Goal: Information Seeking & Learning: Learn about a topic

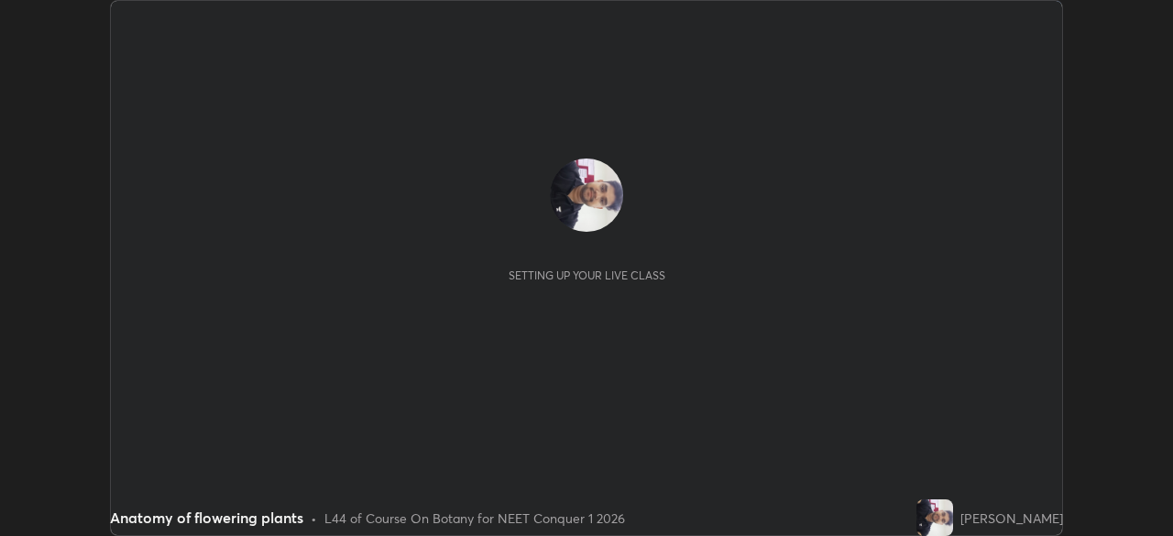
scroll to position [536, 1172]
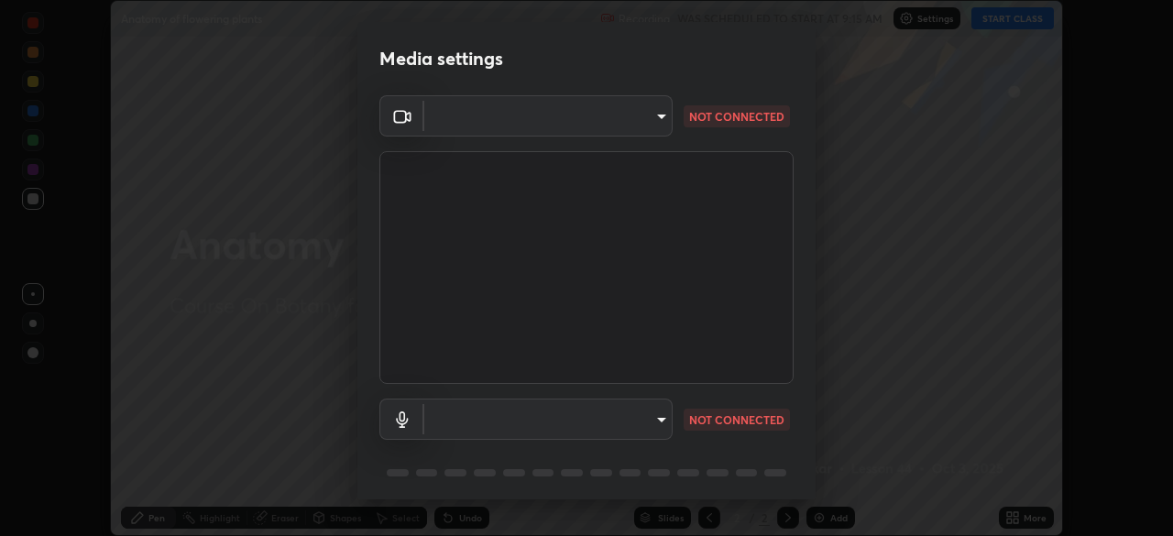
type input "846d0ba8f5080ab81b5b071cdfefeec17a04dc93fe71064fe08a1f5c66129023"
type input "communications"
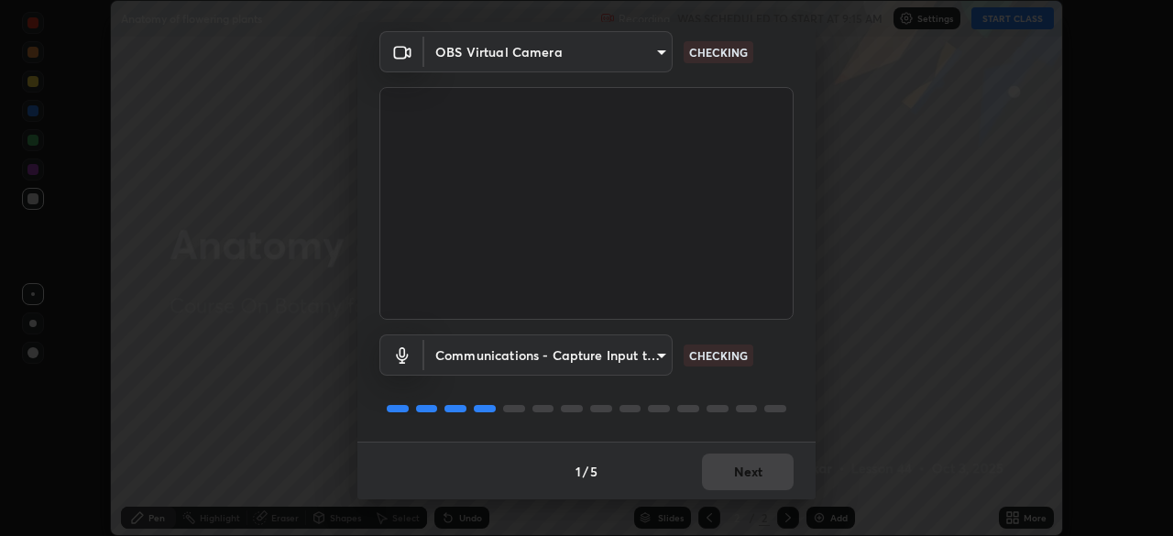
scroll to position [65, 0]
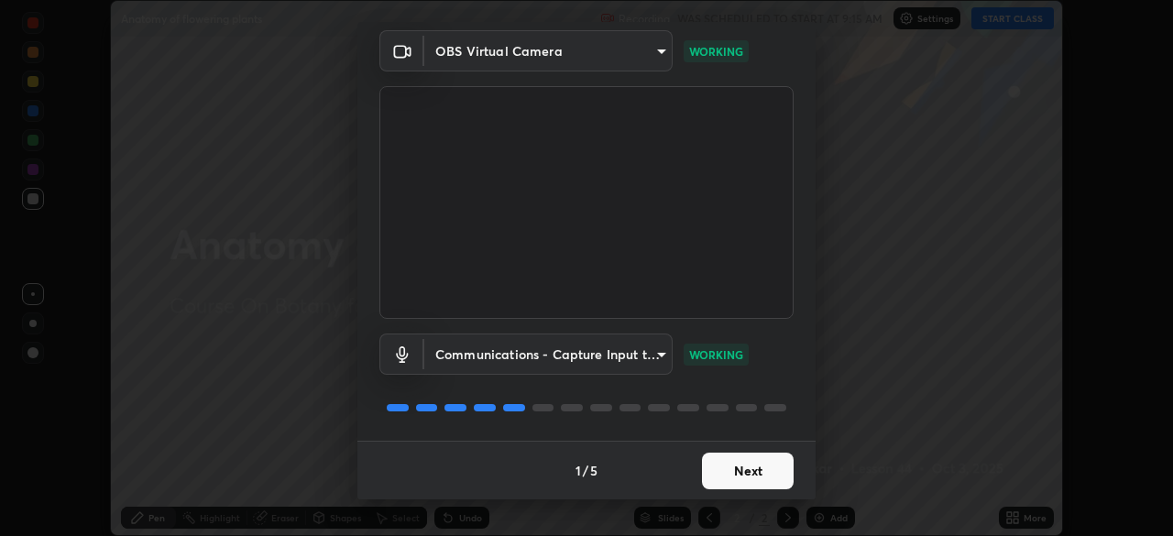
click at [739, 472] on button "Next" at bounding box center [748, 471] width 92 height 37
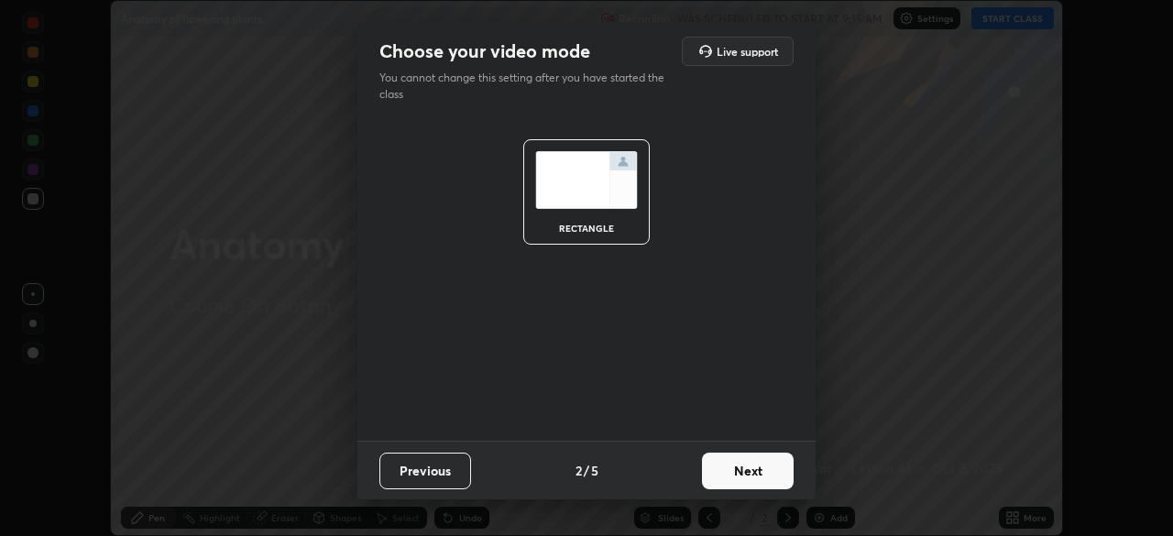
scroll to position [0, 0]
click at [747, 473] on button "Next" at bounding box center [748, 471] width 92 height 37
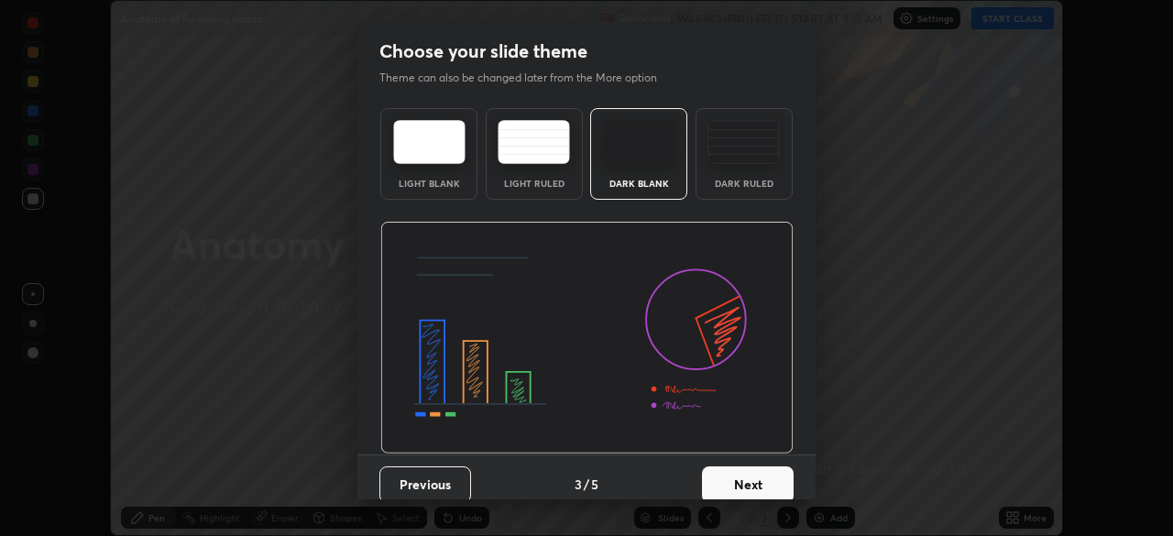
click at [744, 478] on button "Next" at bounding box center [748, 484] width 92 height 37
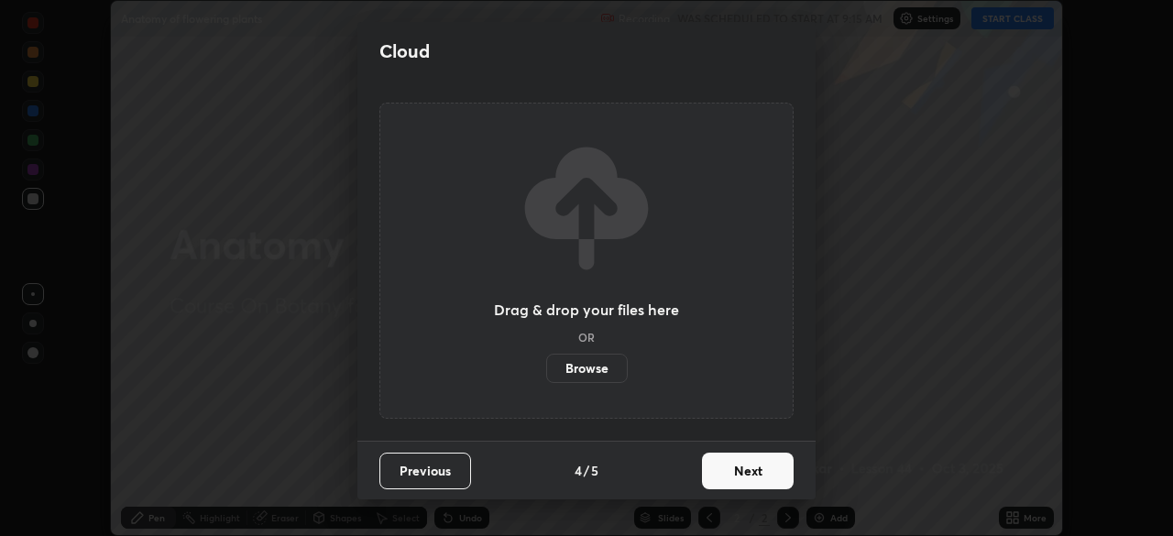
click at [736, 470] on button "Next" at bounding box center [748, 471] width 92 height 37
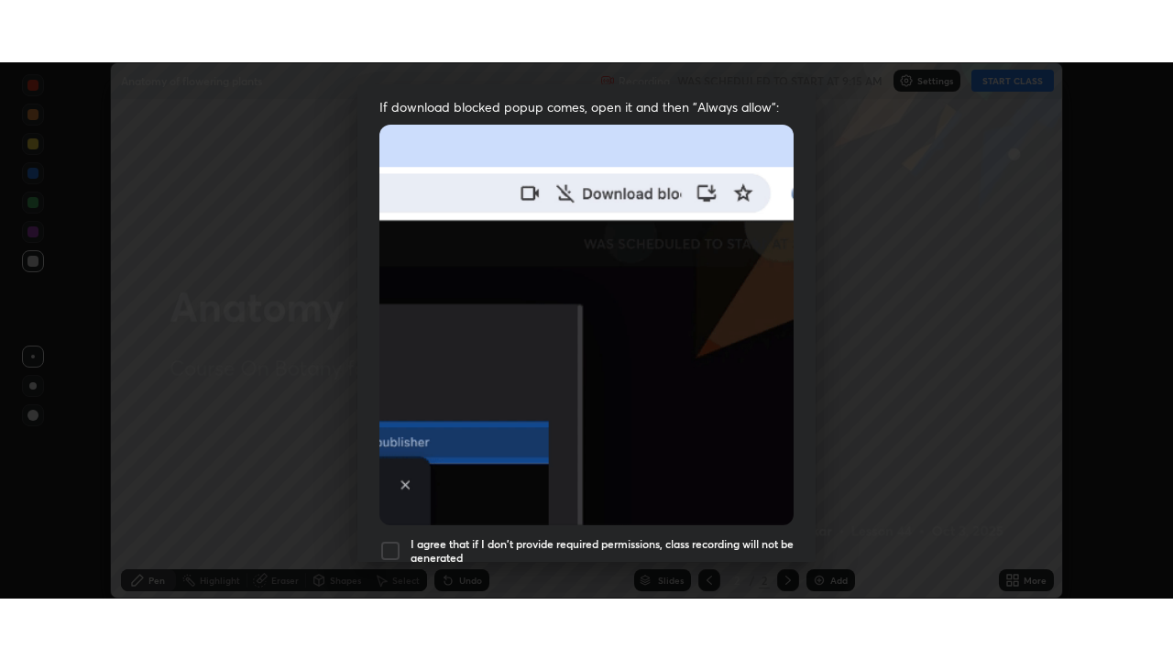
scroll to position [439, 0]
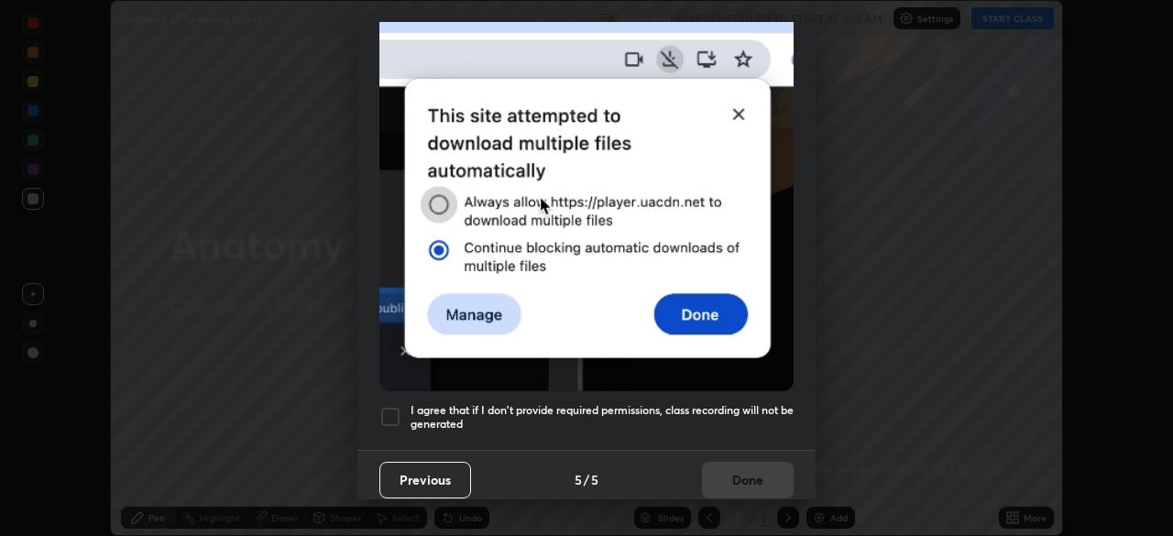
click at [389, 406] on div at bounding box center [390, 417] width 22 height 22
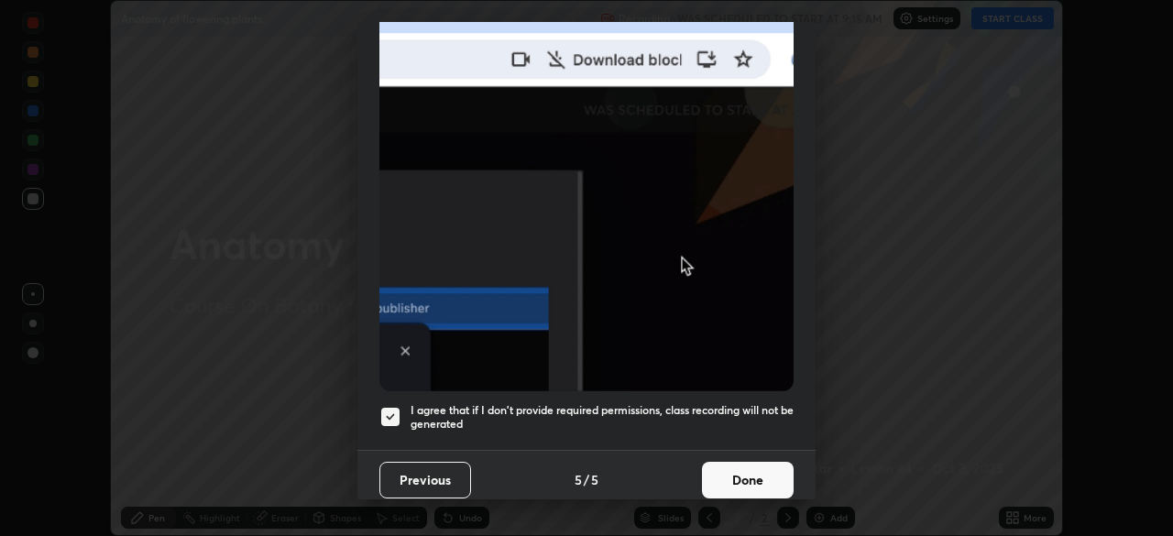
click at [725, 465] on button "Done" at bounding box center [748, 480] width 92 height 37
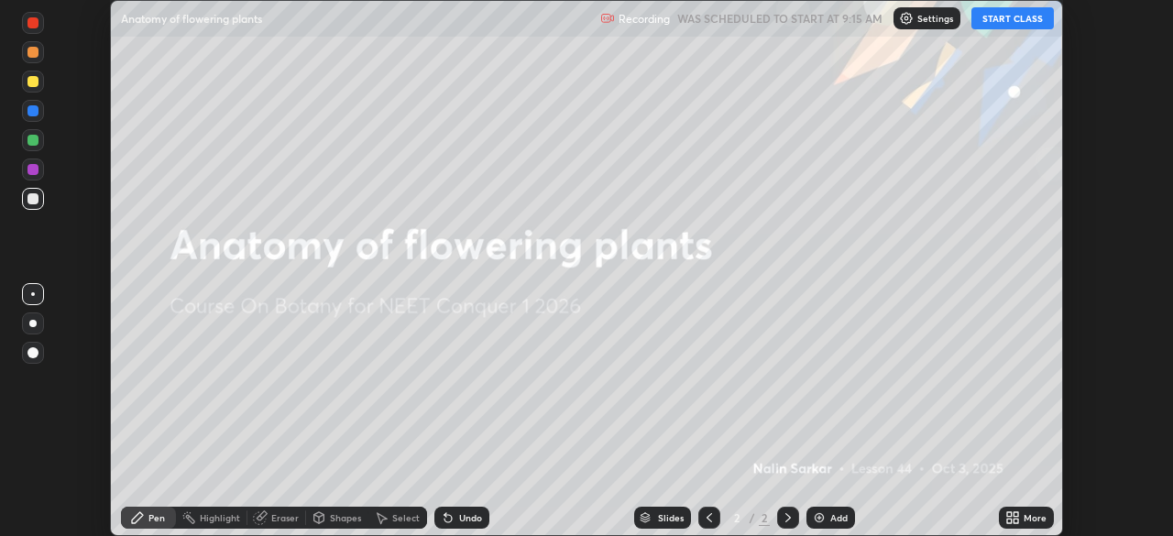
click at [1010, 21] on button "START CLASS" at bounding box center [1012, 18] width 82 height 22
click at [1015, 520] on icon at bounding box center [1015, 521] width 5 height 5
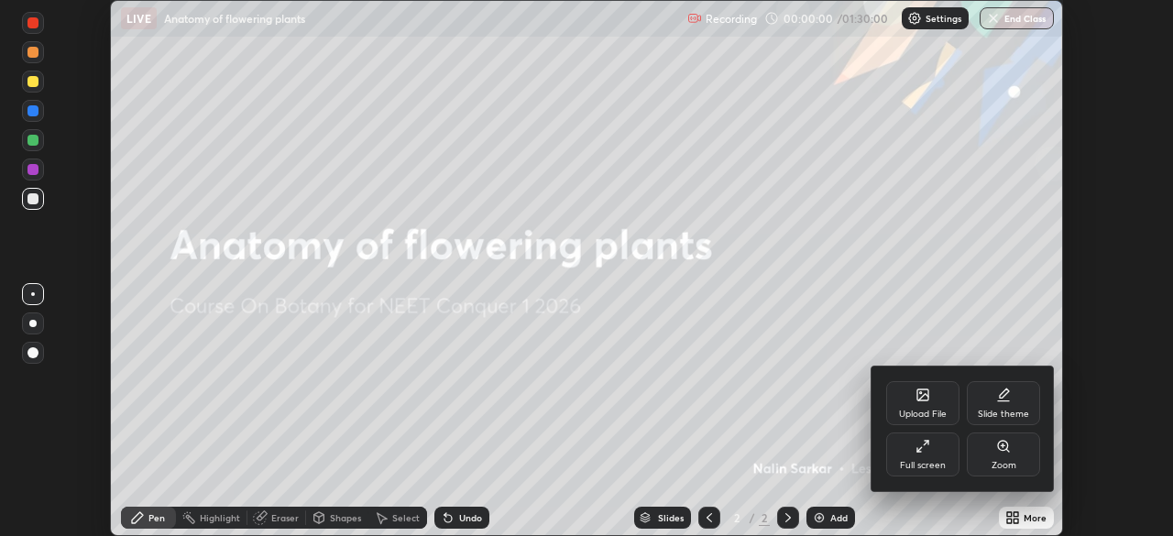
click at [931, 452] on div "Full screen" at bounding box center [922, 454] width 73 height 44
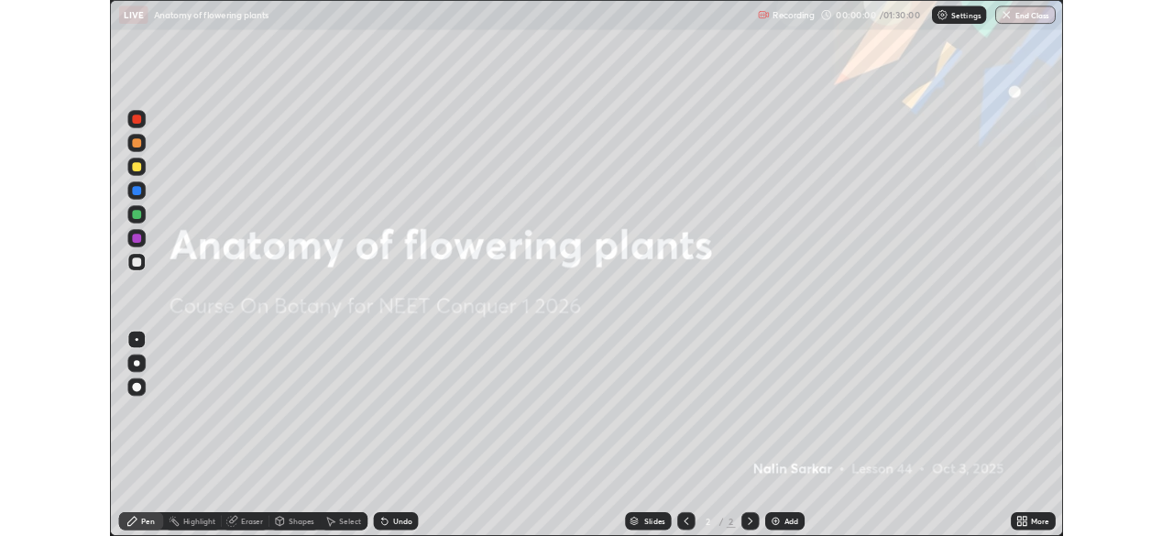
scroll to position [660, 1173]
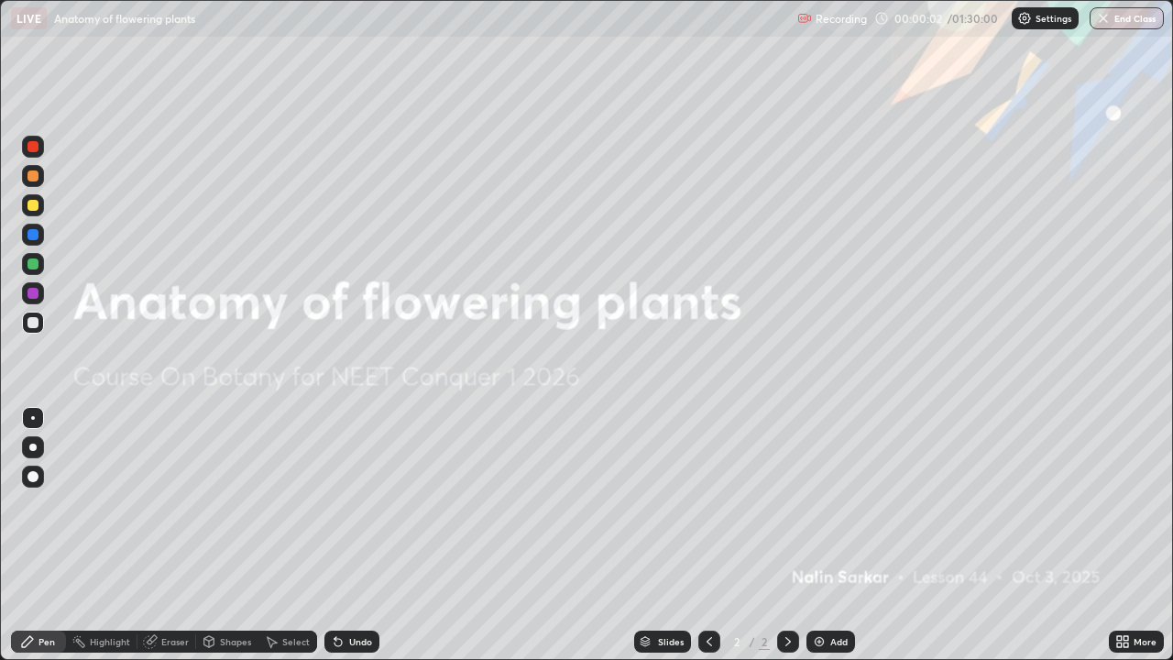
click at [1128, 535] on div "More" at bounding box center [1136, 641] width 55 height 22
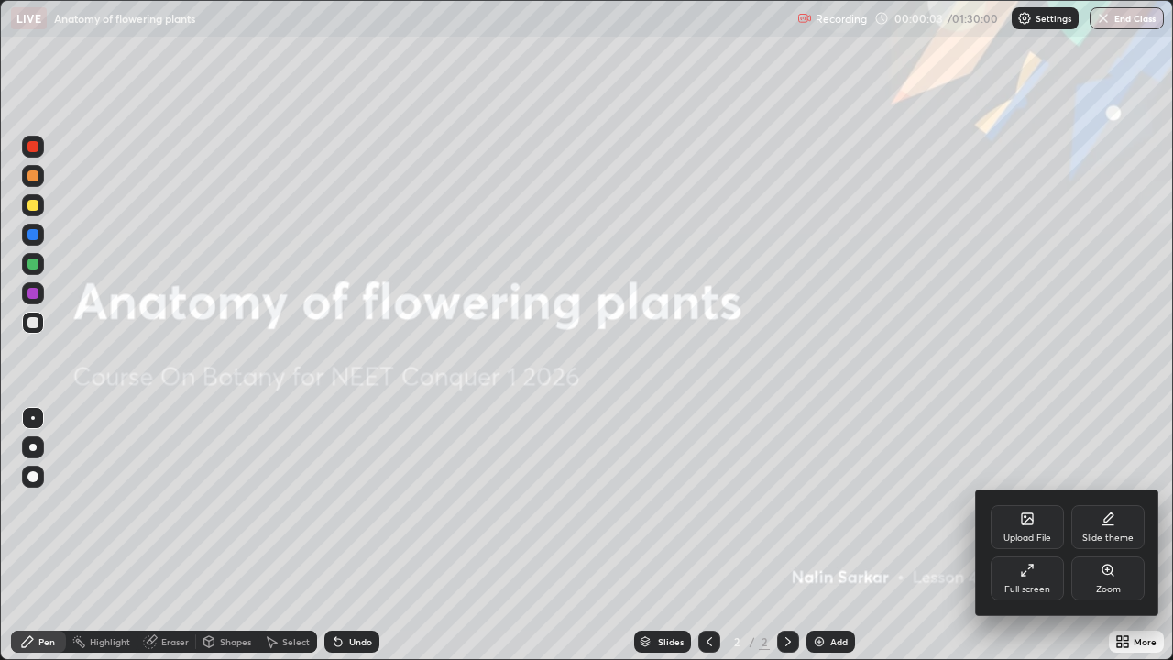
click at [1026, 535] on icon at bounding box center [1027, 570] width 15 height 15
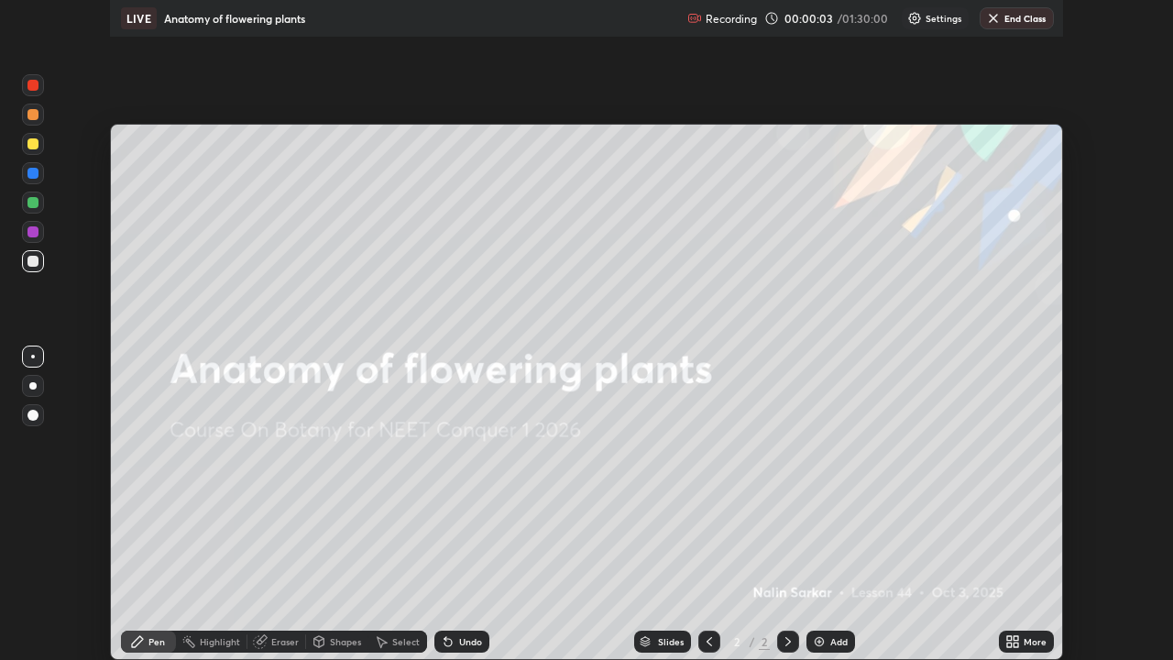
scroll to position [91083, 90447]
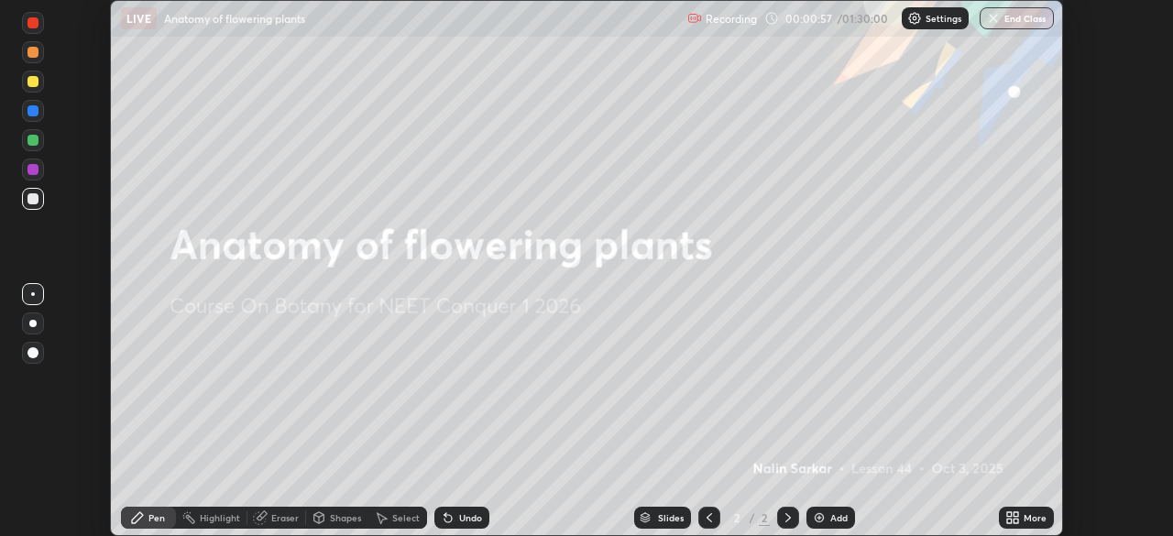
click at [1020, 516] on div "More" at bounding box center [1026, 518] width 55 height 22
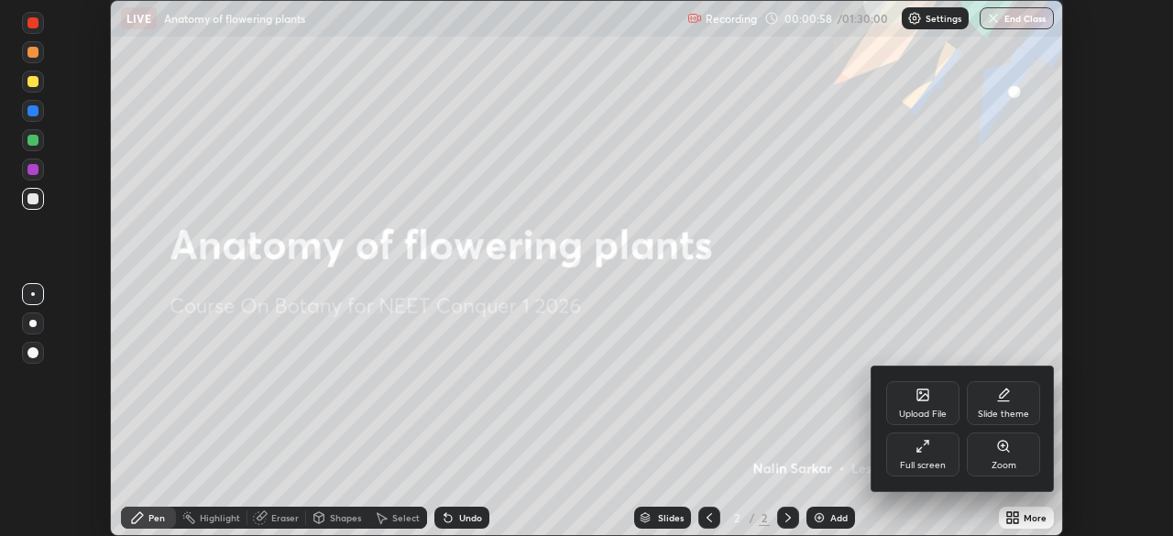
click at [918, 399] on icon at bounding box center [923, 397] width 10 height 6
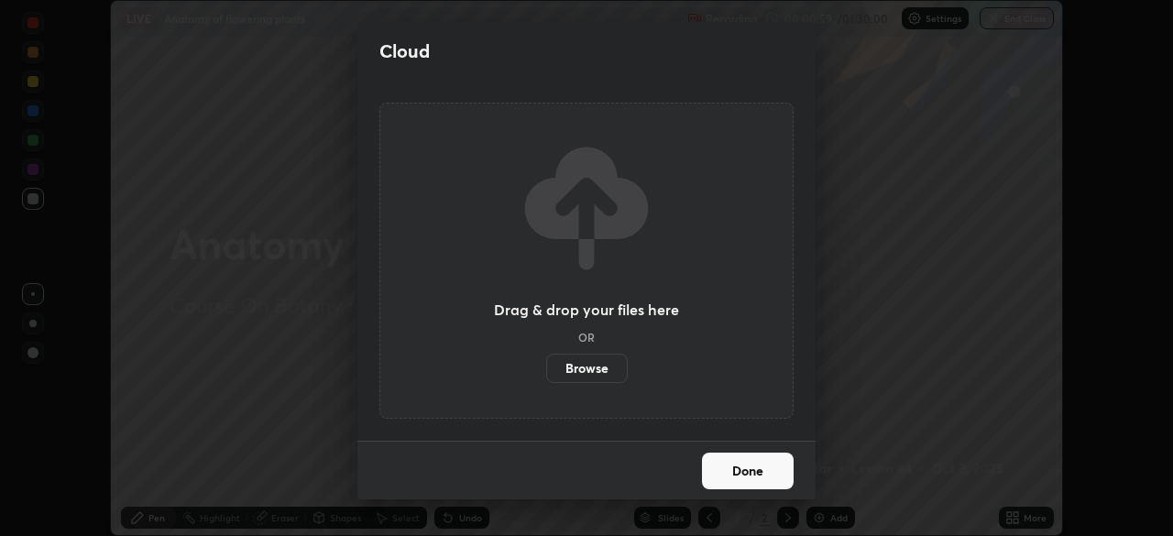
click at [592, 376] on label "Browse" at bounding box center [587, 368] width 82 height 29
click at [546, 376] on input "Browse" at bounding box center [546, 368] width 0 height 29
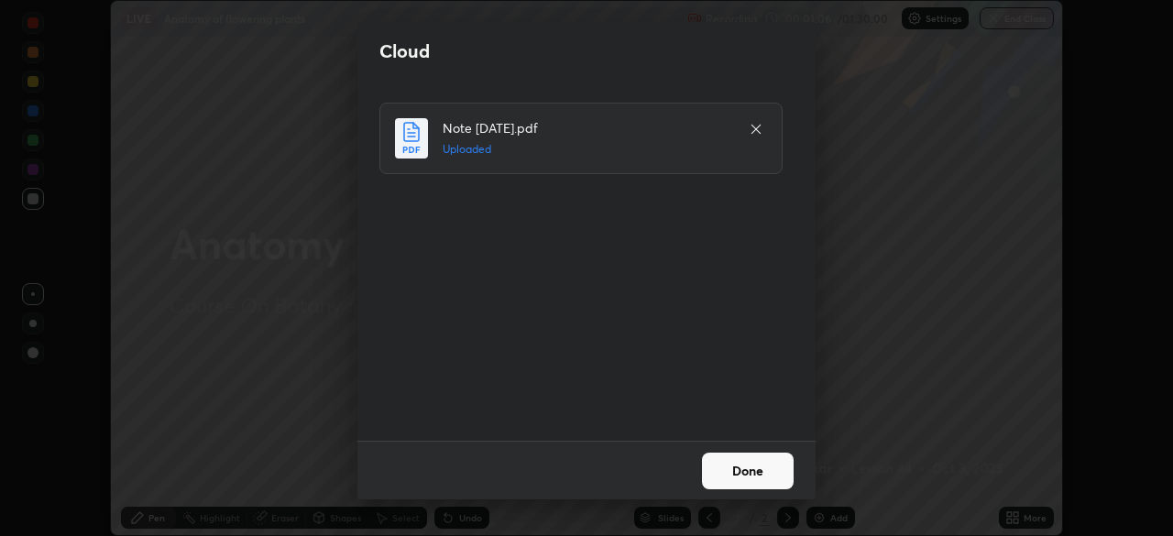
click at [769, 472] on button "Done" at bounding box center [748, 471] width 92 height 37
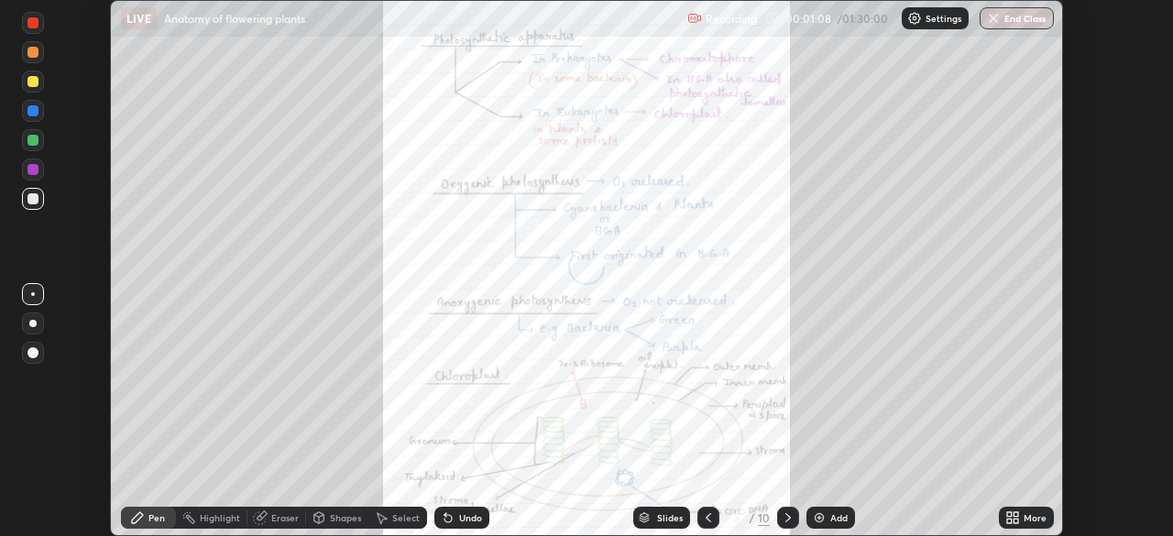
click at [1028, 516] on div "More" at bounding box center [1034, 517] width 23 height 9
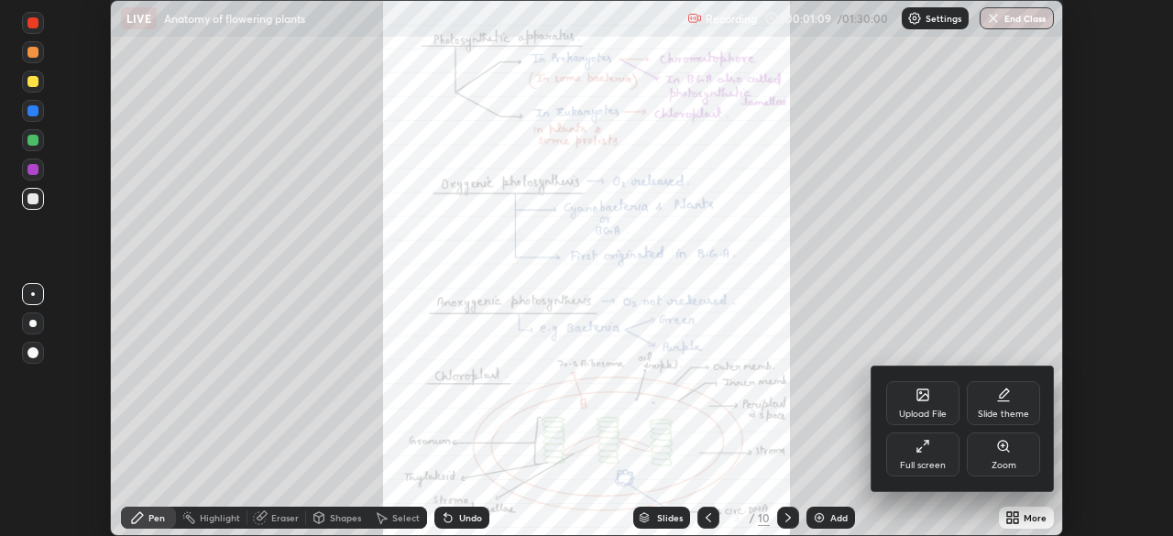
click at [925, 454] on div "Full screen" at bounding box center [922, 454] width 73 height 44
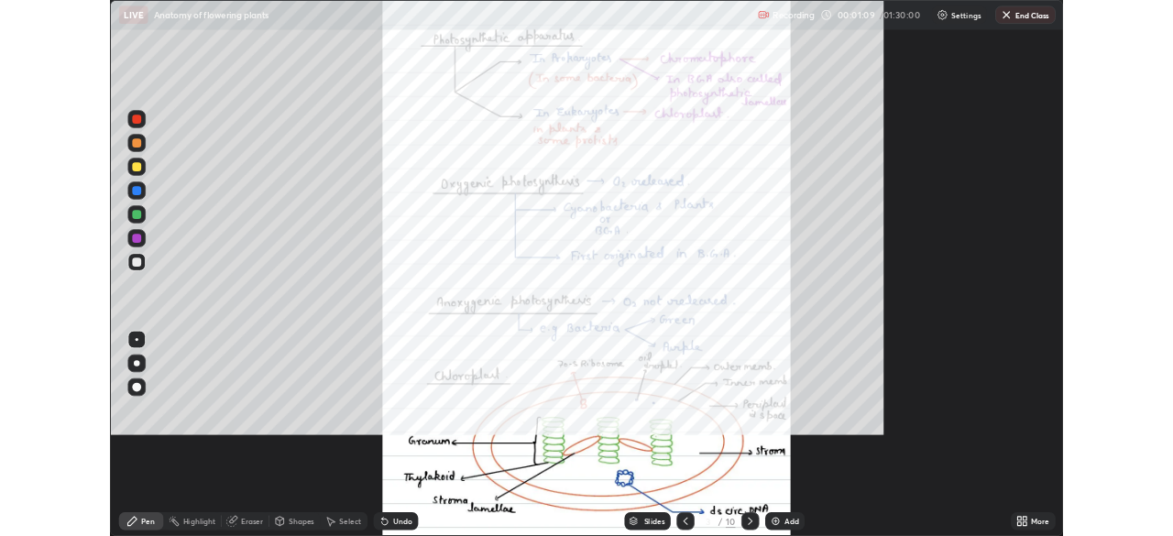
scroll to position [660, 1173]
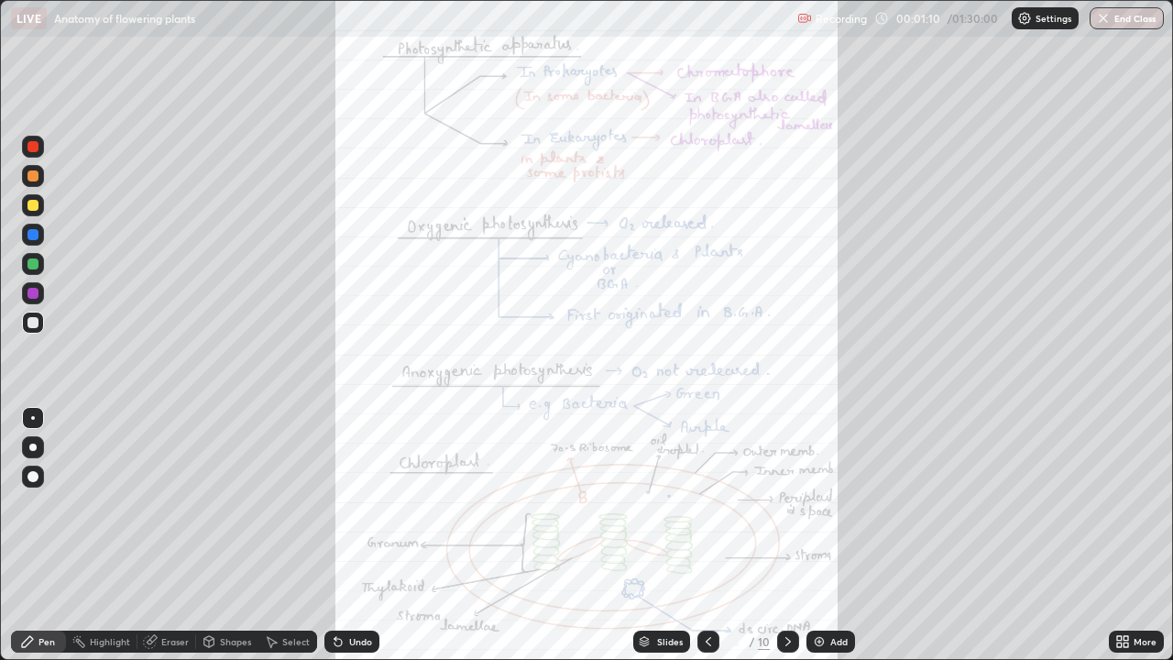
click at [1125, 535] on icon at bounding box center [1125, 644] width 5 height 5
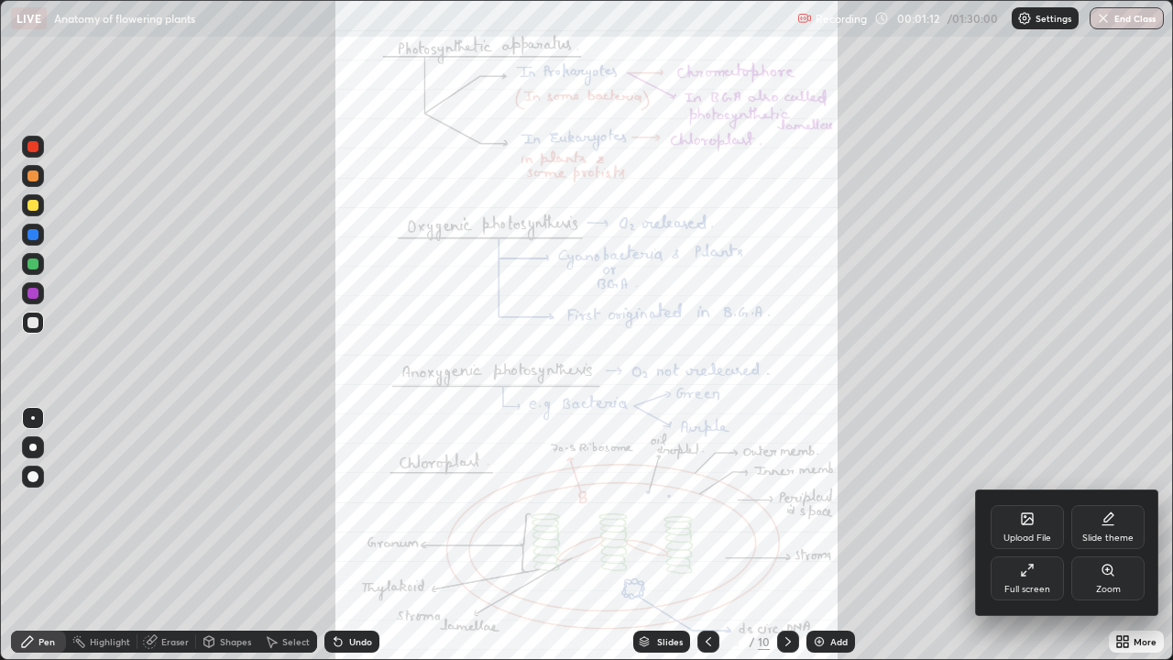
click at [1121, 535] on div "Zoom" at bounding box center [1107, 578] width 73 height 44
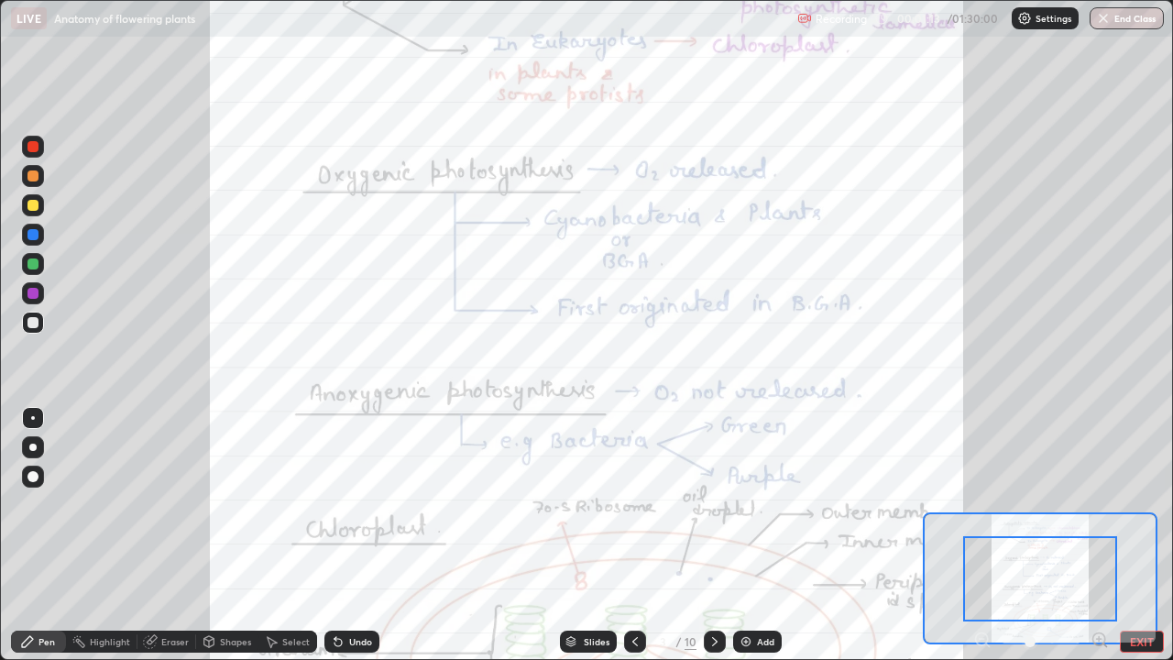
click at [1100, 535] on icon at bounding box center [1099, 639] width 5 height 0
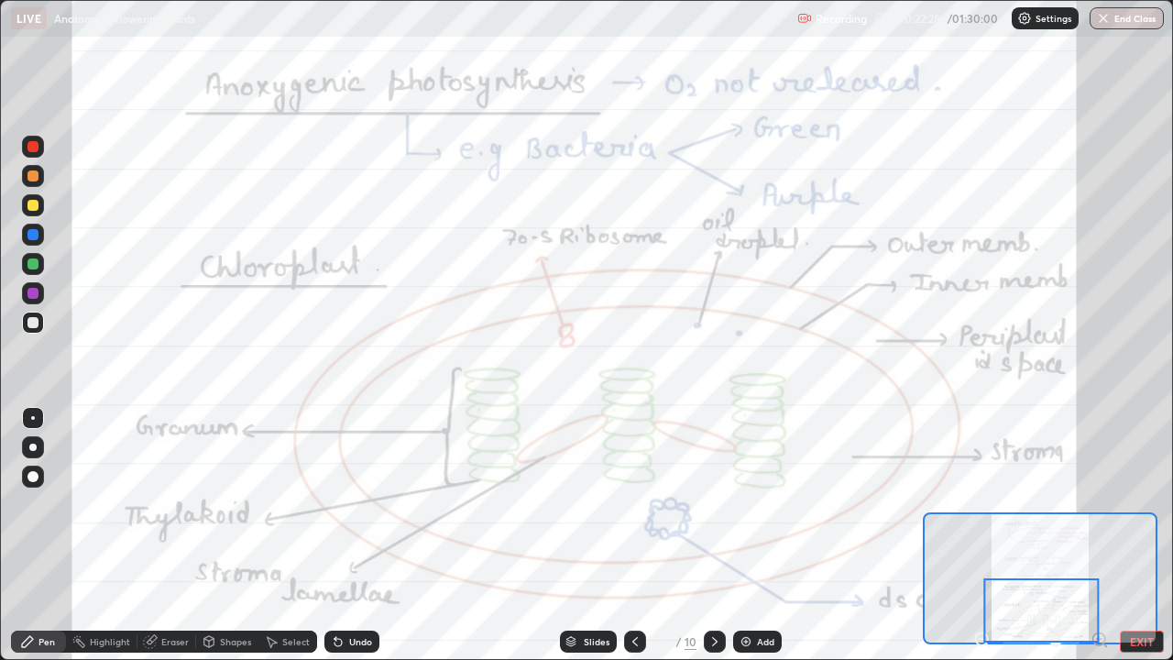
click at [713, 535] on icon at bounding box center [714, 641] width 15 height 15
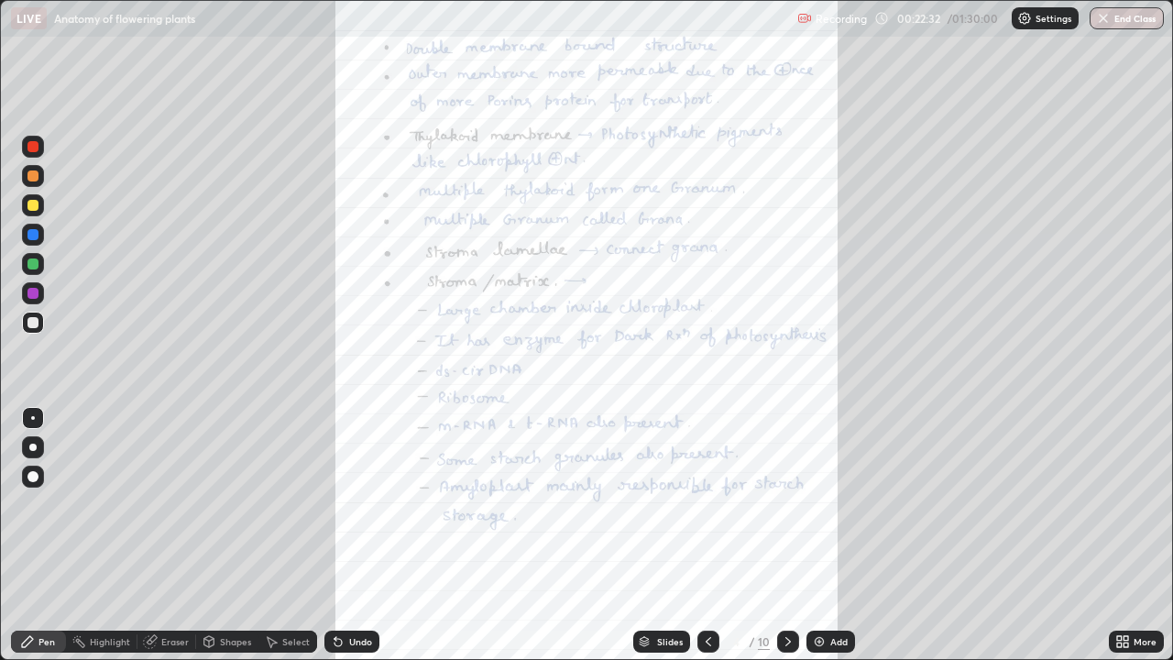
click at [1142, 535] on div "More" at bounding box center [1144, 641] width 23 height 9
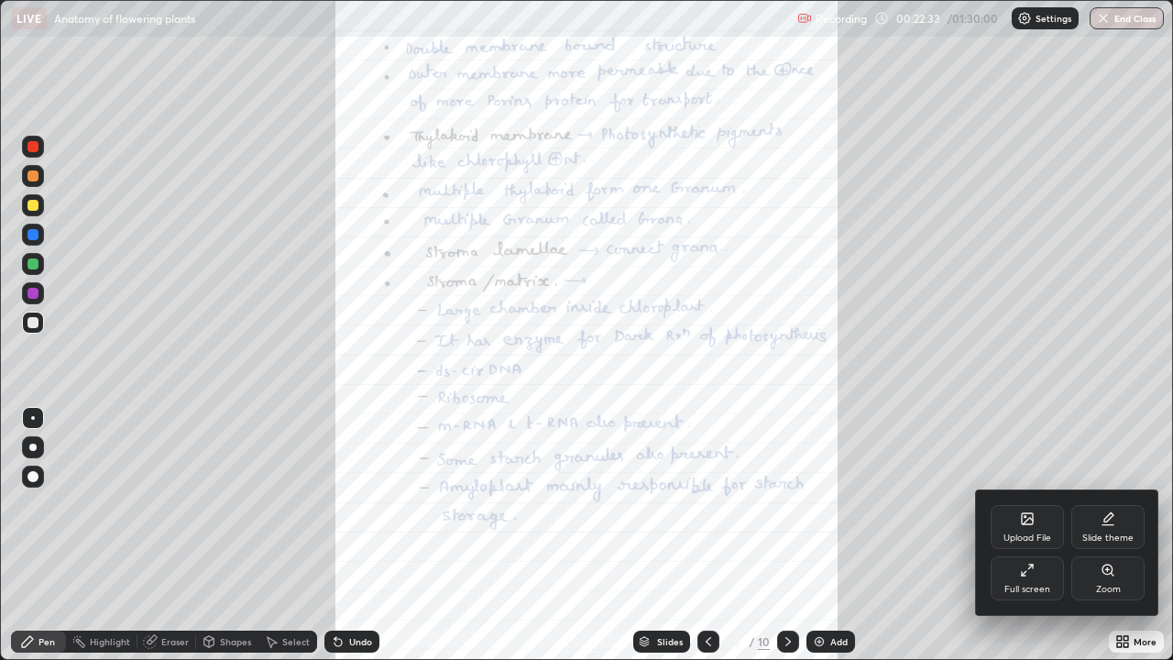
click at [1105, 535] on icon at bounding box center [1107, 570] width 15 height 15
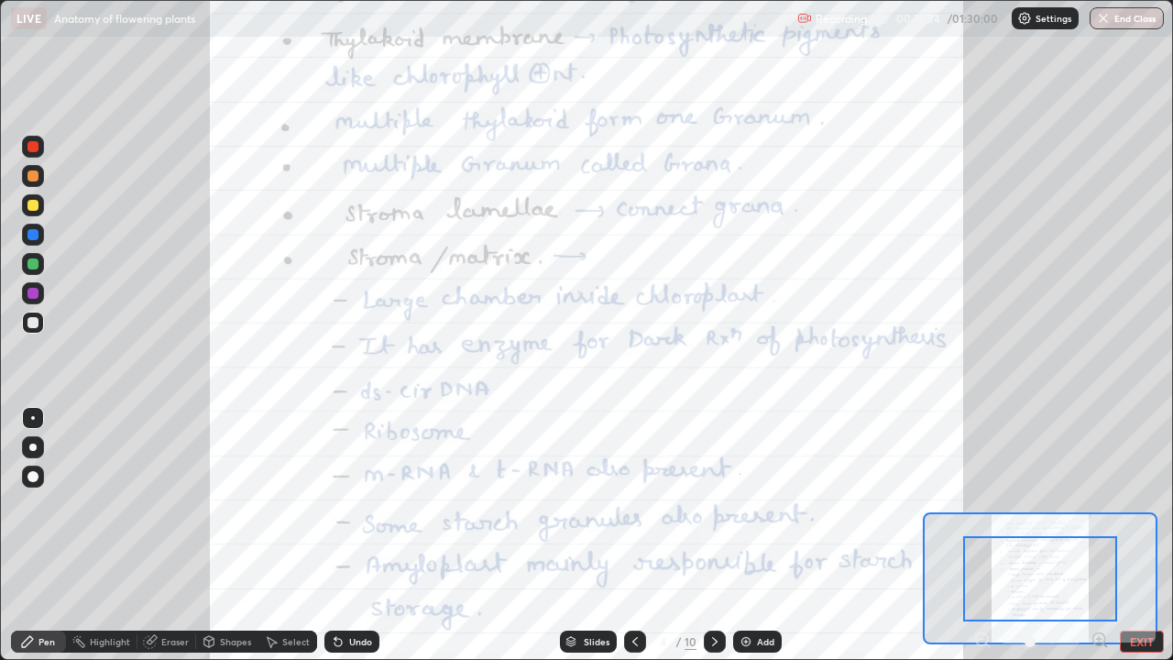
click at [1099, 535] on icon at bounding box center [1099, 639] width 5 height 0
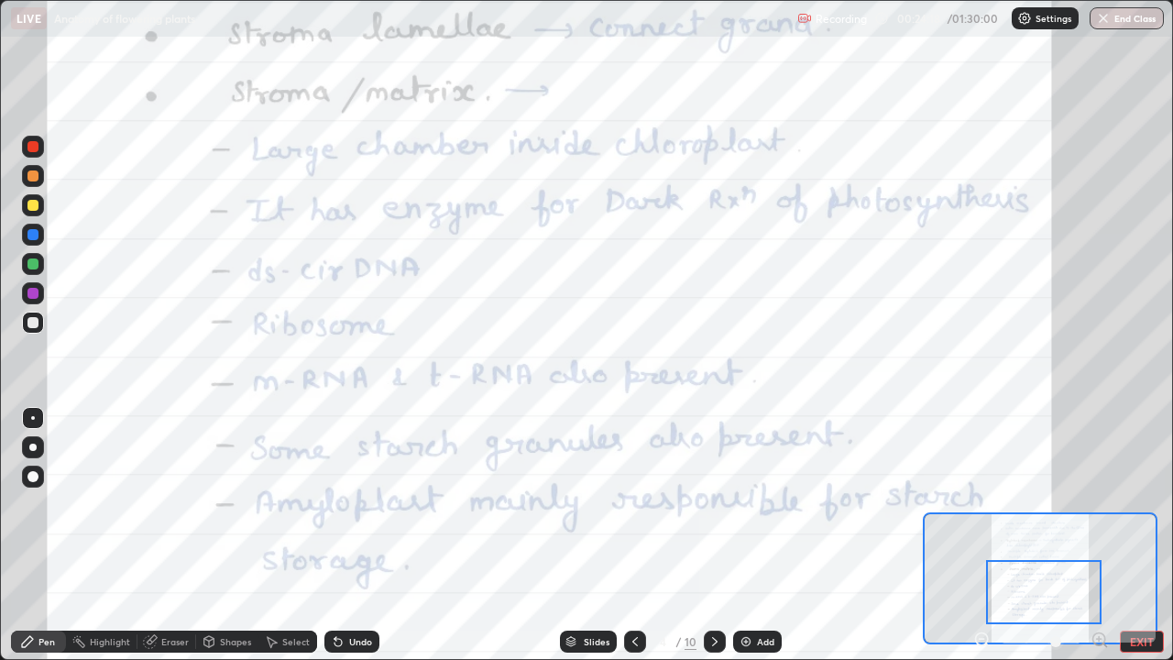
click at [41, 294] on div at bounding box center [33, 293] width 22 height 22
click at [713, 535] on icon at bounding box center [714, 641] width 15 height 15
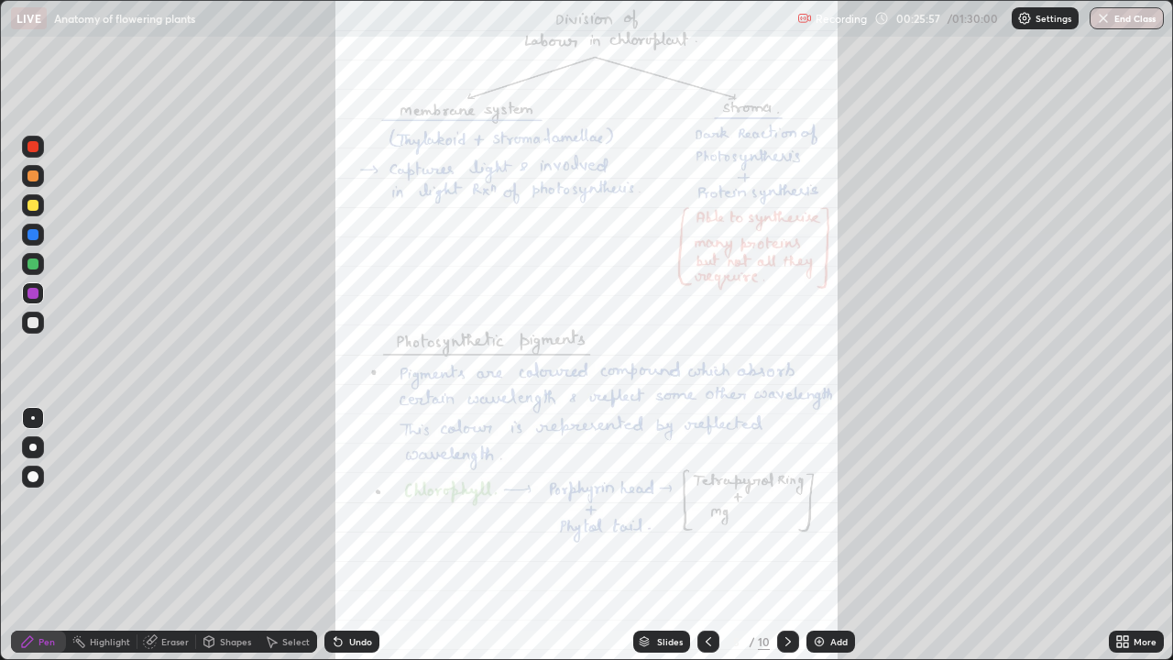
click at [706, 535] on icon at bounding box center [708, 641] width 15 height 15
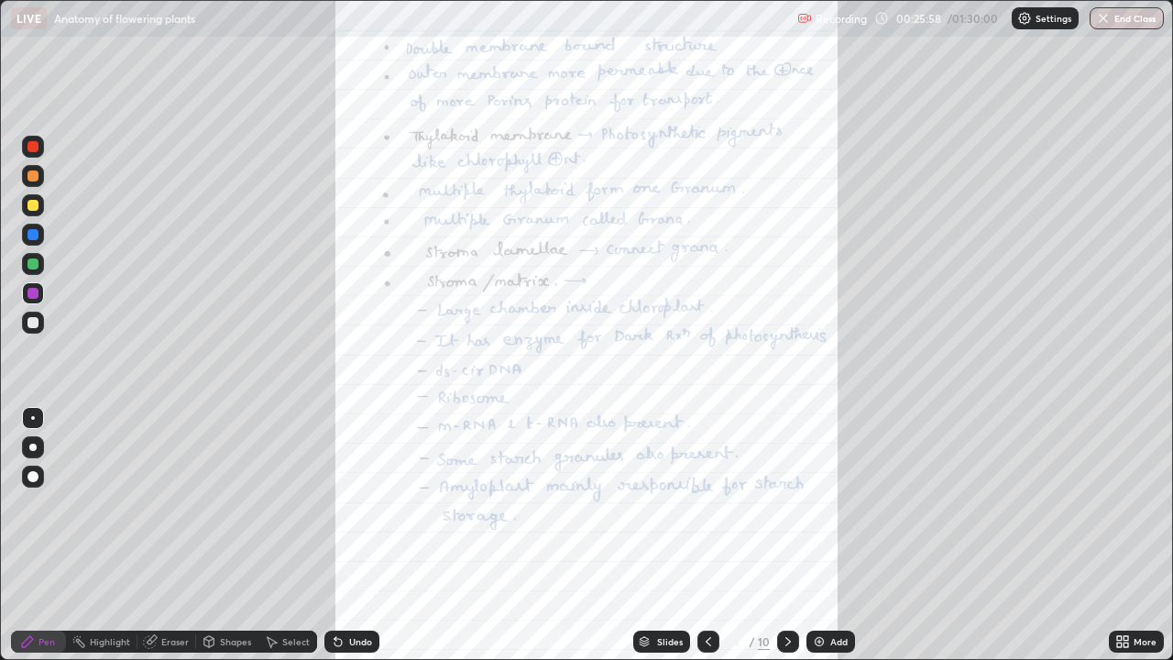
click at [1139, 535] on div "More" at bounding box center [1144, 641] width 23 height 9
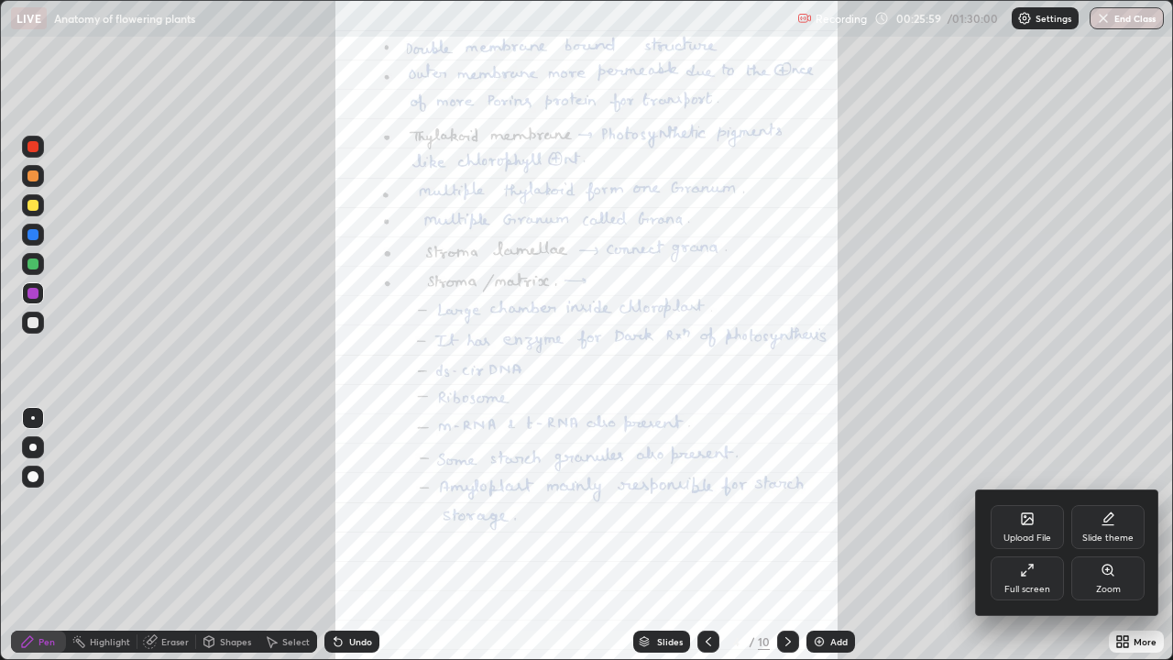
click at [1115, 535] on div "Zoom" at bounding box center [1107, 578] width 73 height 44
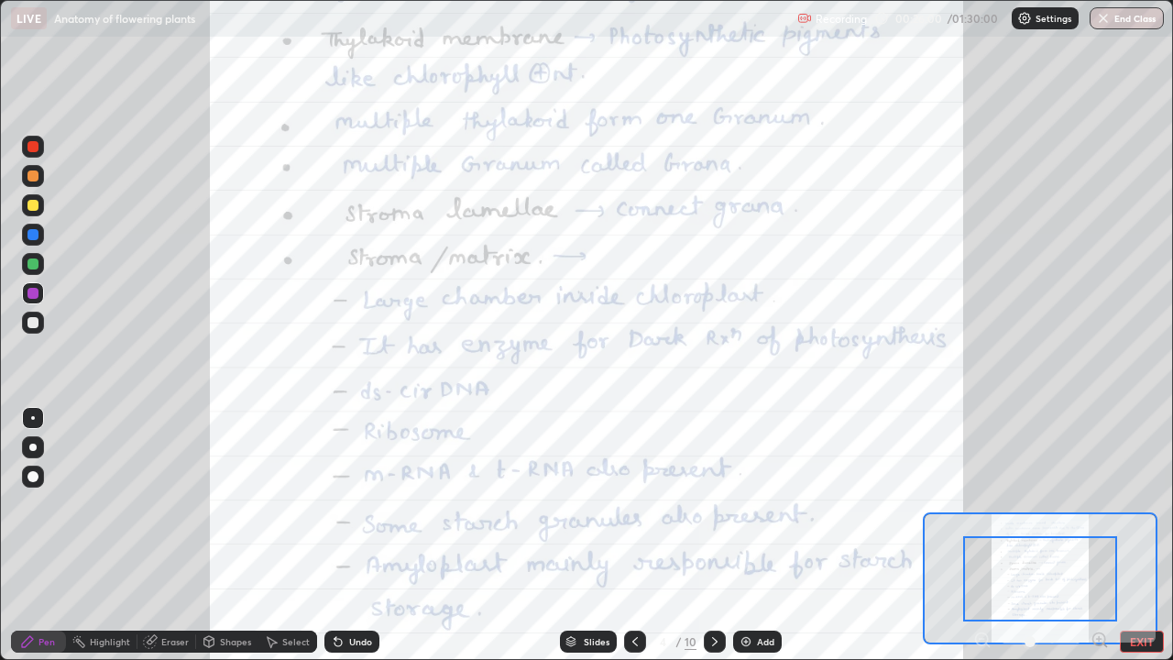
click at [1099, 535] on icon at bounding box center [1099, 639] width 18 height 18
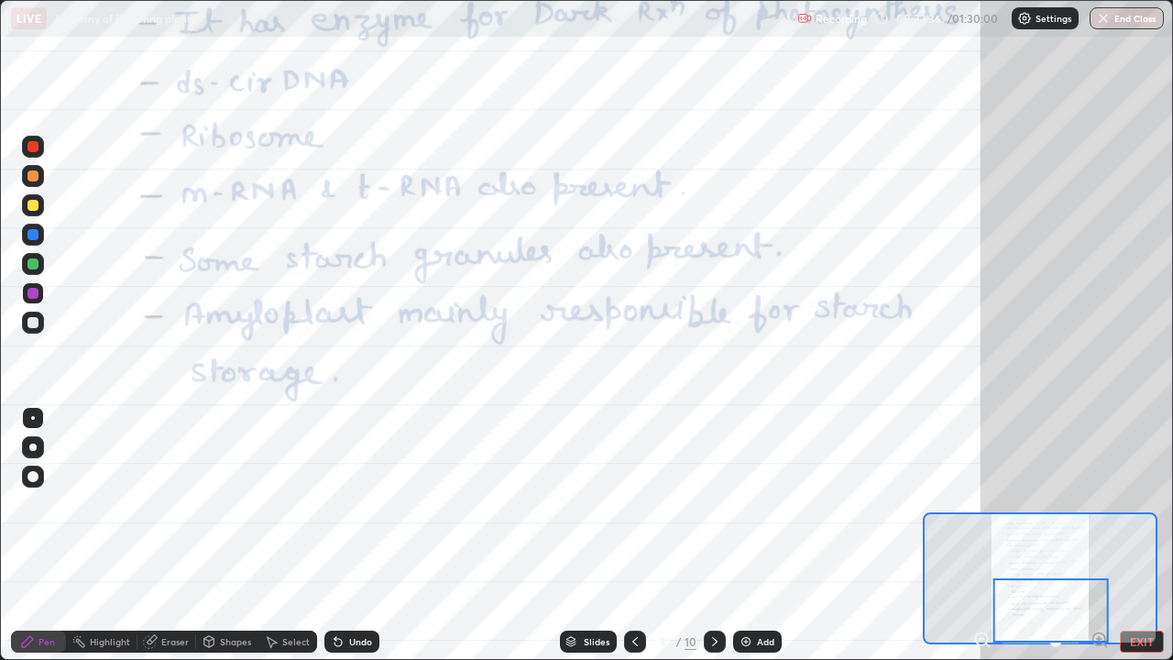
click at [715, 535] on icon at bounding box center [714, 641] width 15 height 15
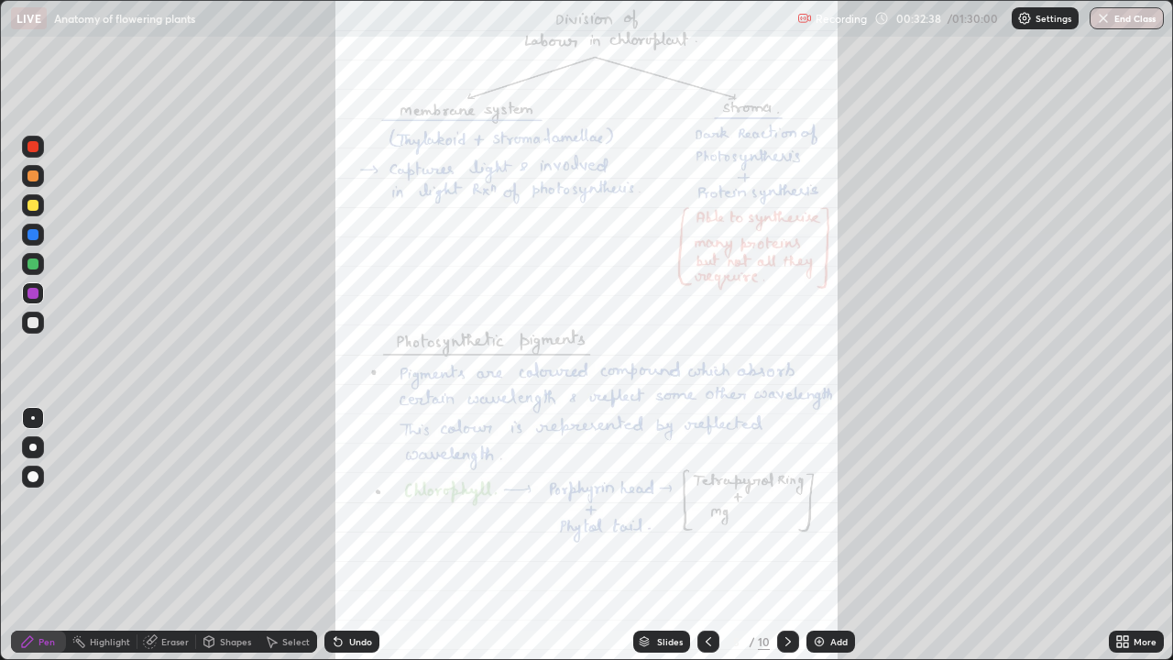
click at [1133, 535] on div "More" at bounding box center [1144, 641] width 23 height 9
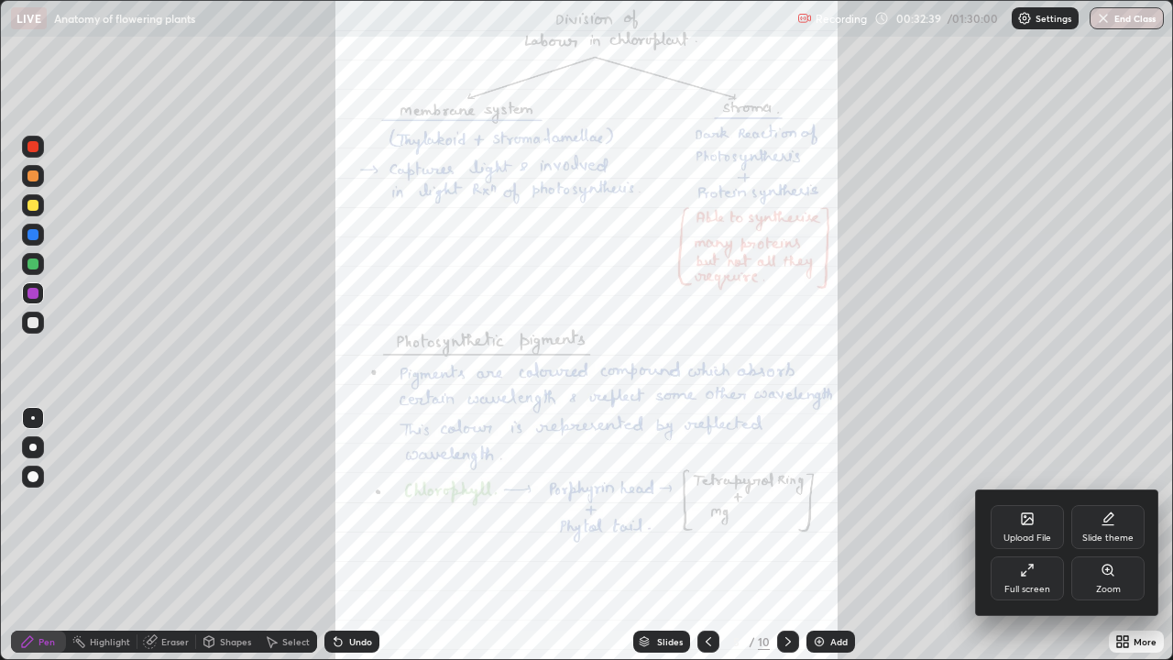
click at [1107, 535] on div "Zoom" at bounding box center [1108, 589] width 25 height 9
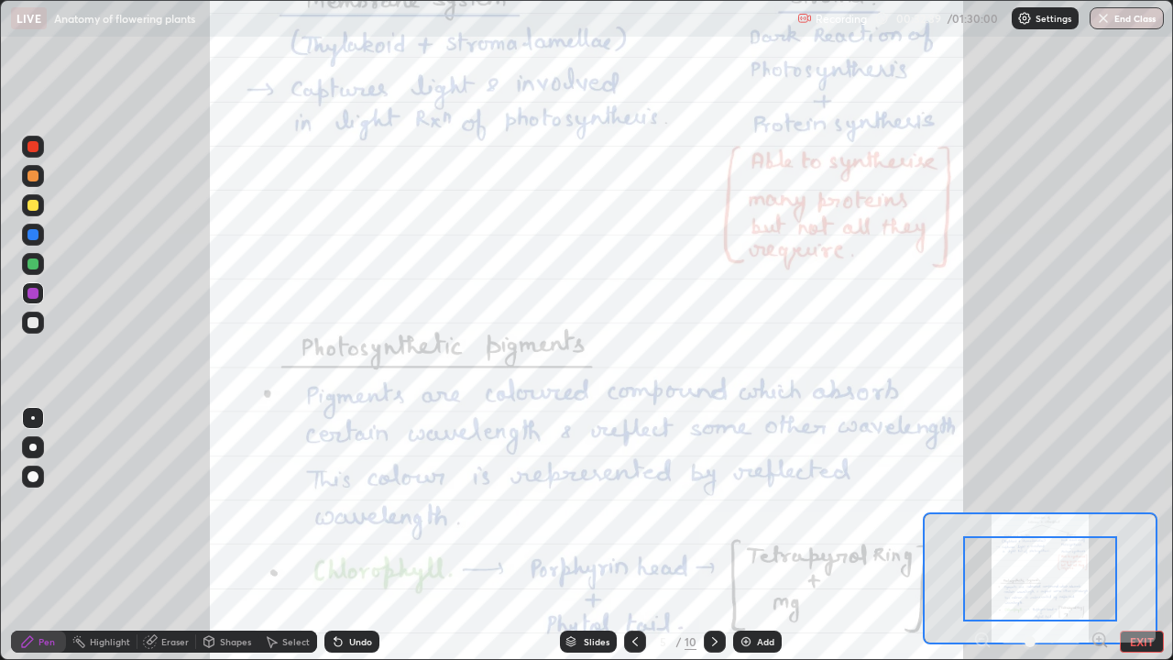
click at [1099, 535] on icon at bounding box center [1099, 639] width 5 height 0
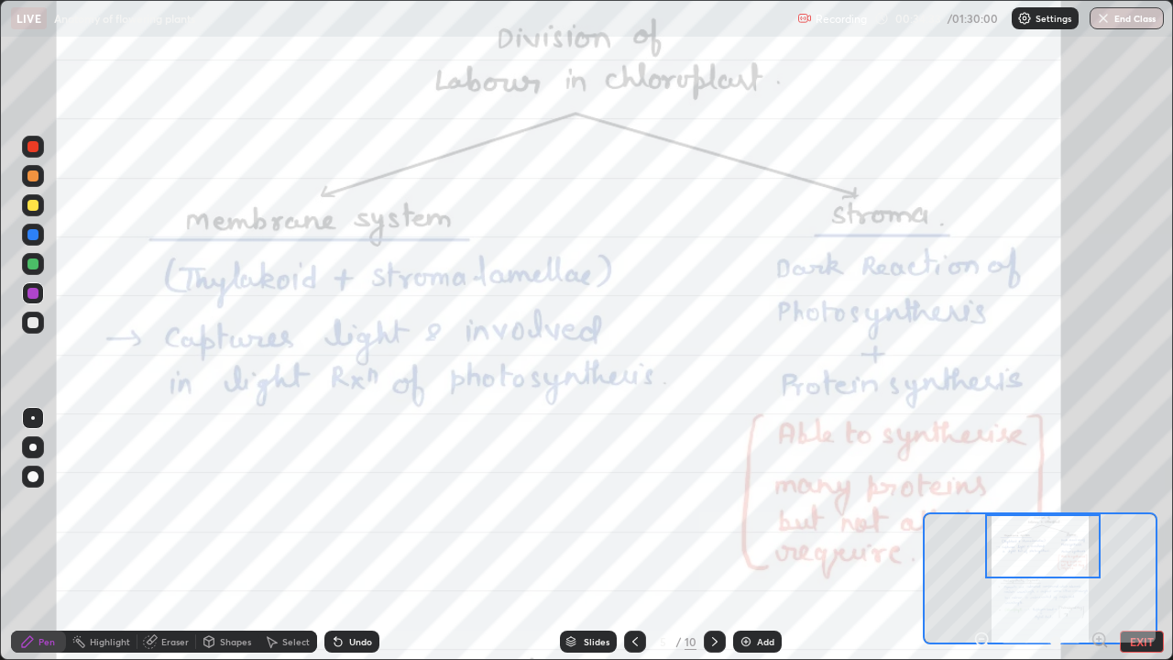
click at [34, 203] on div at bounding box center [32, 205] width 11 height 11
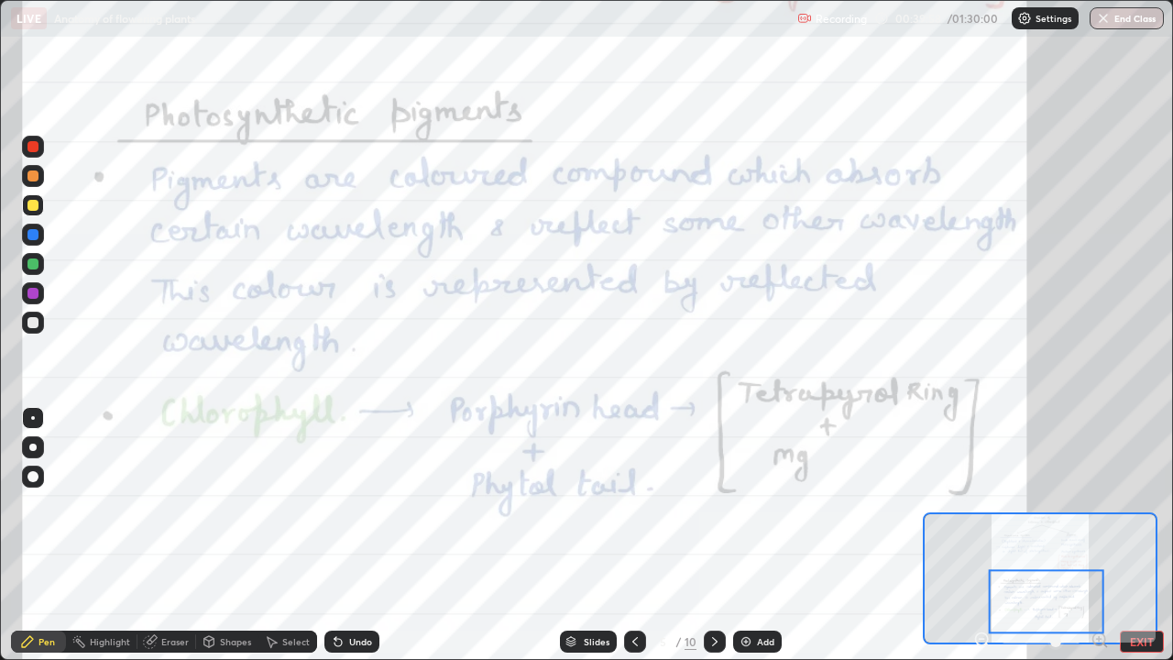
click at [713, 535] on icon at bounding box center [714, 641] width 15 height 15
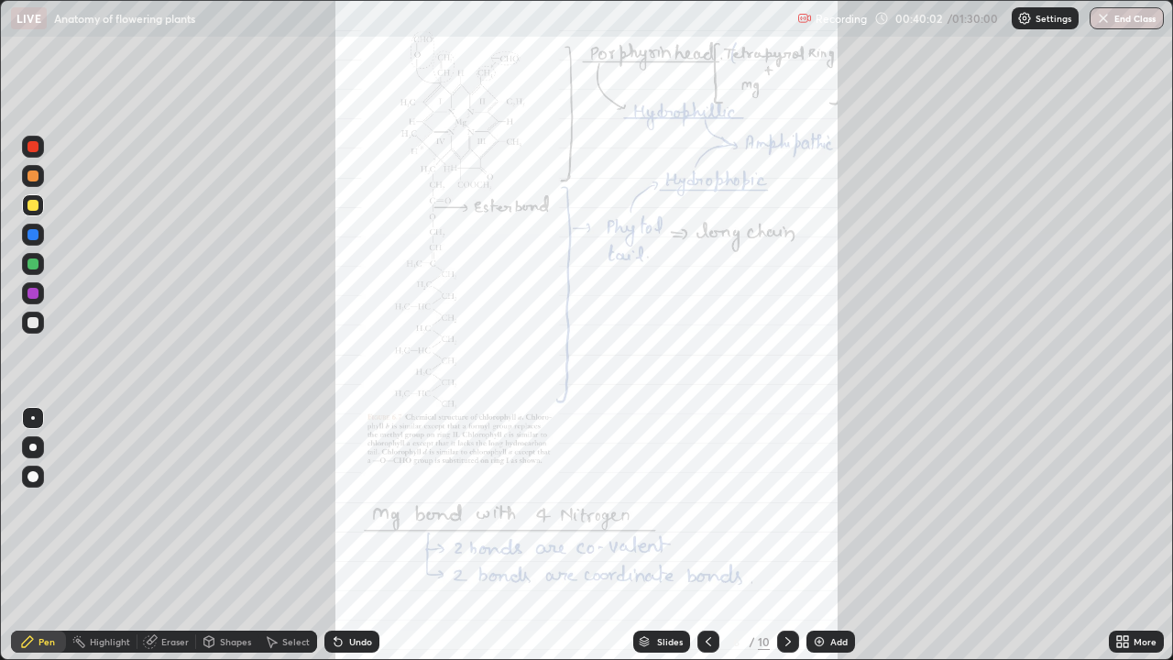
click at [1133, 535] on div "More" at bounding box center [1144, 641] width 23 height 9
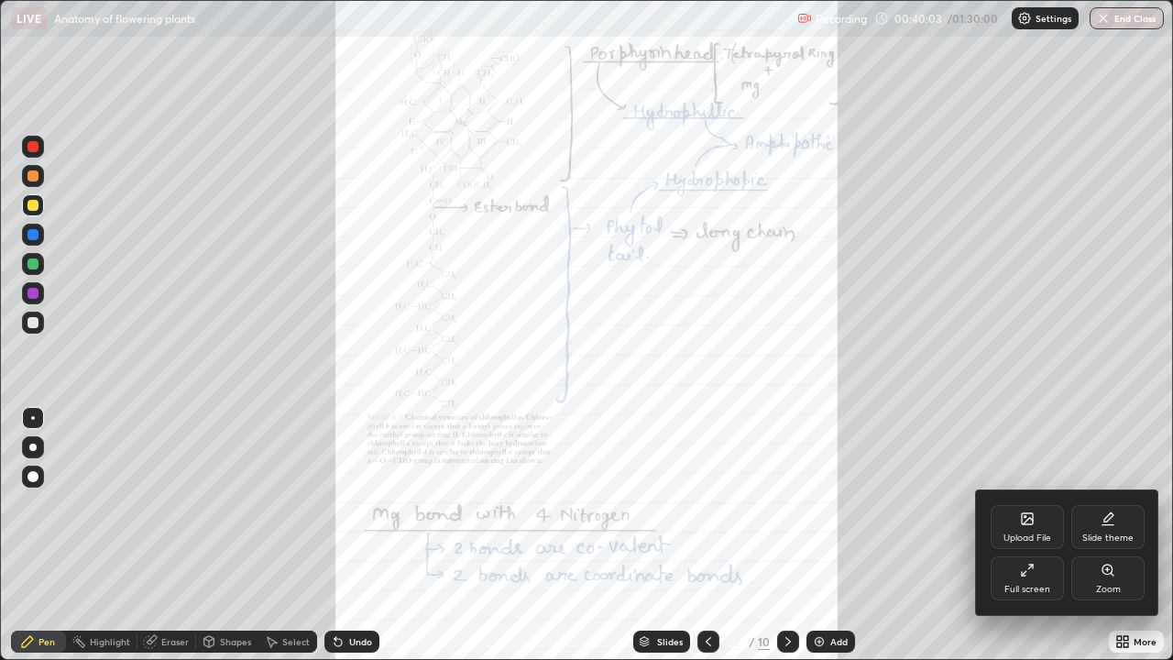
click at [1101, 535] on icon at bounding box center [1107, 570] width 15 height 15
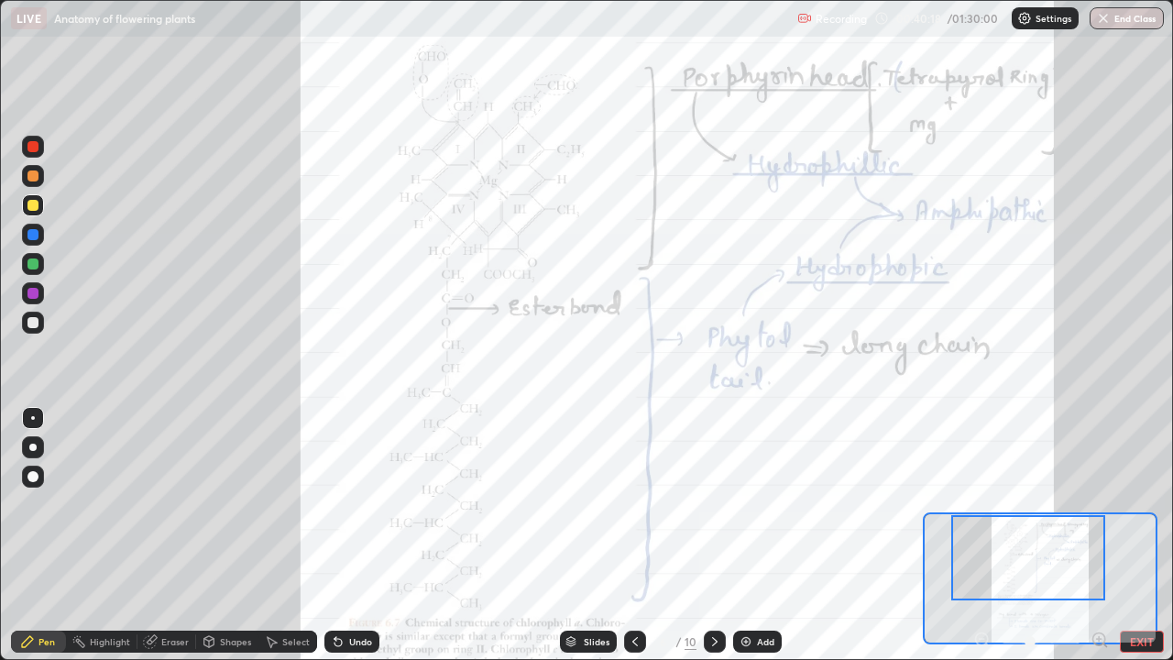
click at [34, 235] on div at bounding box center [32, 234] width 11 height 11
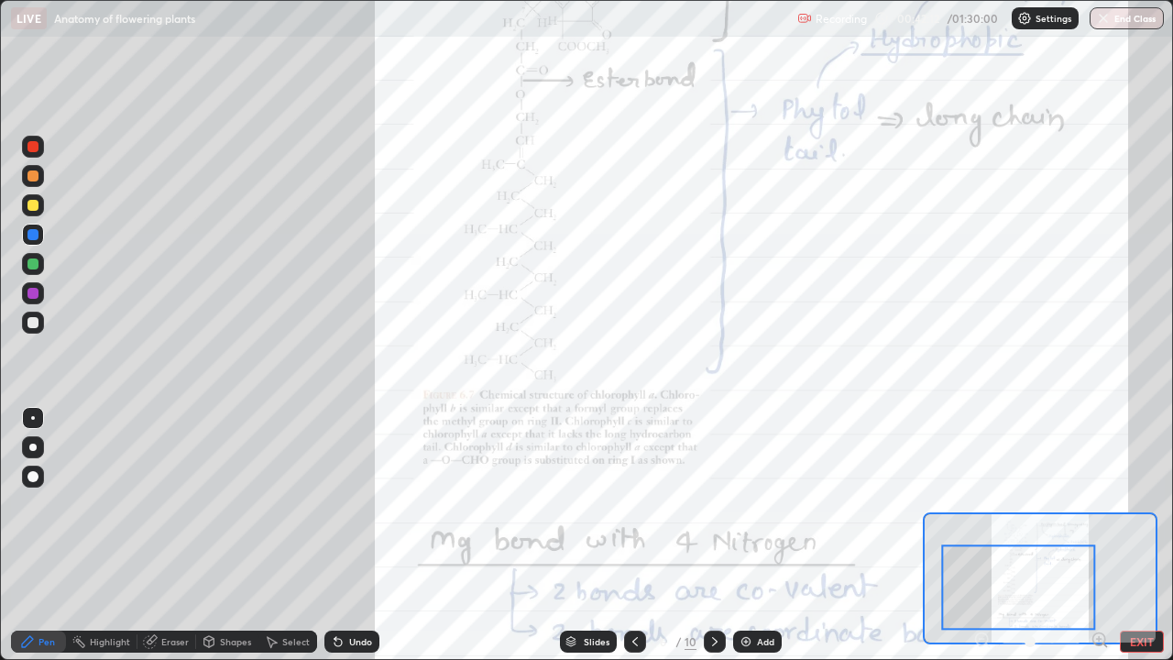
click at [1099, 535] on icon at bounding box center [1099, 639] width 5 height 0
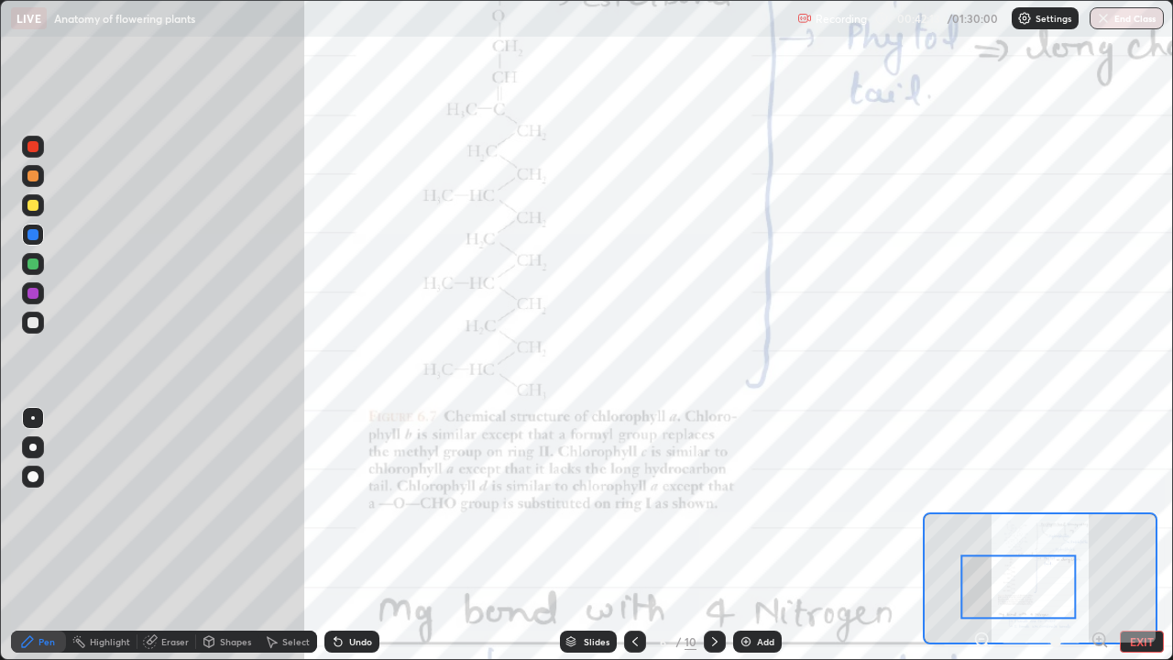
click at [1099, 535] on icon at bounding box center [1099, 639] width 5 height 0
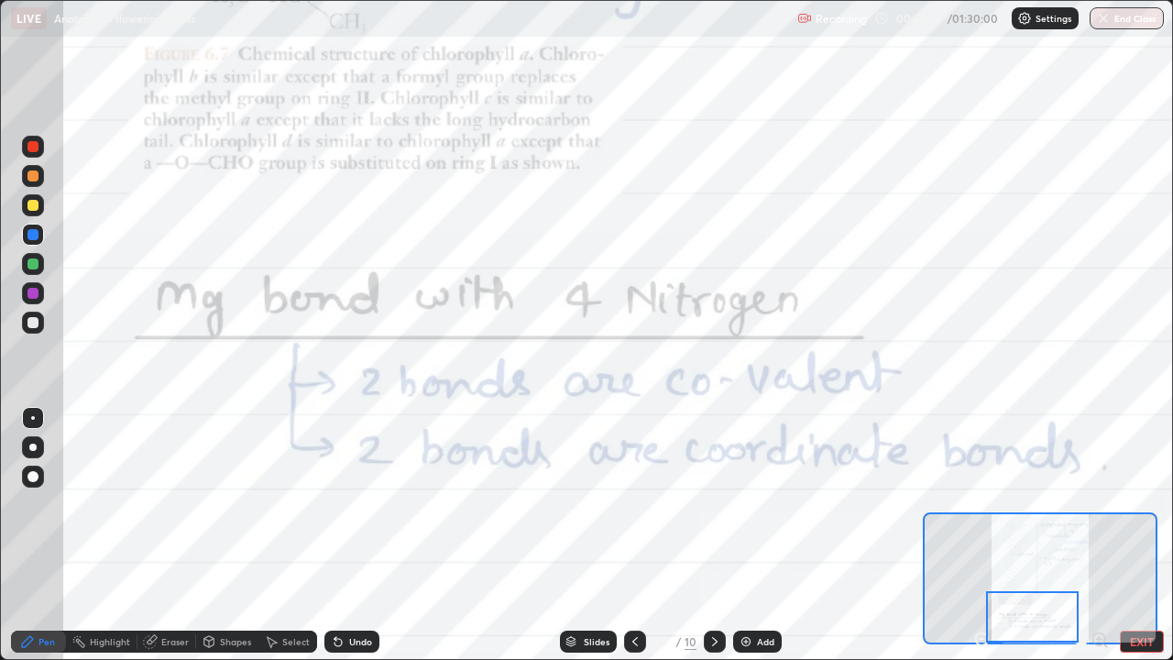
click at [712, 535] on icon at bounding box center [714, 641] width 15 height 15
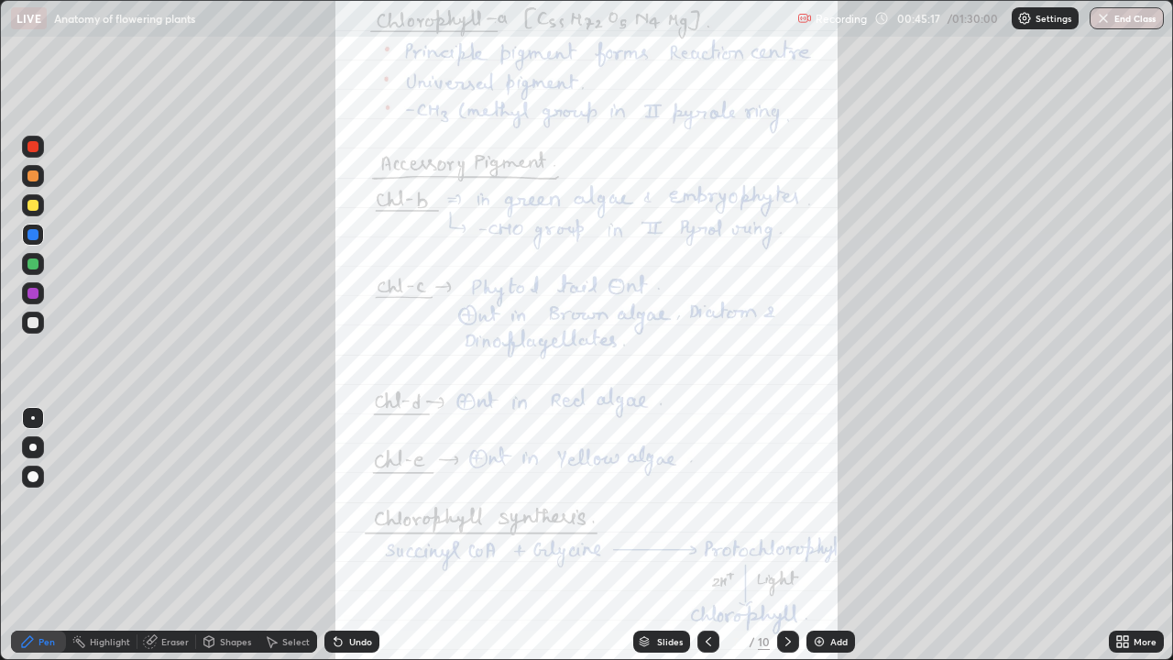
click at [705, 535] on icon at bounding box center [708, 641] width 15 height 15
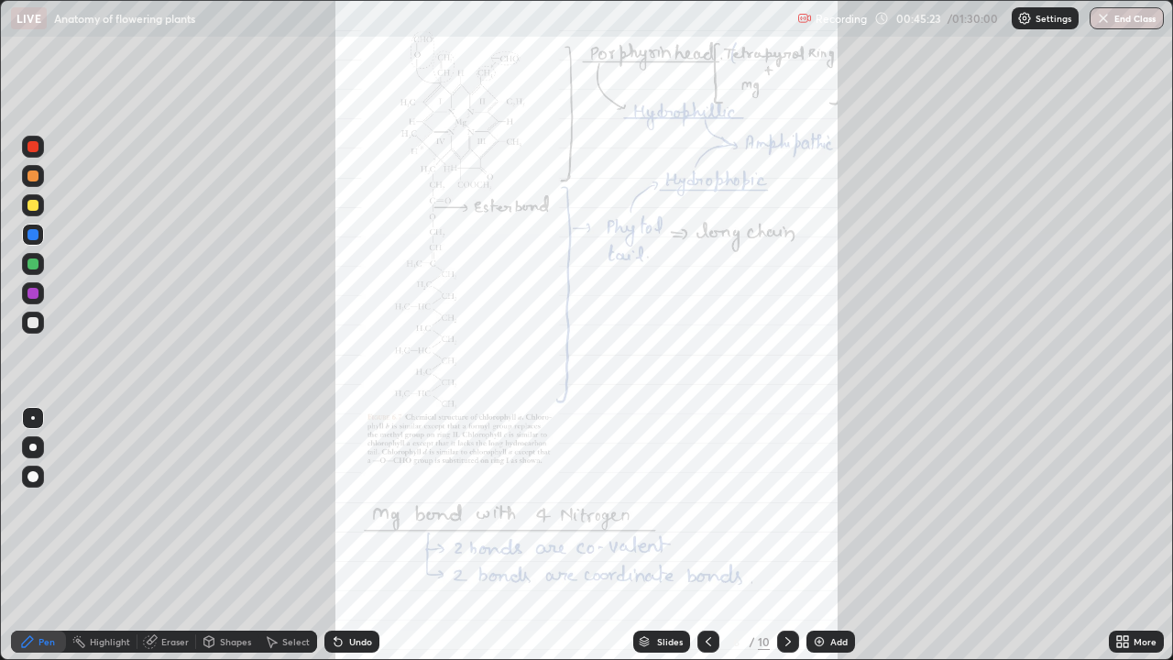
click at [709, 535] on icon at bounding box center [708, 641] width 15 height 15
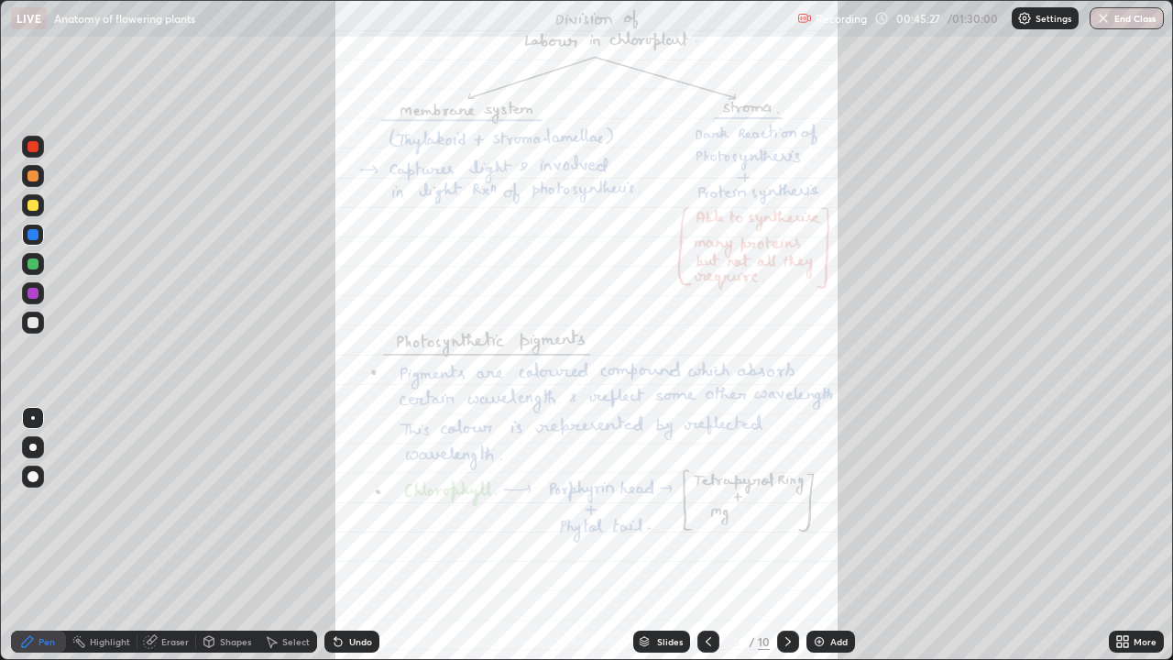
click at [1151, 535] on div "More" at bounding box center [1144, 641] width 23 height 9
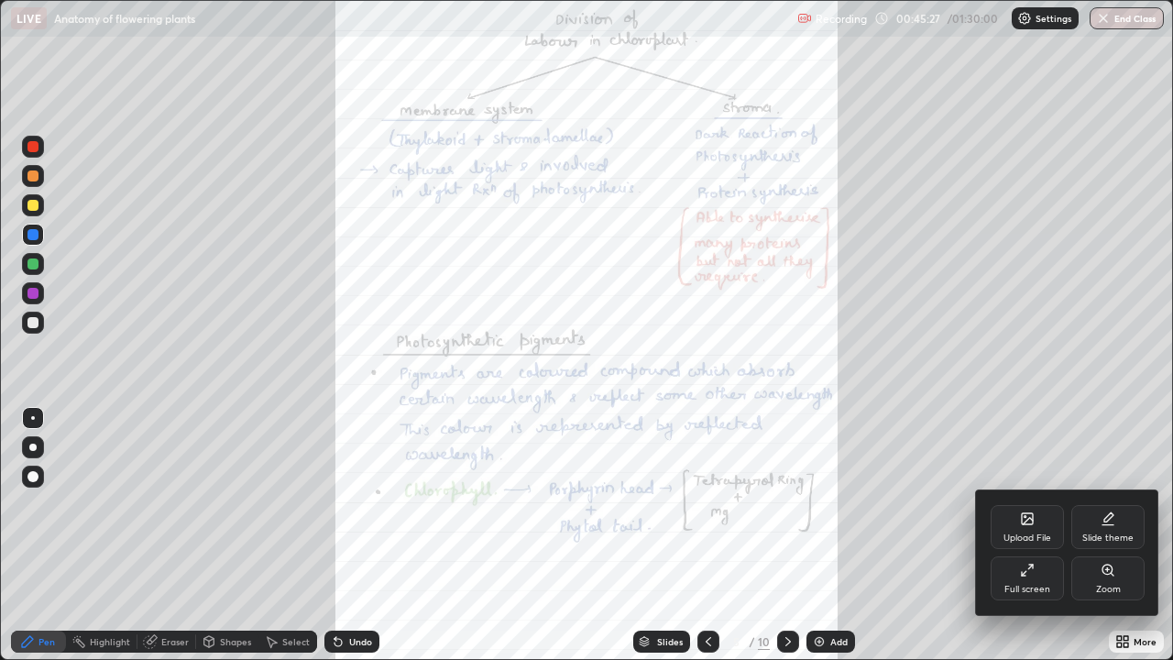
click at [1107, 535] on div "Zoom" at bounding box center [1107, 578] width 73 height 44
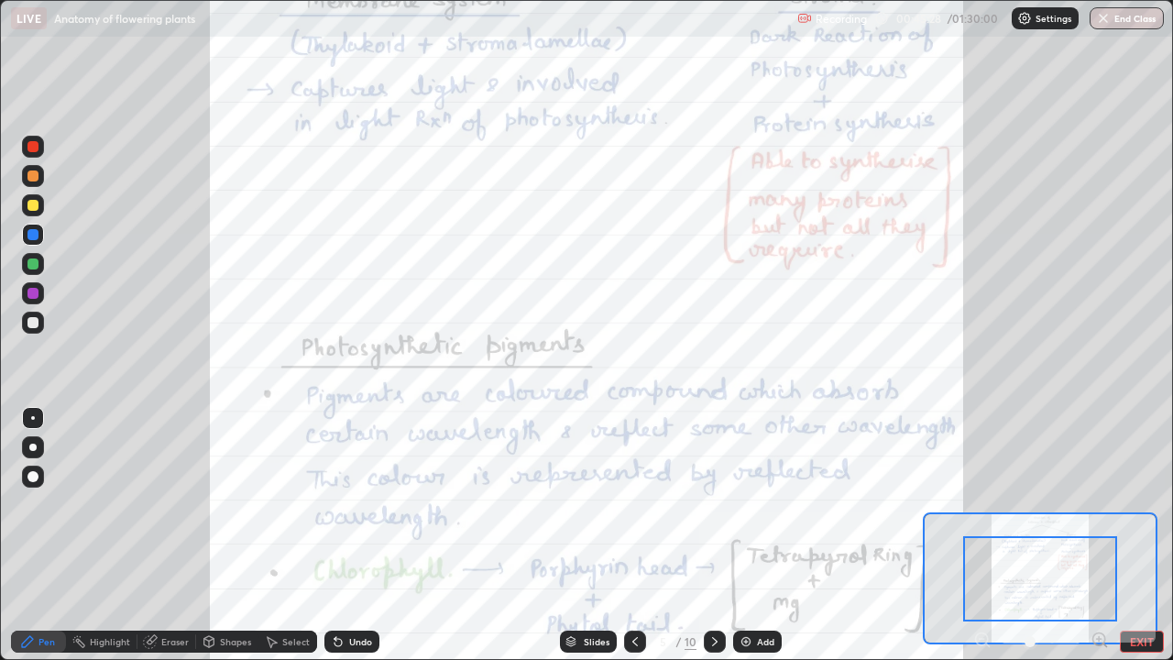
click at [1099, 535] on icon at bounding box center [1099, 639] width 5 height 0
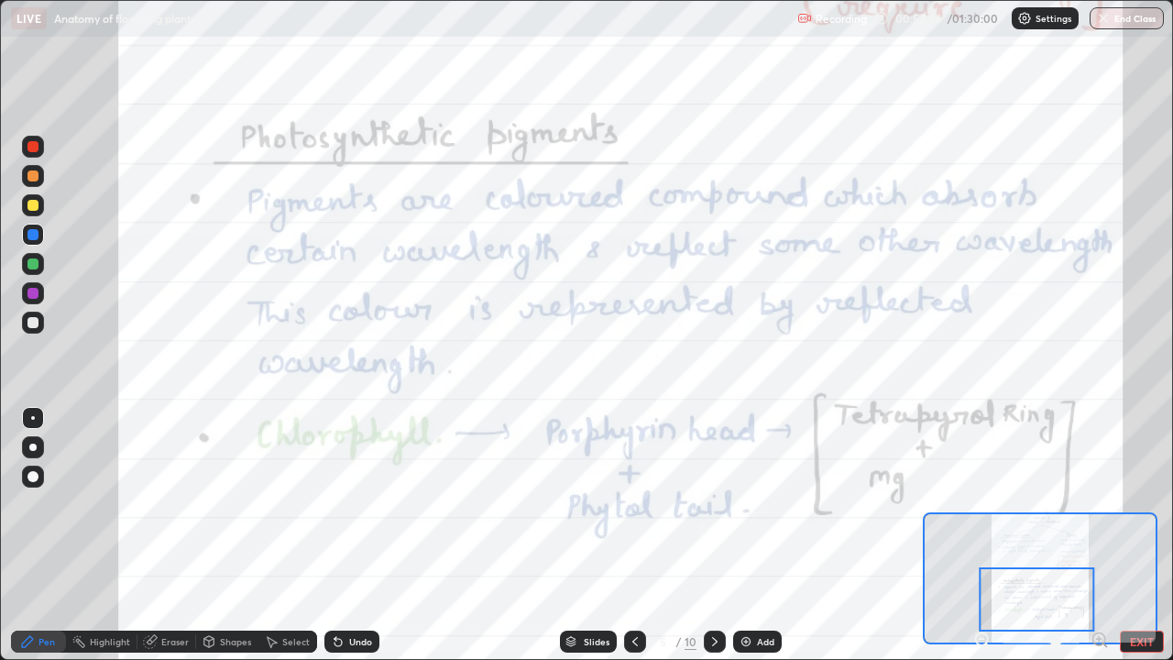
click at [712, 535] on icon at bounding box center [714, 641] width 15 height 15
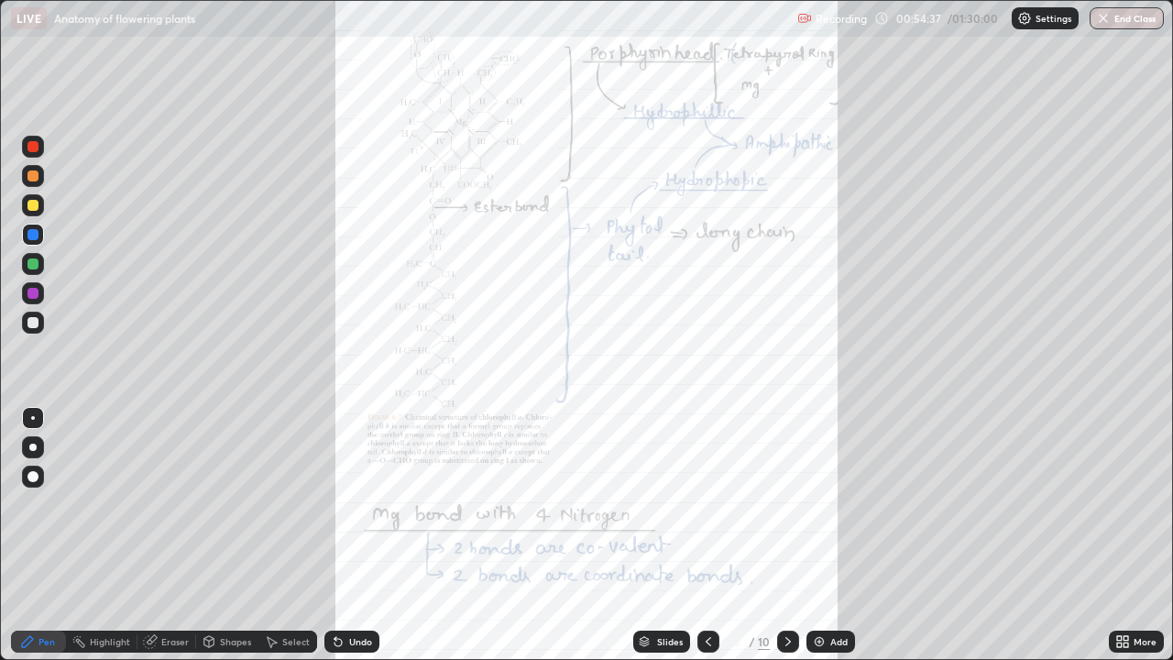
click at [1133, 535] on div "More" at bounding box center [1144, 641] width 23 height 9
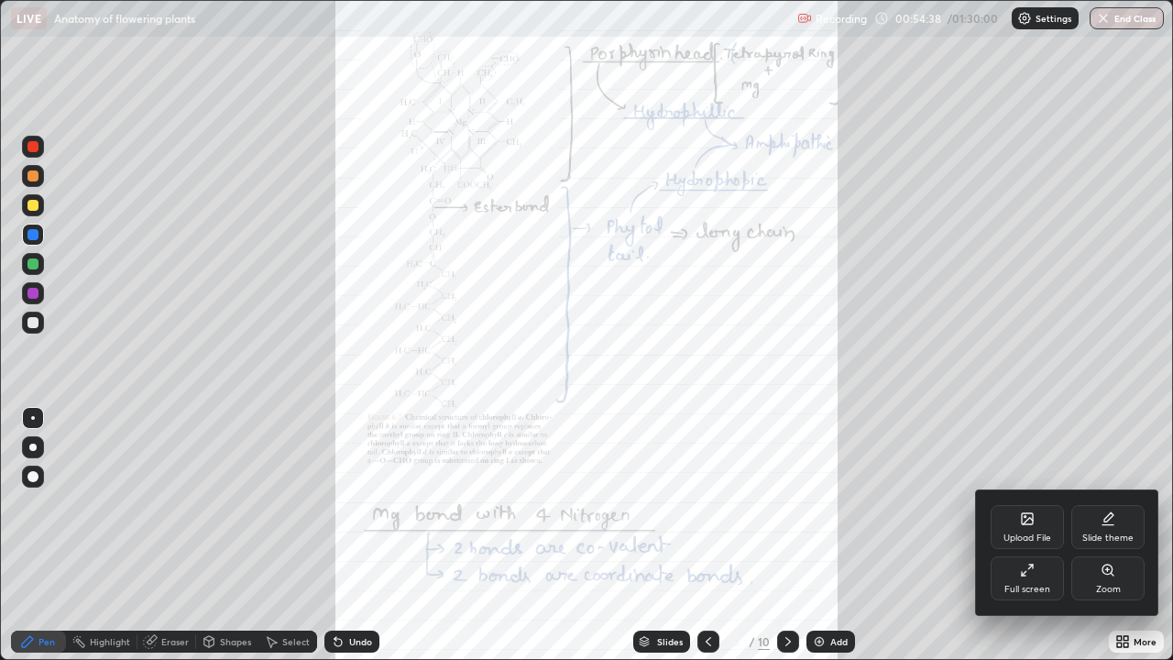
click at [1121, 535] on div "Zoom" at bounding box center [1107, 578] width 73 height 44
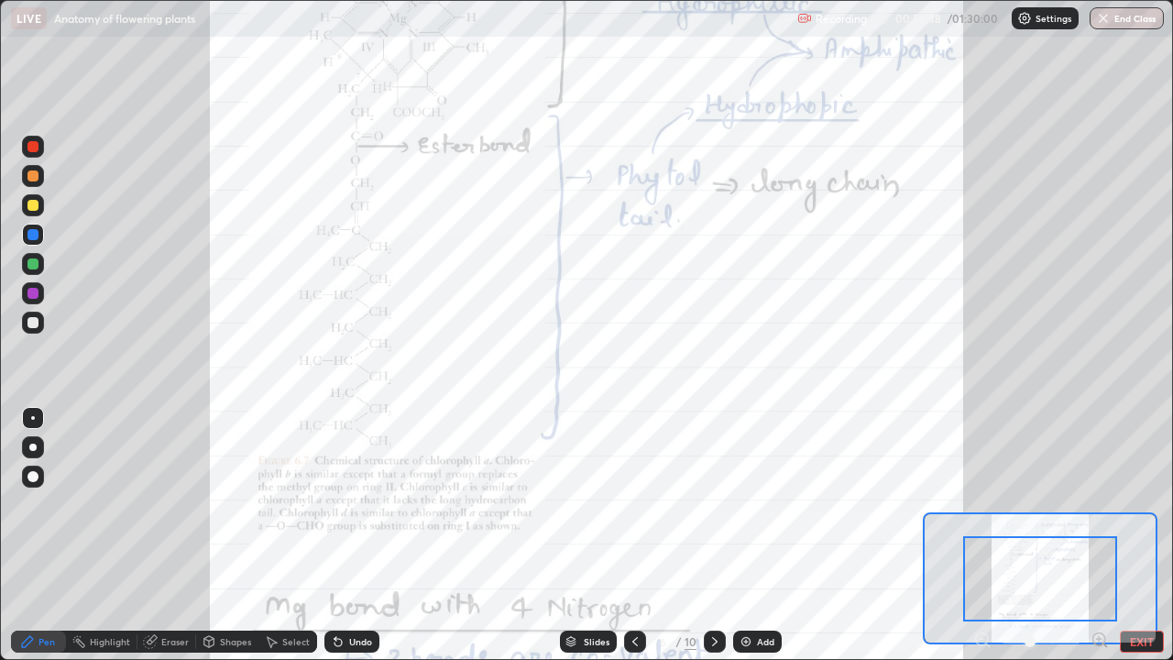
click at [1104, 535] on icon at bounding box center [1105, 645] width 4 height 4
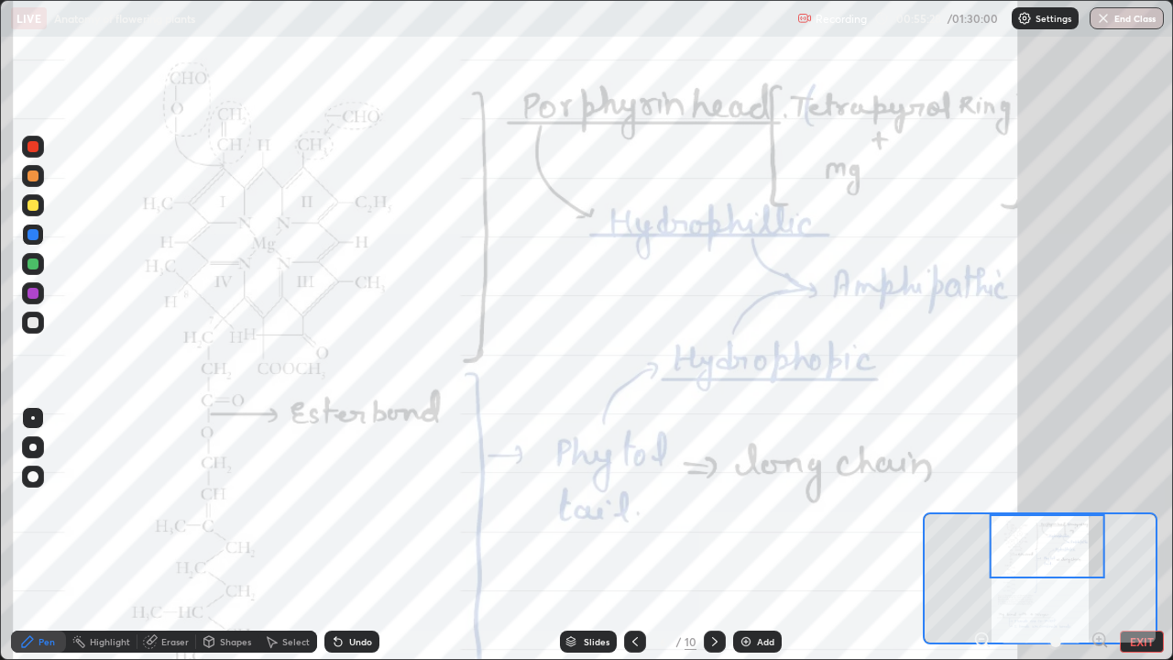
click at [981, 535] on icon at bounding box center [981, 639] width 5 height 0
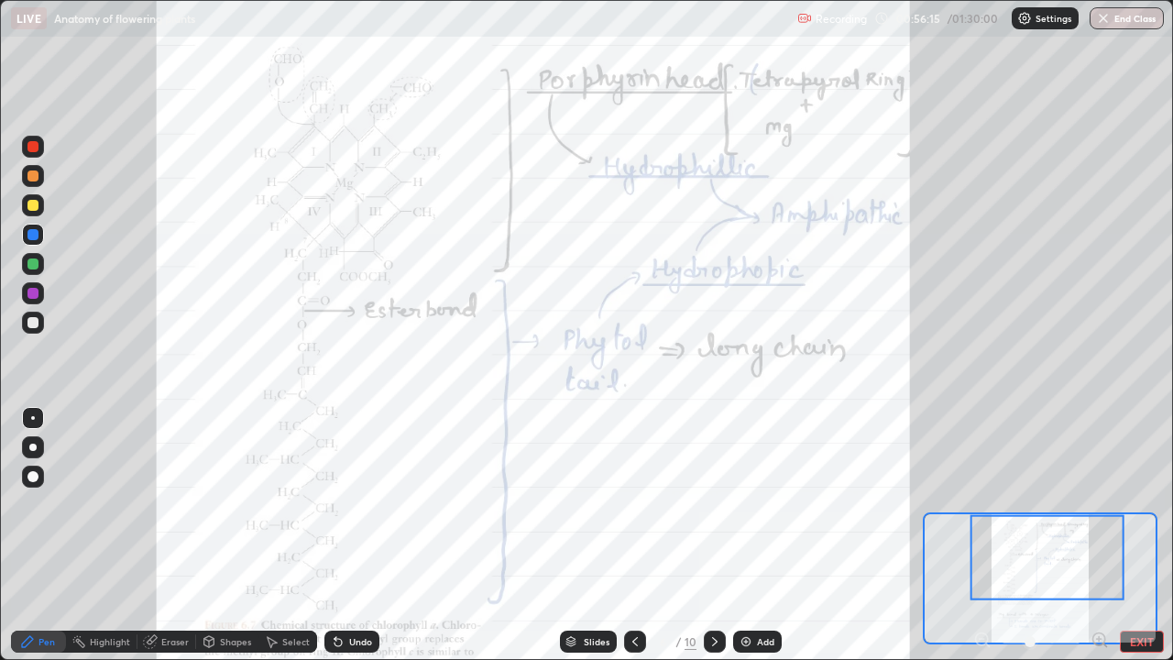
click at [1098, 535] on icon at bounding box center [1099, 639] width 18 height 18
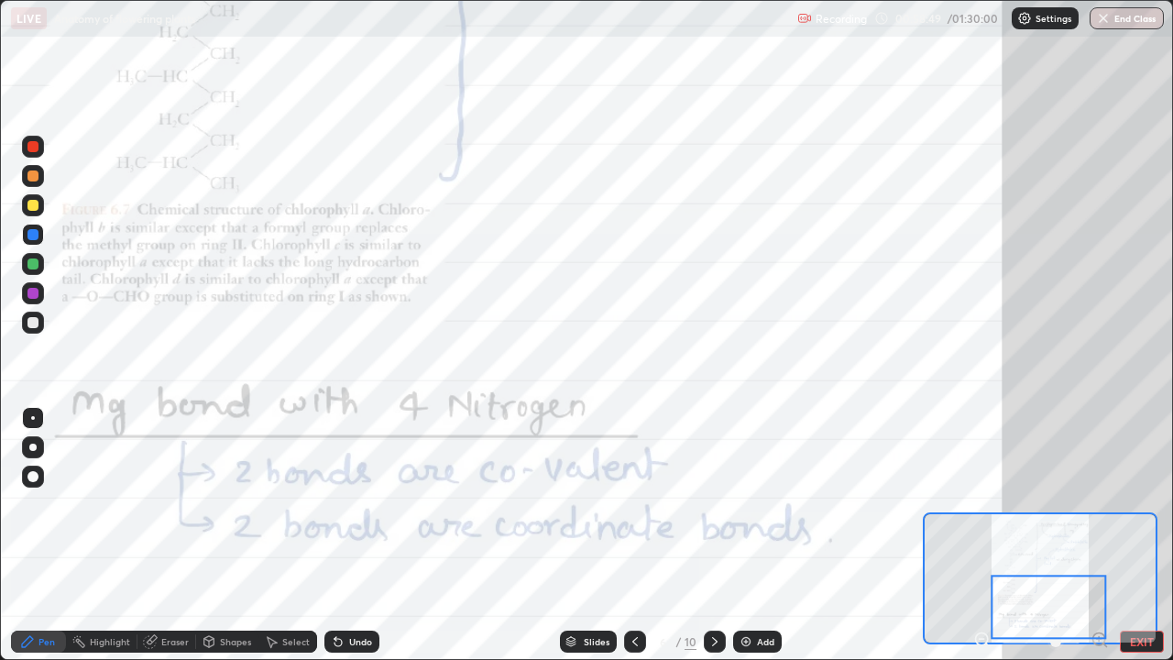
click at [712, 535] on icon at bounding box center [714, 641] width 15 height 15
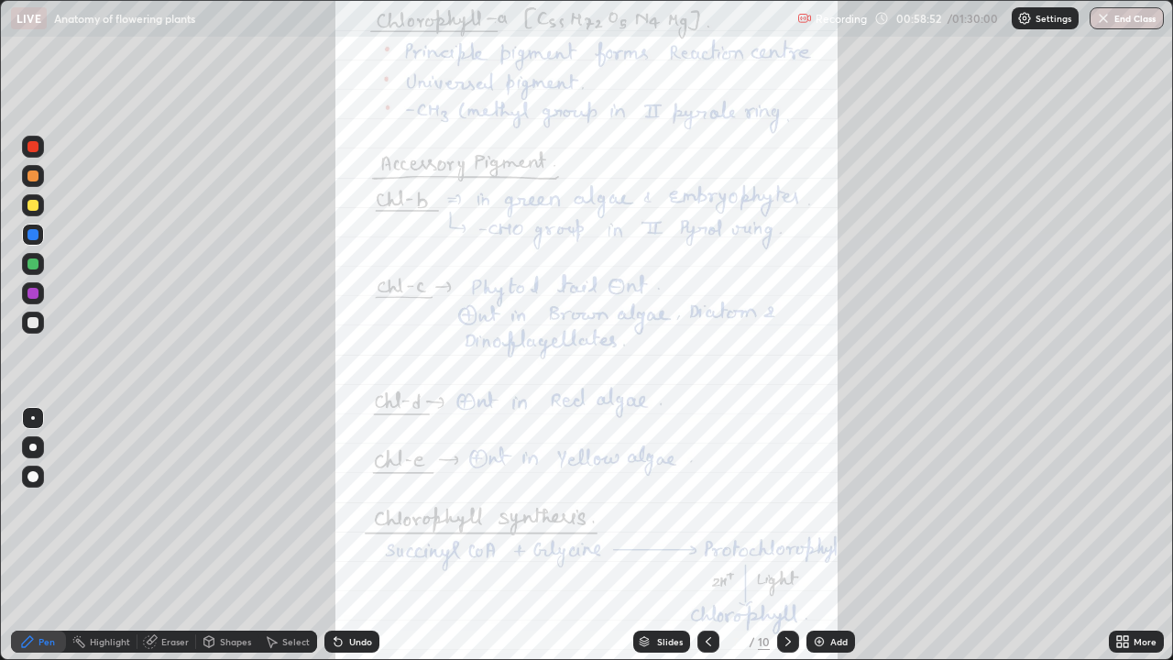
click at [1137, 535] on div "More" at bounding box center [1144, 641] width 23 height 9
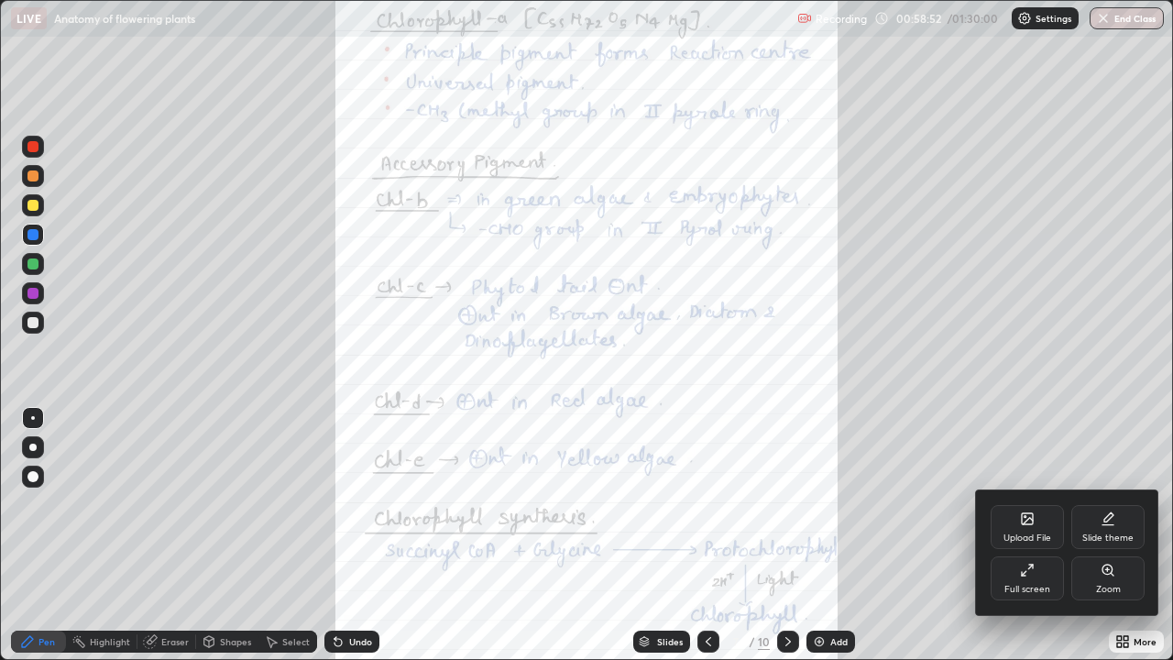
click at [1093, 535] on div "Zoom" at bounding box center [1107, 578] width 73 height 44
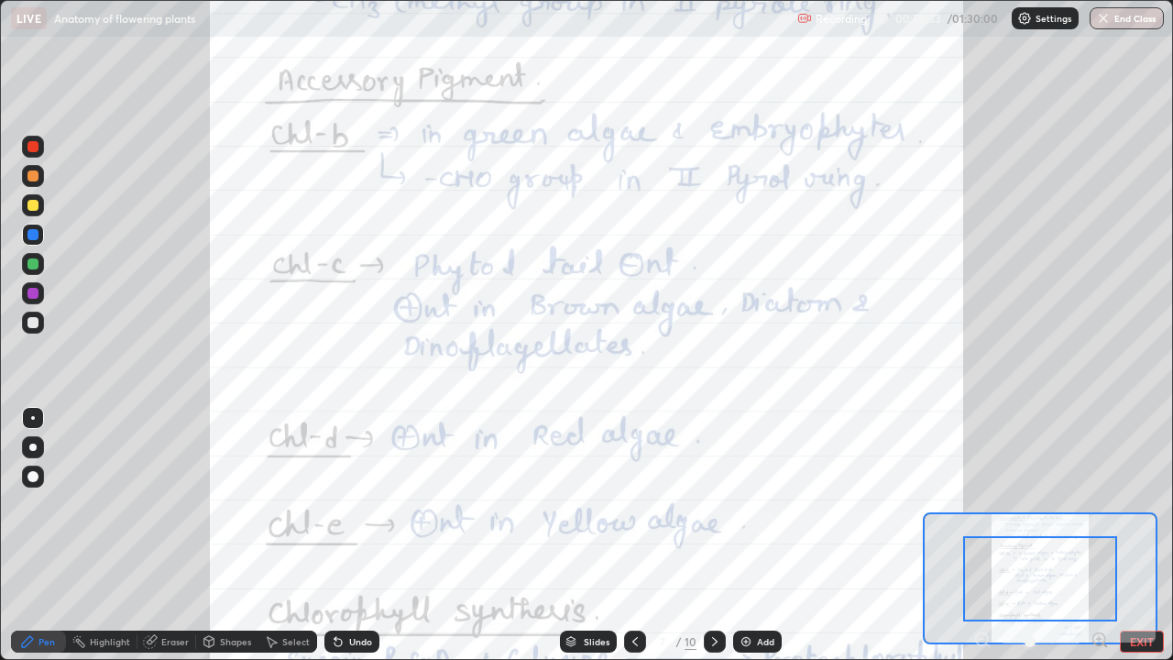
click at [1099, 535] on icon at bounding box center [1099, 639] width 5 height 0
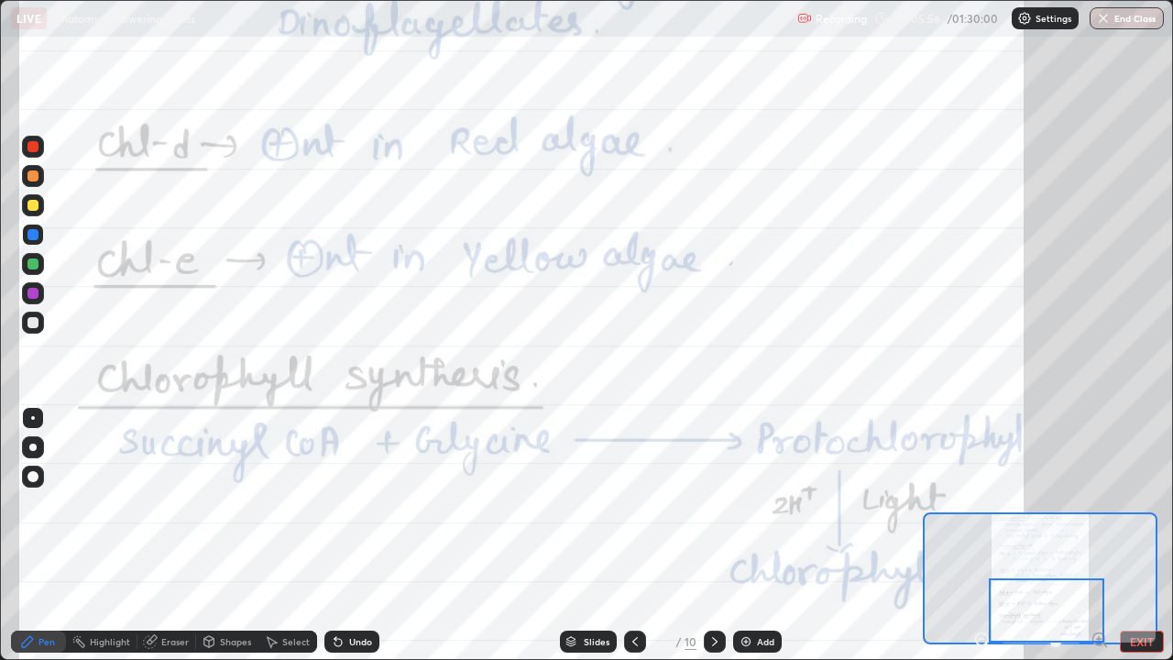
click at [712, 535] on icon at bounding box center [714, 641] width 5 height 9
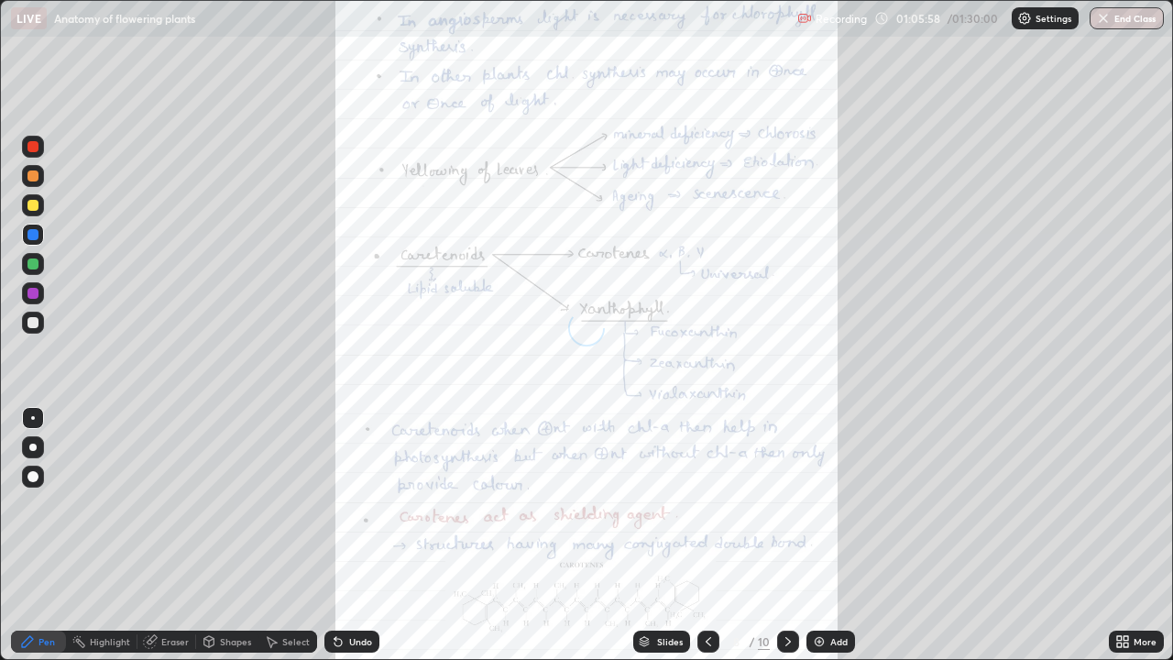
click at [1124, 535] on icon at bounding box center [1125, 644] width 5 height 5
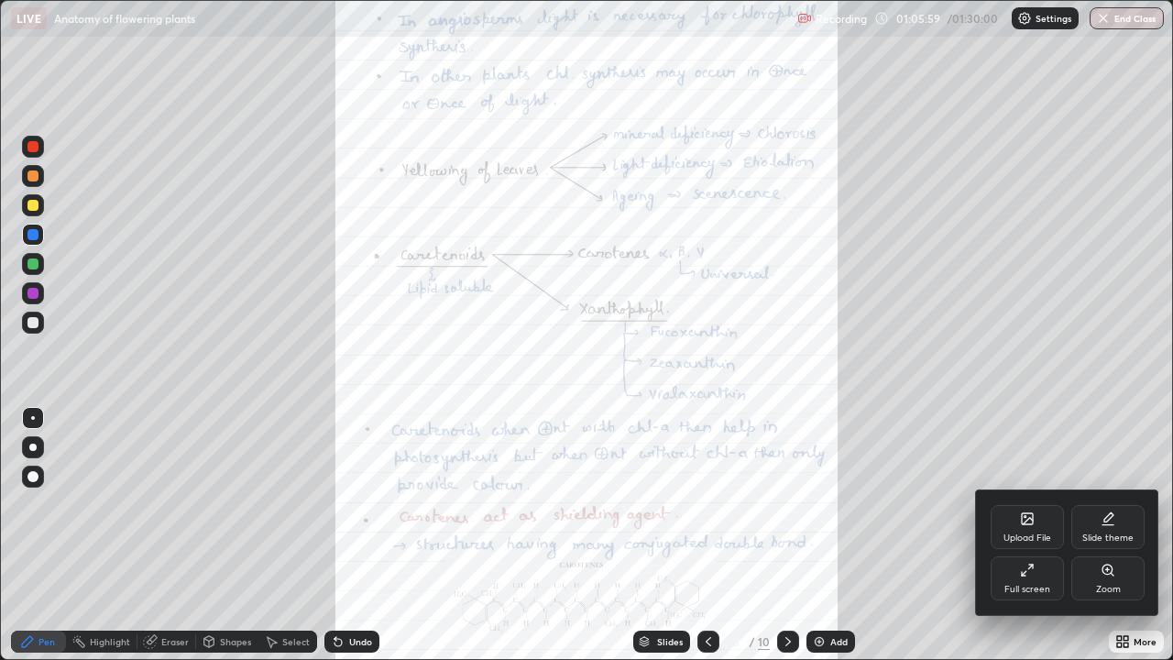
click at [1091, 535] on div "Zoom" at bounding box center [1107, 578] width 73 height 44
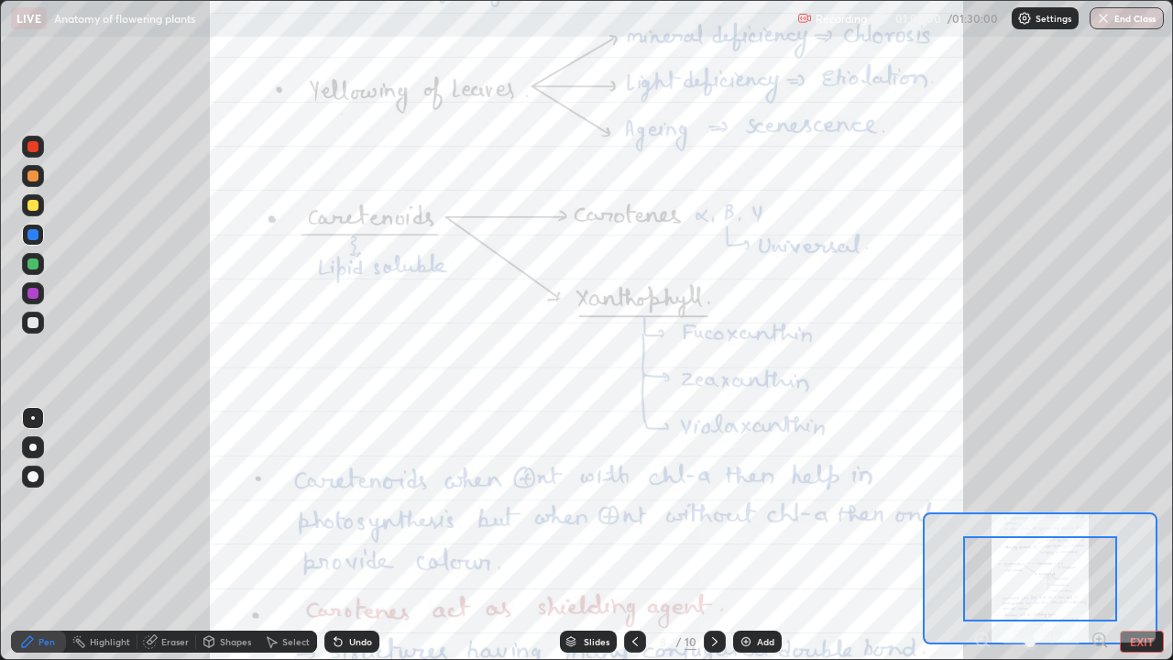
click at [1099, 535] on icon at bounding box center [1099, 639] width 5 height 0
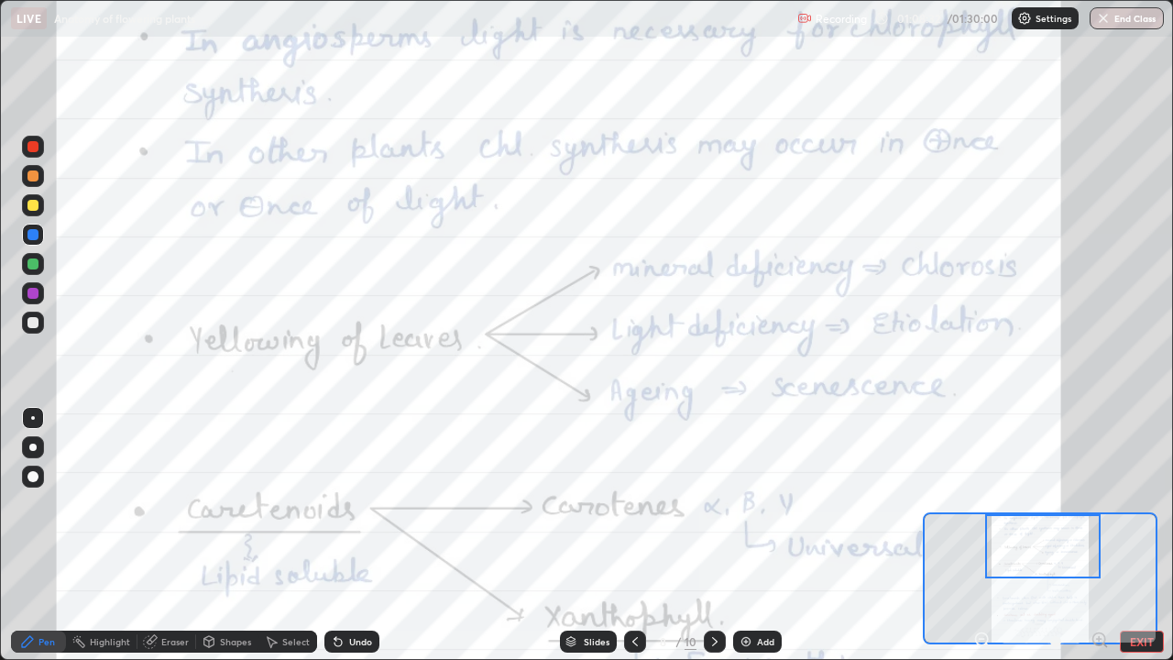
click at [634, 535] on icon at bounding box center [635, 641] width 15 height 15
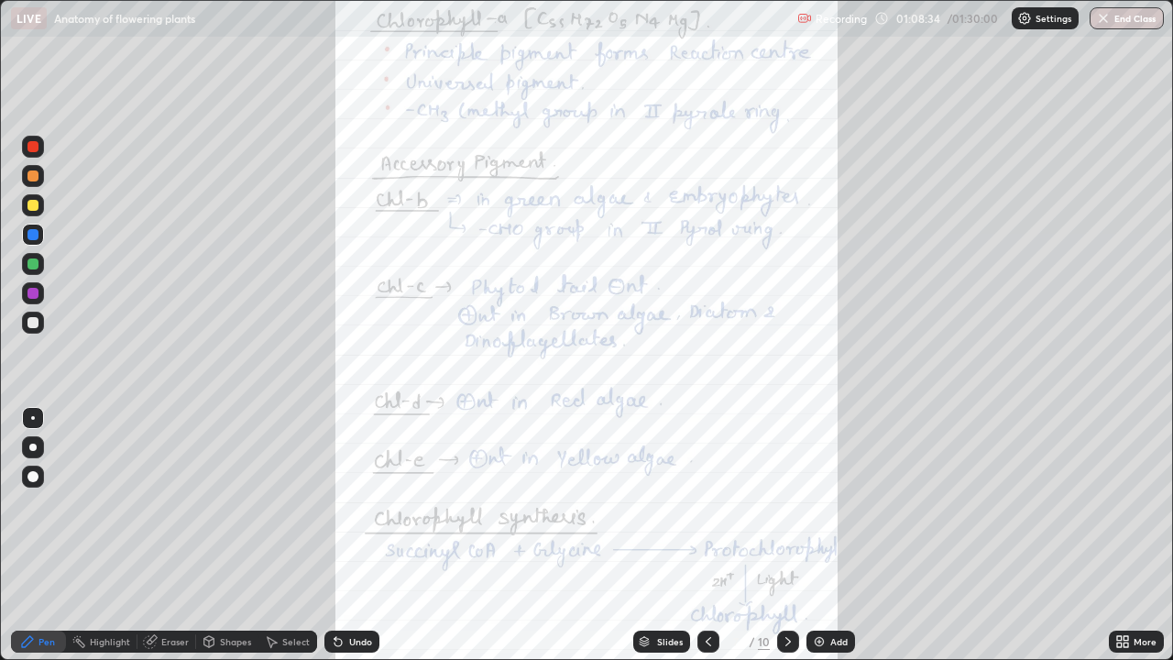
click at [1132, 535] on div "More" at bounding box center [1136, 641] width 55 height 22
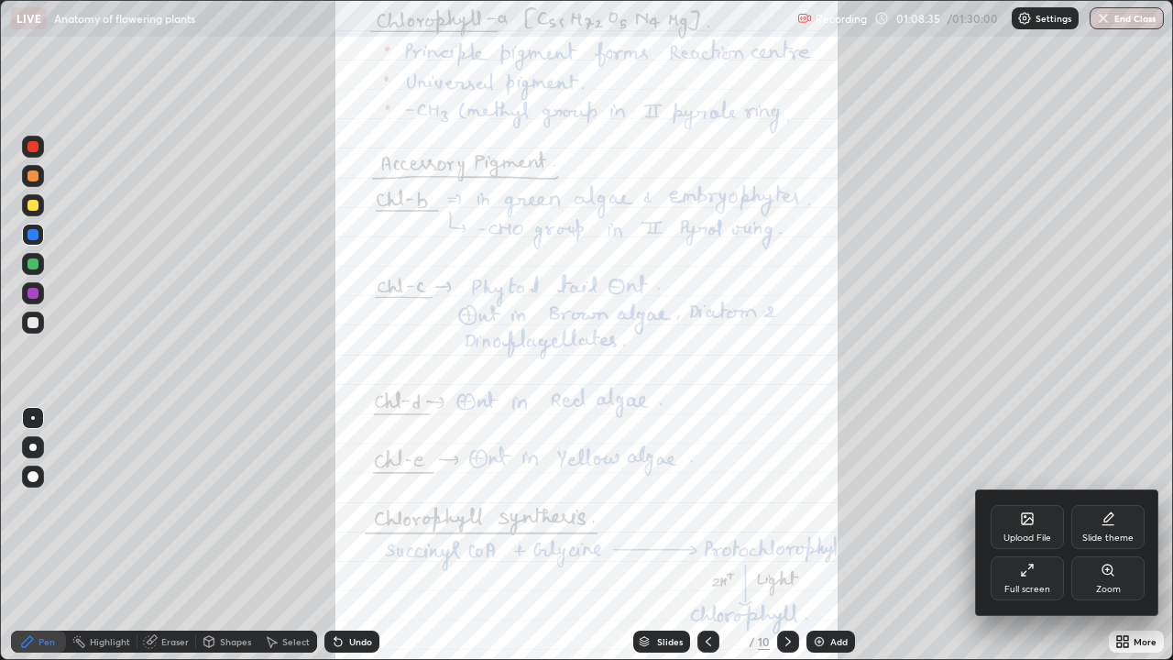
click at [1105, 535] on div "Zoom" at bounding box center [1108, 589] width 25 height 9
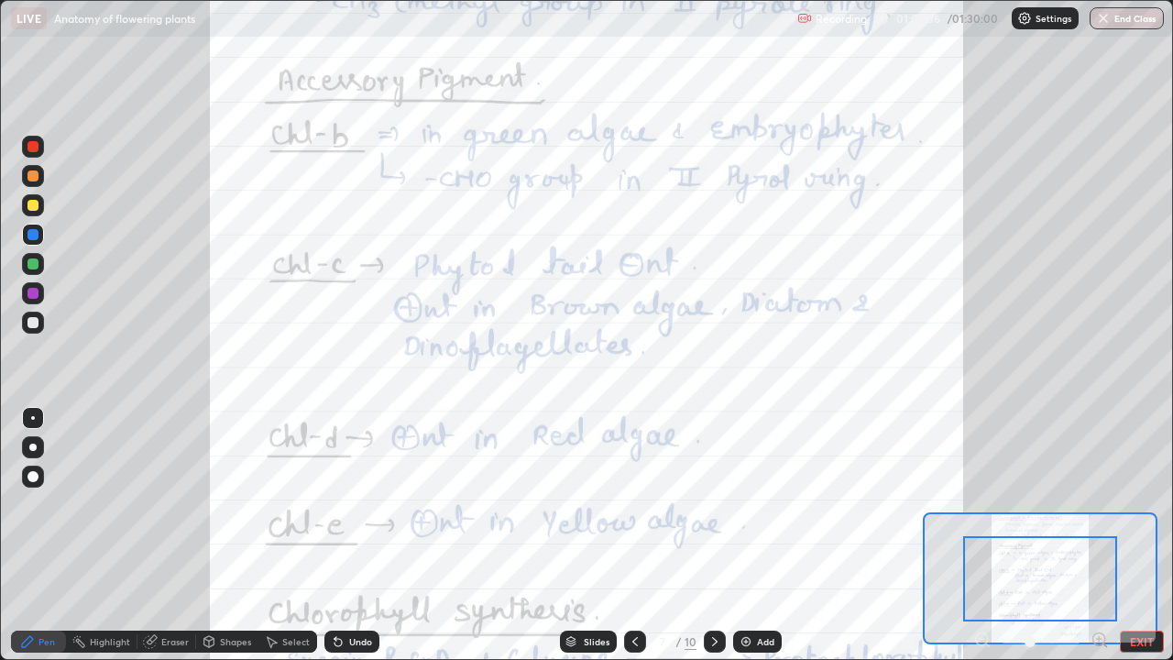
click at [1099, 535] on icon at bounding box center [1099, 639] width 18 height 18
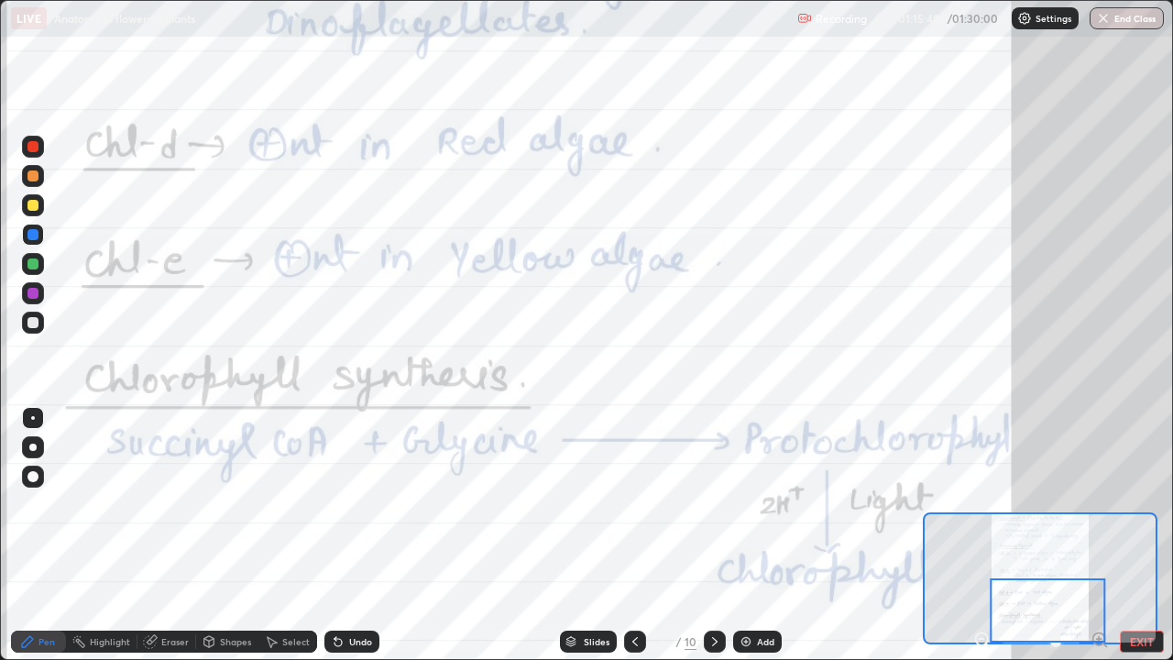
click at [713, 535] on icon at bounding box center [714, 641] width 15 height 15
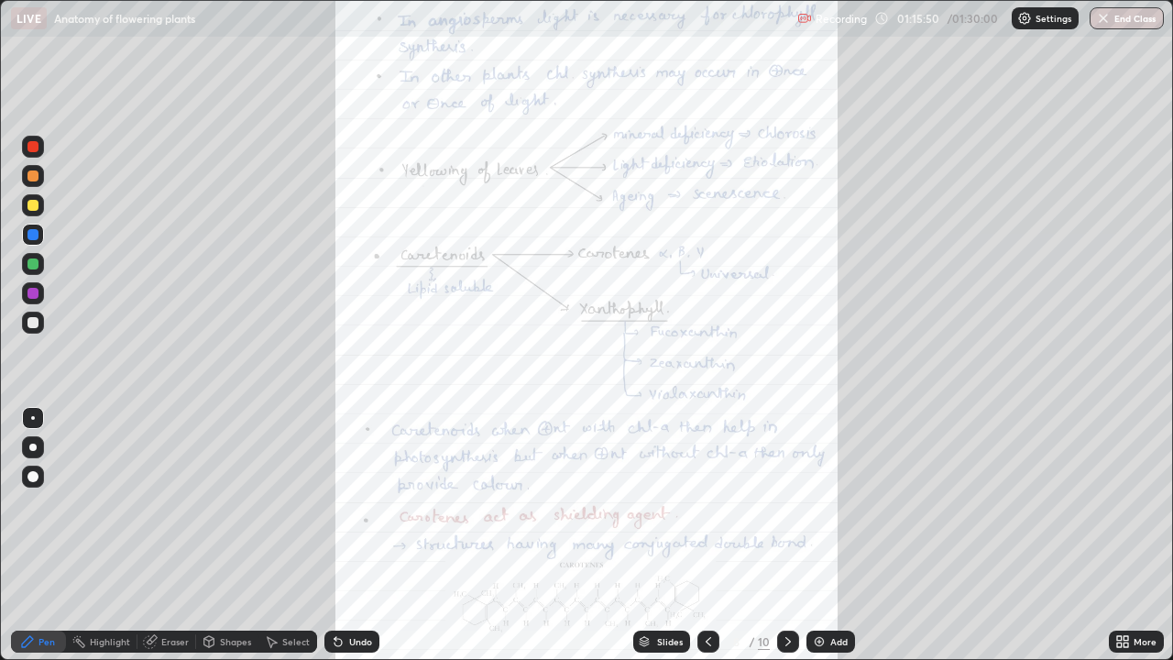
click at [1125, 535] on icon at bounding box center [1125, 638] width 5 height 5
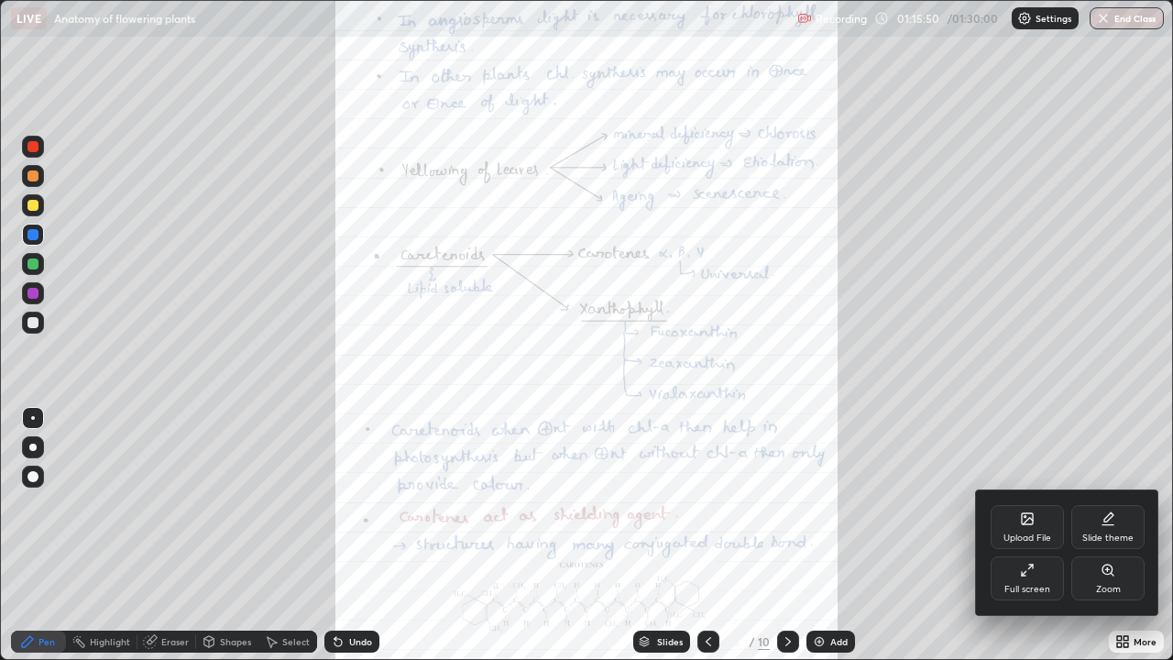
click at [1113, 535] on icon at bounding box center [1107, 570] width 15 height 15
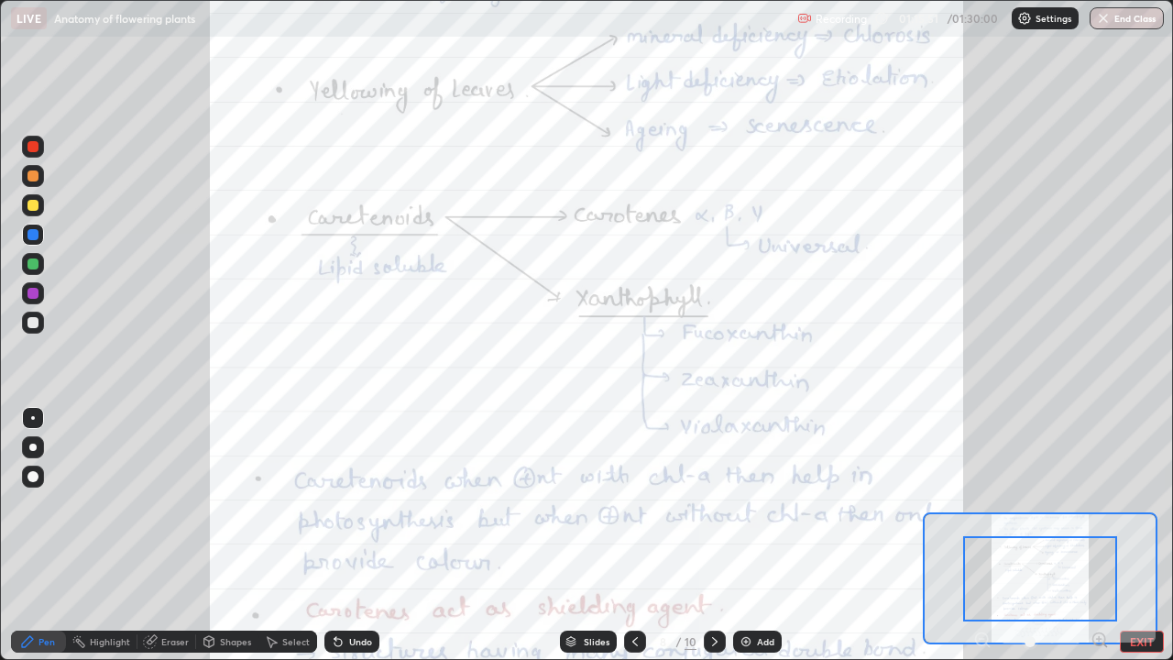
click at [1099, 535] on icon at bounding box center [1099, 639] width 5 height 0
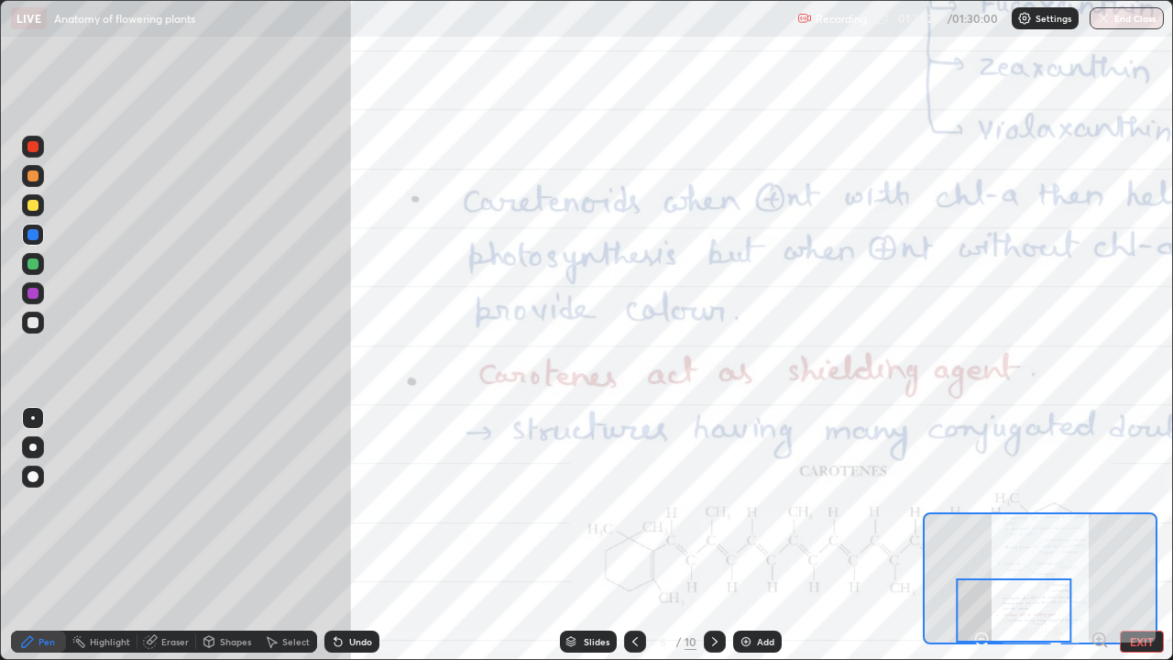
click at [1099, 535] on icon at bounding box center [1099, 639] width 5 height 0
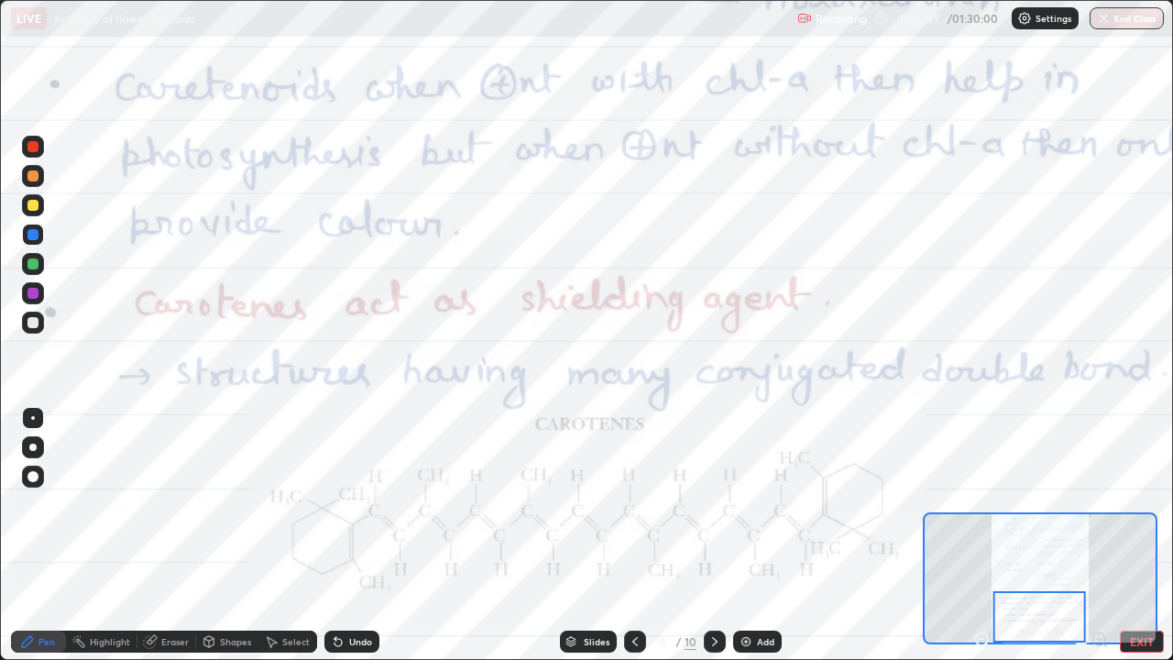
click at [713, 535] on icon at bounding box center [714, 641] width 5 height 9
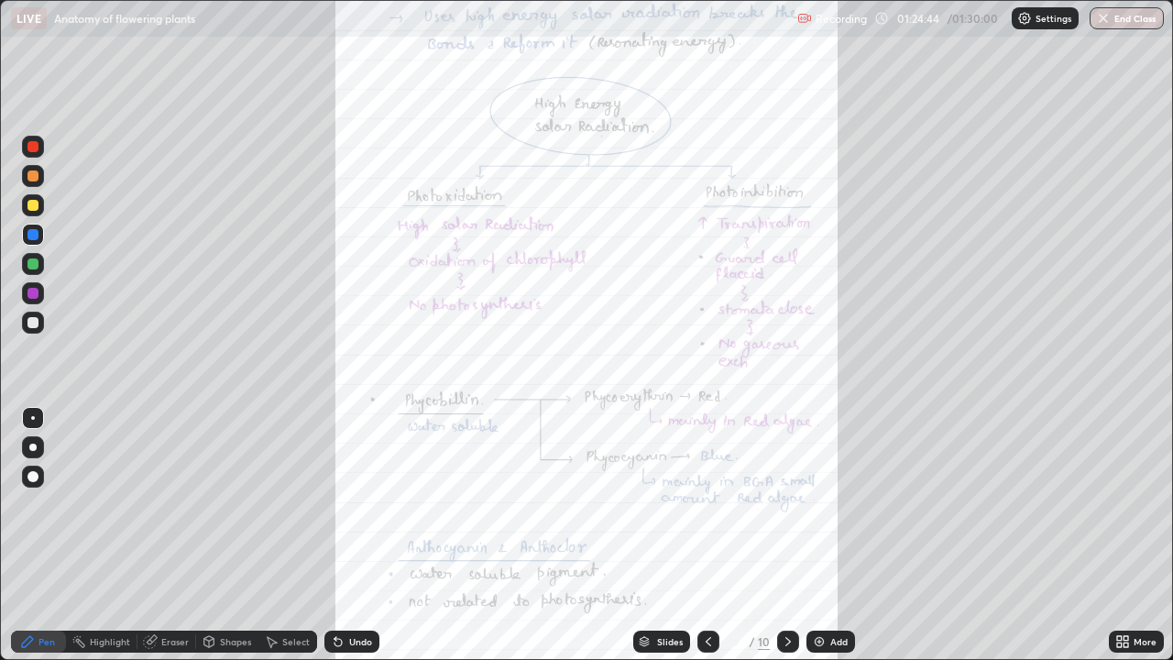
click at [1142, 535] on div "More" at bounding box center [1144, 641] width 23 height 9
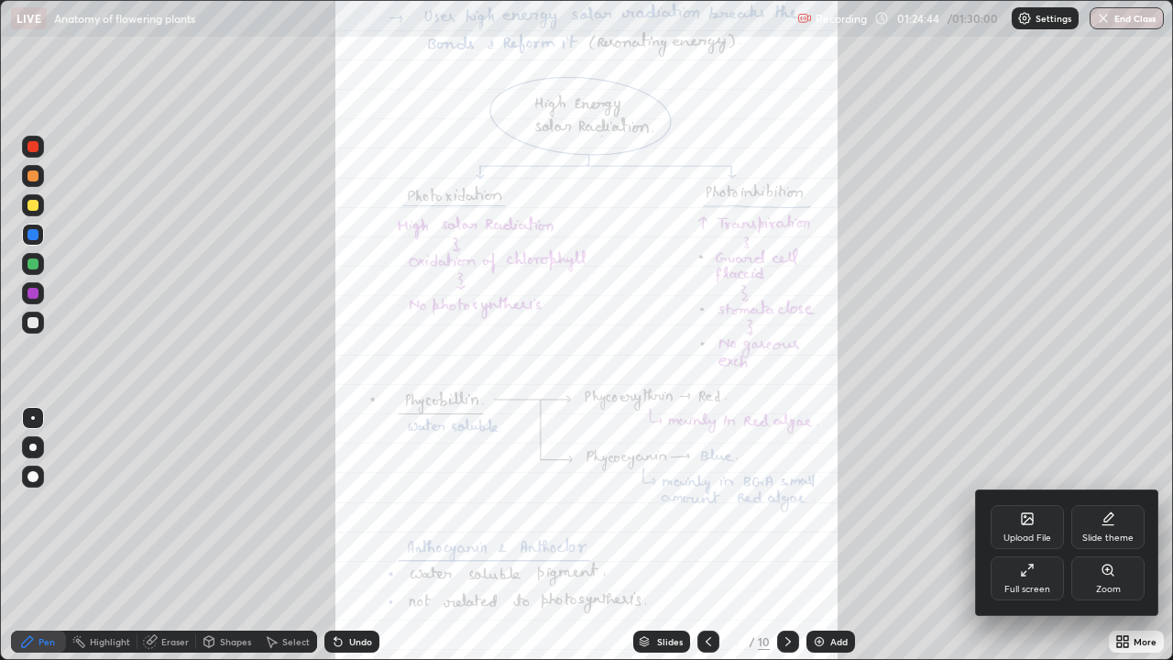
click at [1116, 535] on div "Zoom" at bounding box center [1107, 578] width 73 height 44
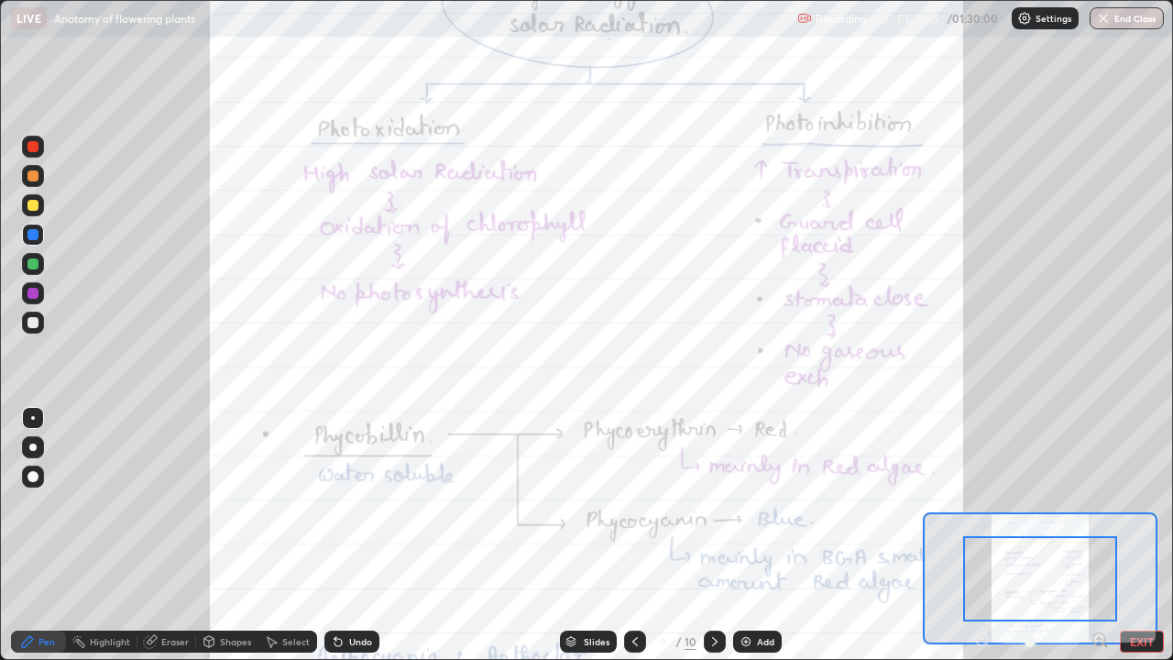
click at [1104, 535] on icon at bounding box center [1105, 645] width 4 height 4
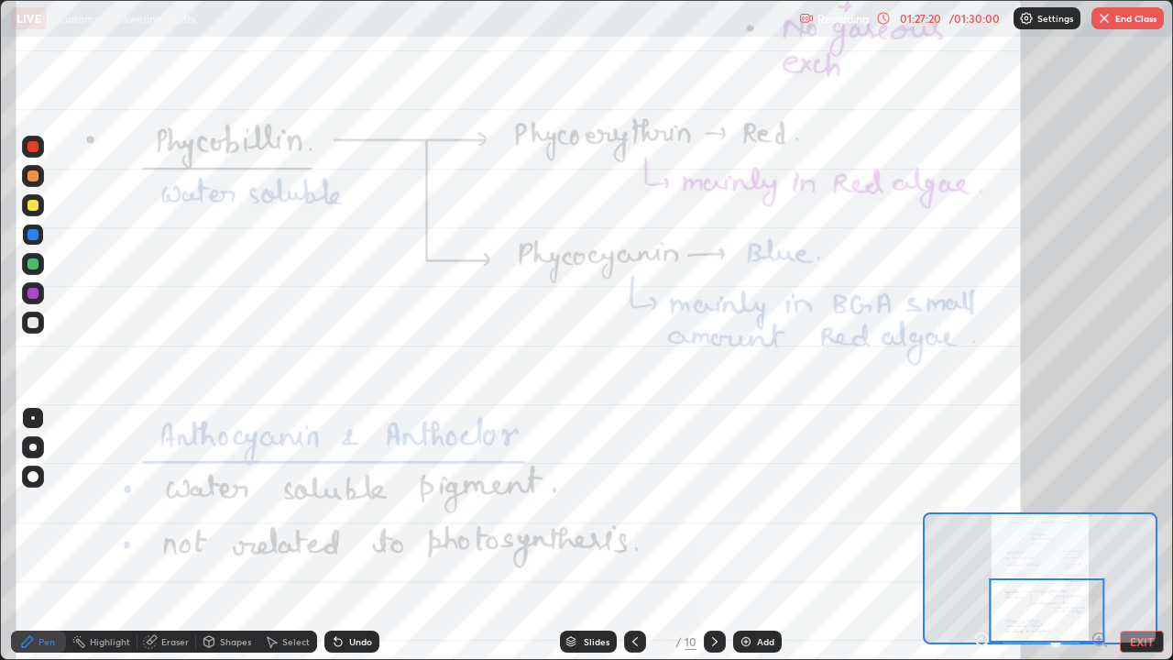
click at [714, 535] on icon at bounding box center [714, 641] width 15 height 15
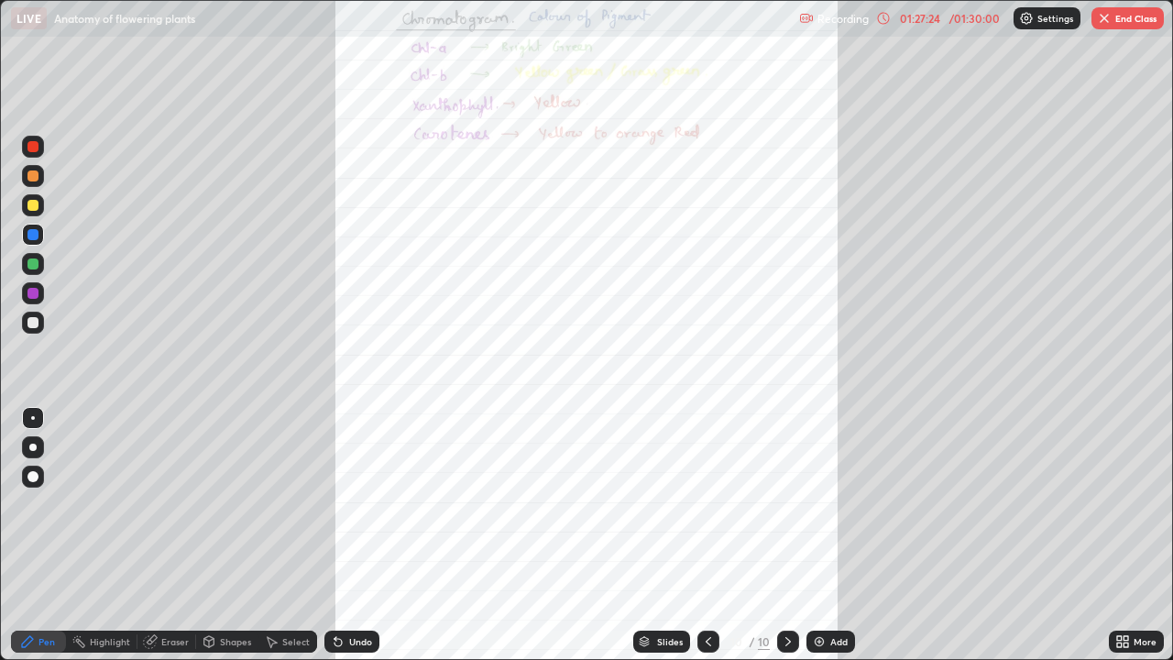
click at [1119, 535] on icon at bounding box center [1119, 638] width 5 height 5
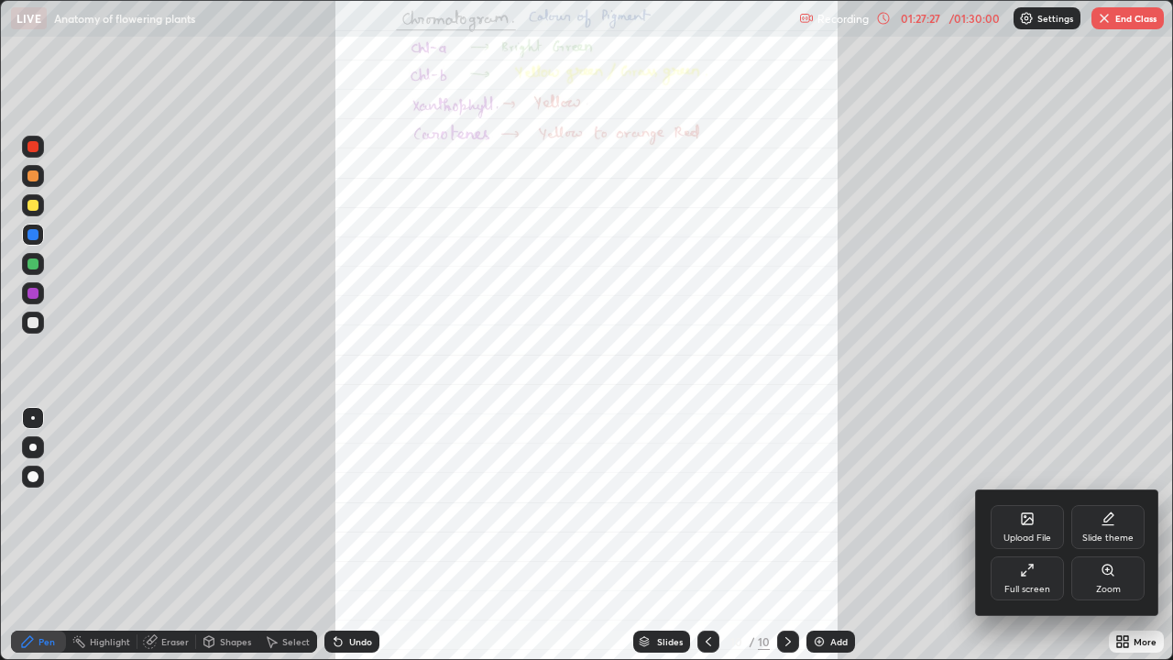
click at [1105, 535] on div "Zoom" at bounding box center [1107, 578] width 73 height 44
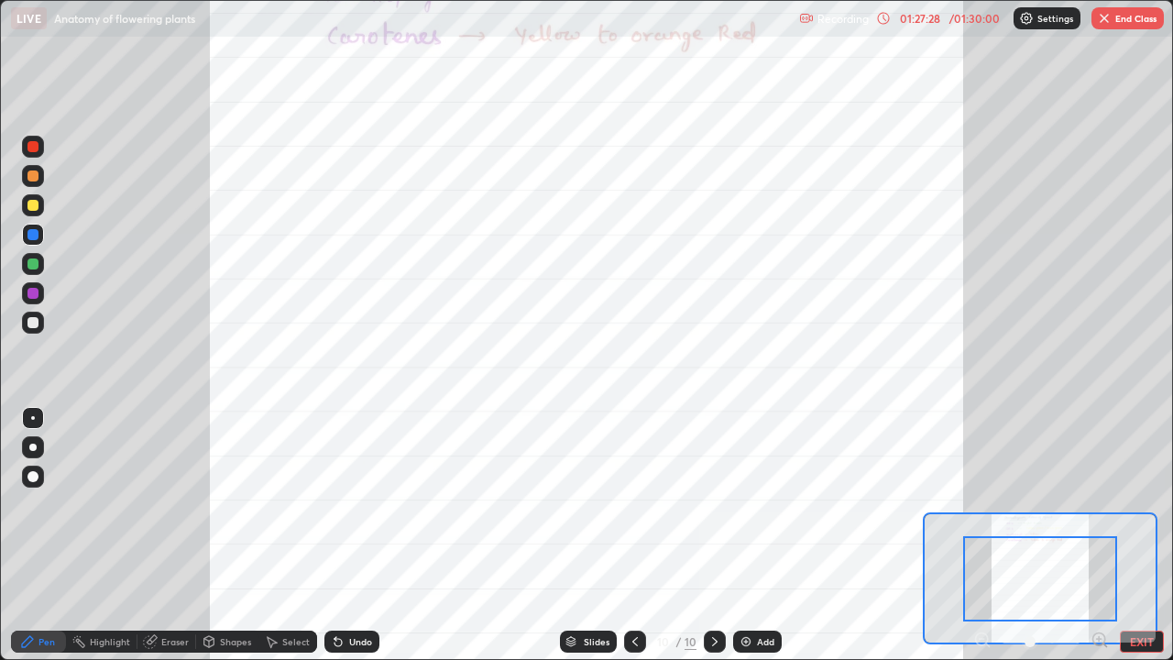
click at [1103, 535] on icon at bounding box center [1099, 639] width 18 height 18
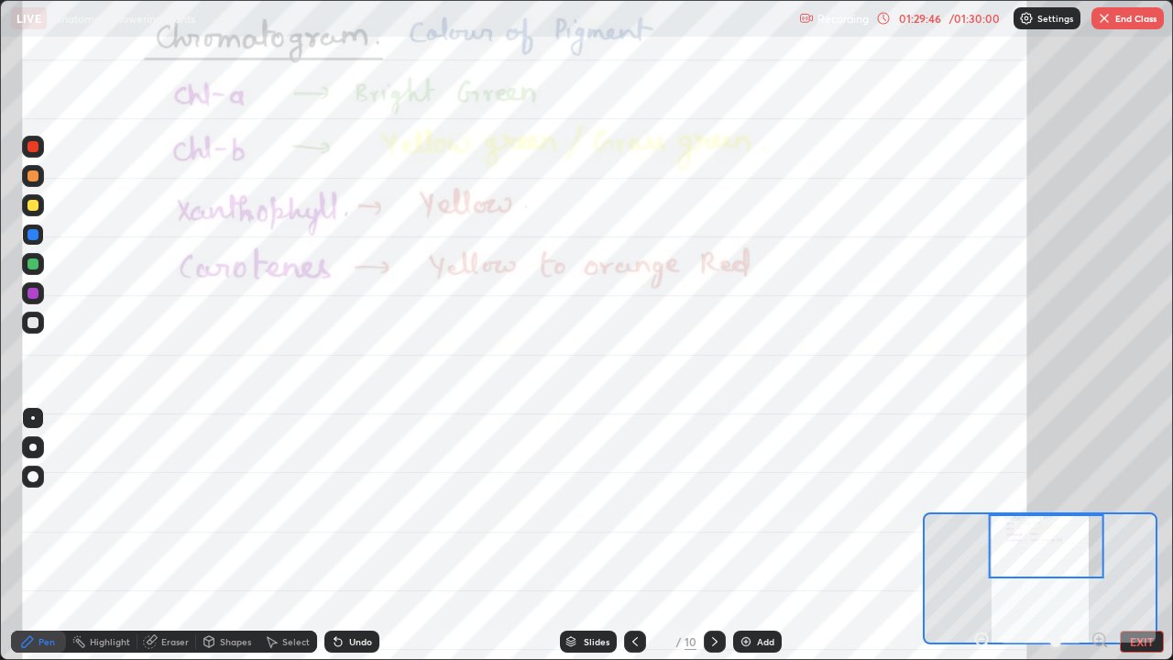
click at [633, 535] on icon at bounding box center [635, 641] width 15 height 15
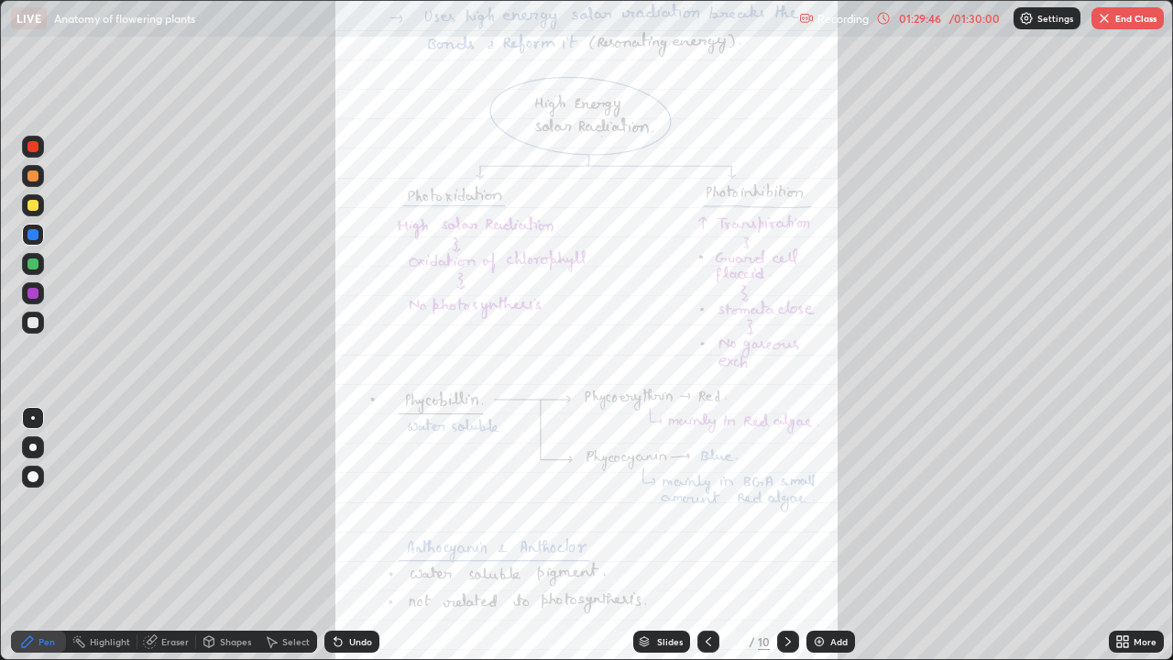
click at [708, 535] on icon at bounding box center [708, 641] width 15 height 15
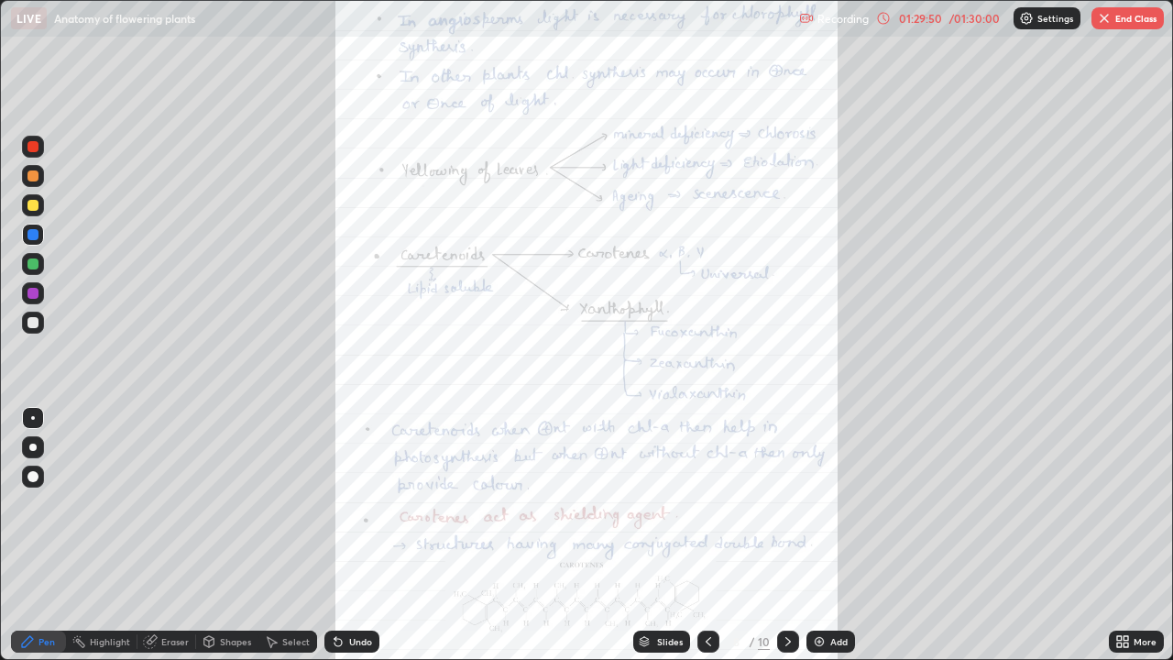
click at [975, 19] on div "/ 01:30:00" at bounding box center [974, 18] width 57 height 11
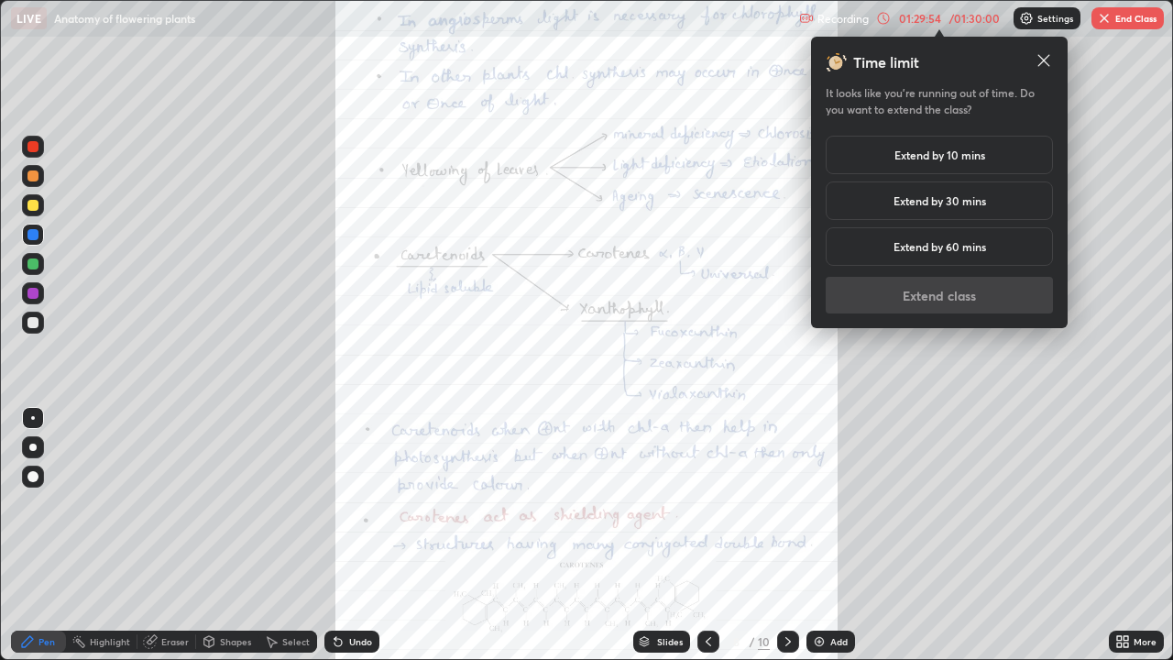
click at [972, 158] on h5 "Extend by 10 mins" at bounding box center [939, 155] width 91 height 16
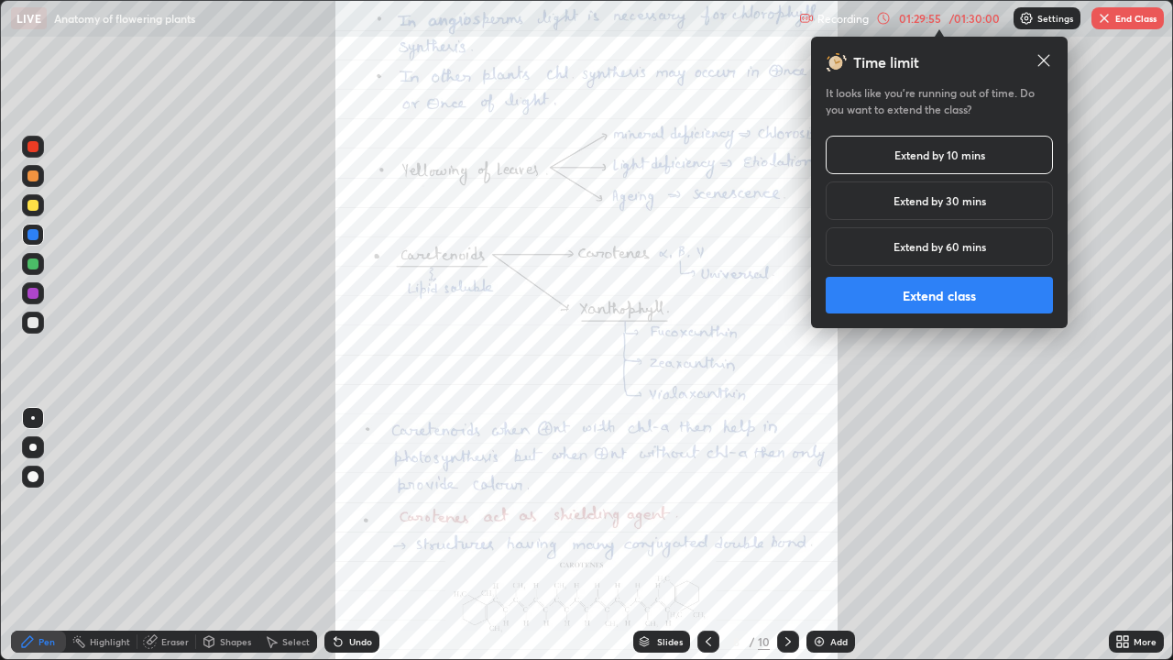
click at [1009, 293] on button "Extend class" at bounding box center [938, 295] width 227 height 37
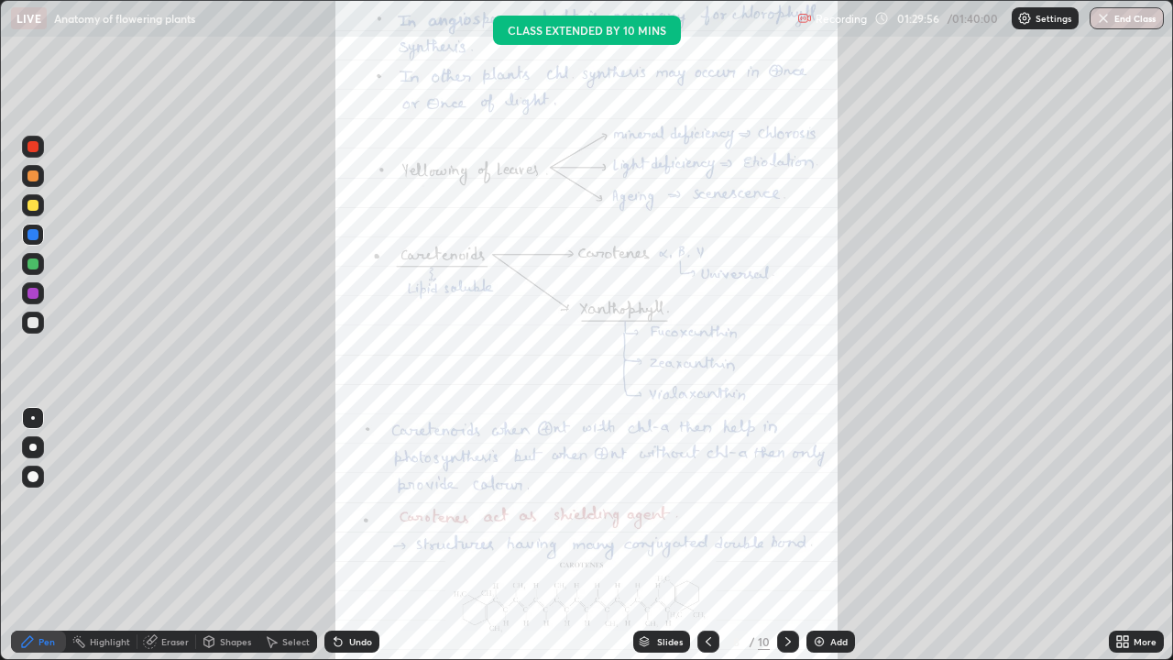
click at [1145, 535] on div "More" at bounding box center [1144, 641] width 23 height 9
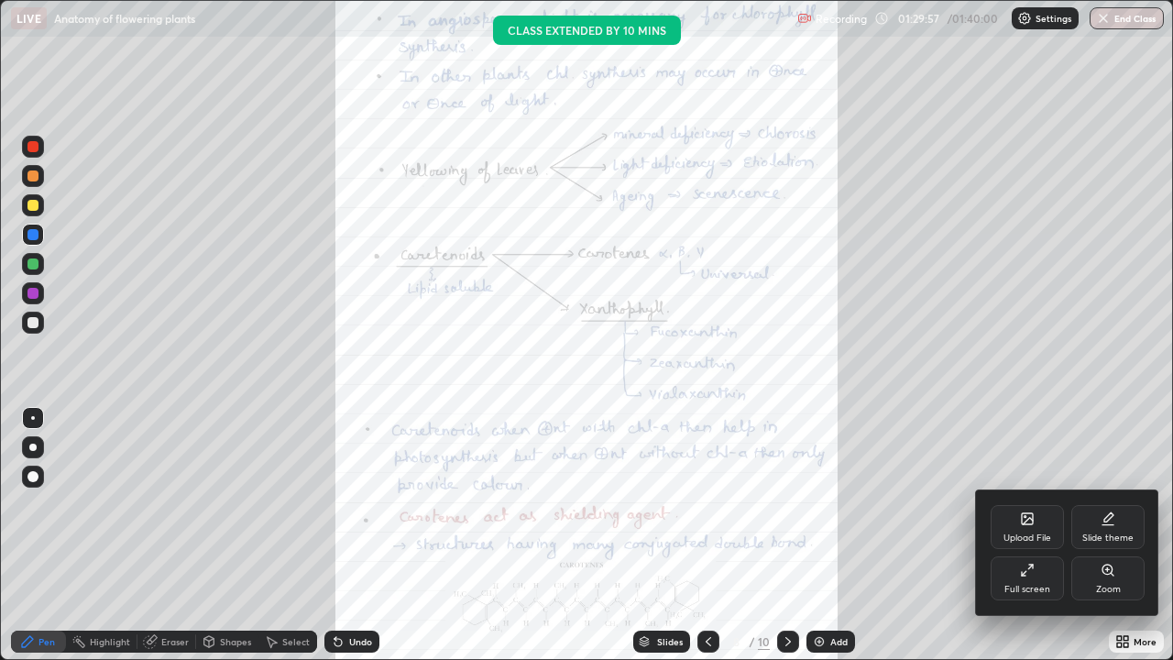
click at [1110, 535] on div "Zoom" at bounding box center [1107, 578] width 73 height 44
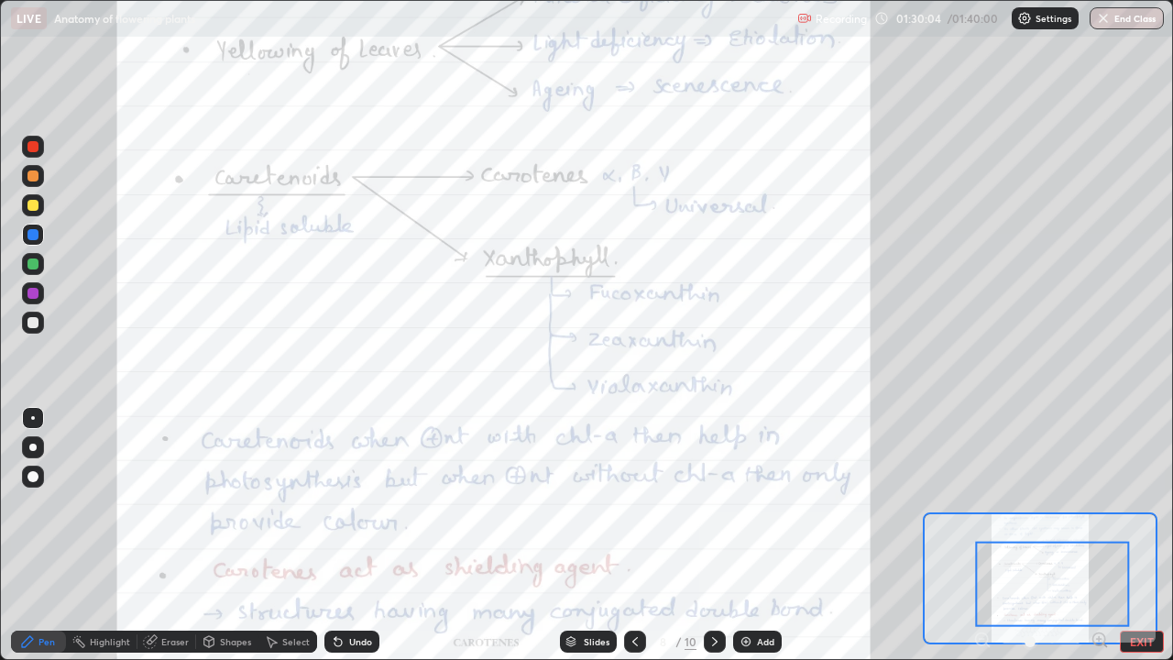
click at [1099, 535] on icon at bounding box center [1099, 639] width 5 height 0
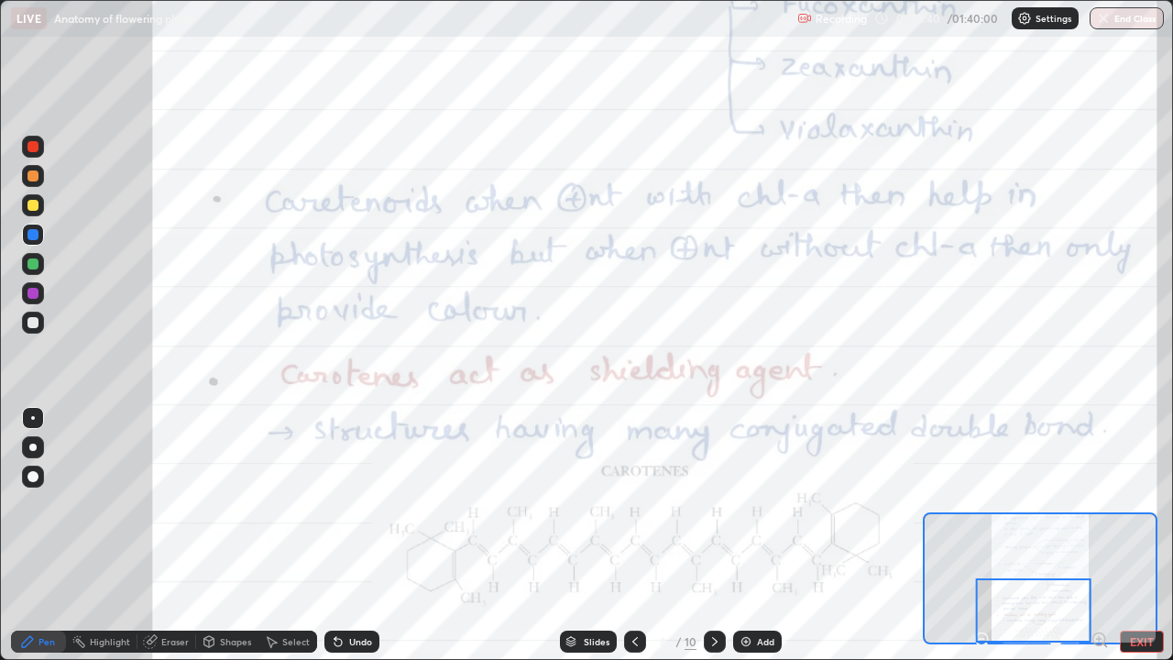
click at [722, 535] on div at bounding box center [715, 641] width 22 height 22
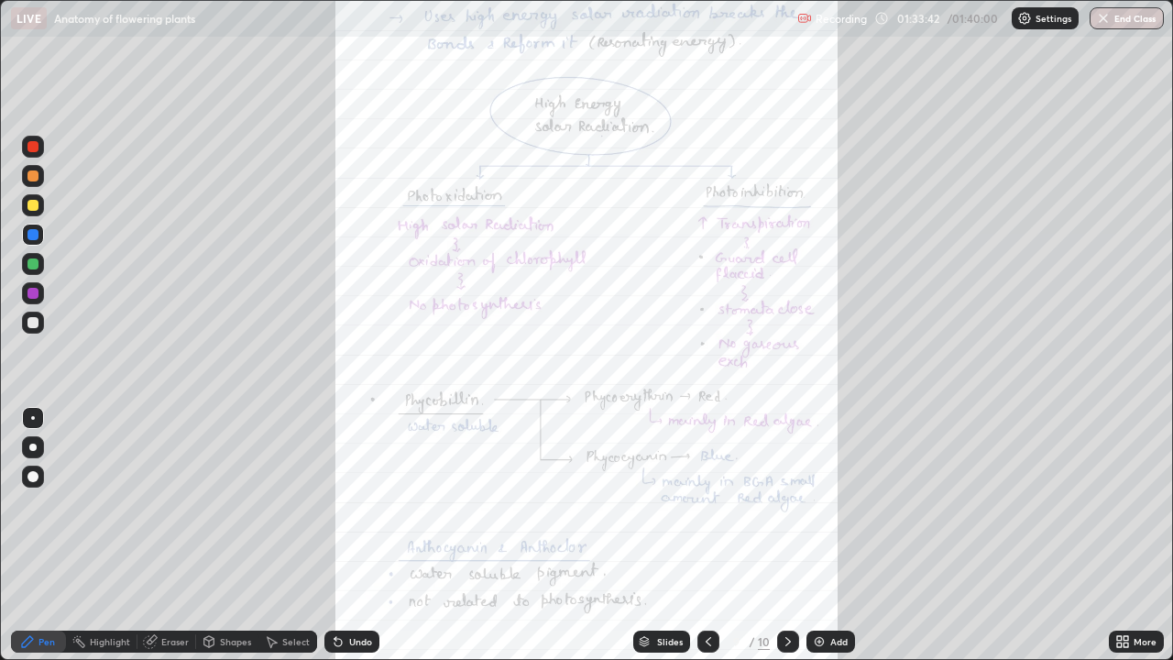
click at [1132, 535] on div "More" at bounding box center [1136, 641] width 55 height 22
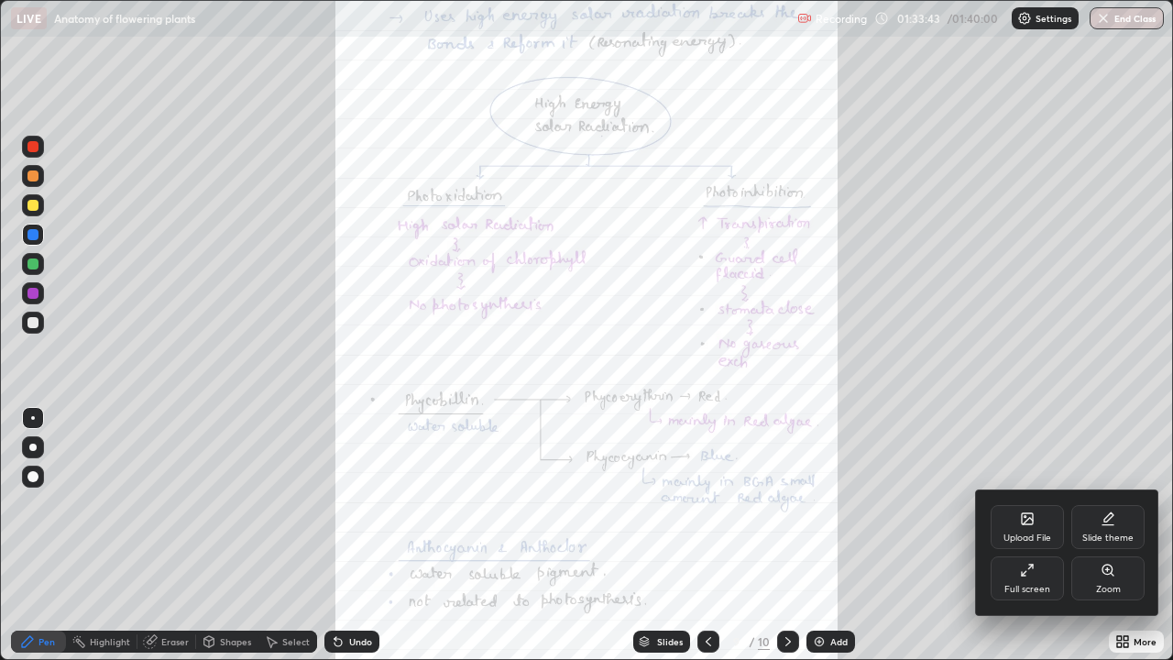
click at [1130, 535] on div "Zoom" at bounding box center [1107, 578] width 73 height 44
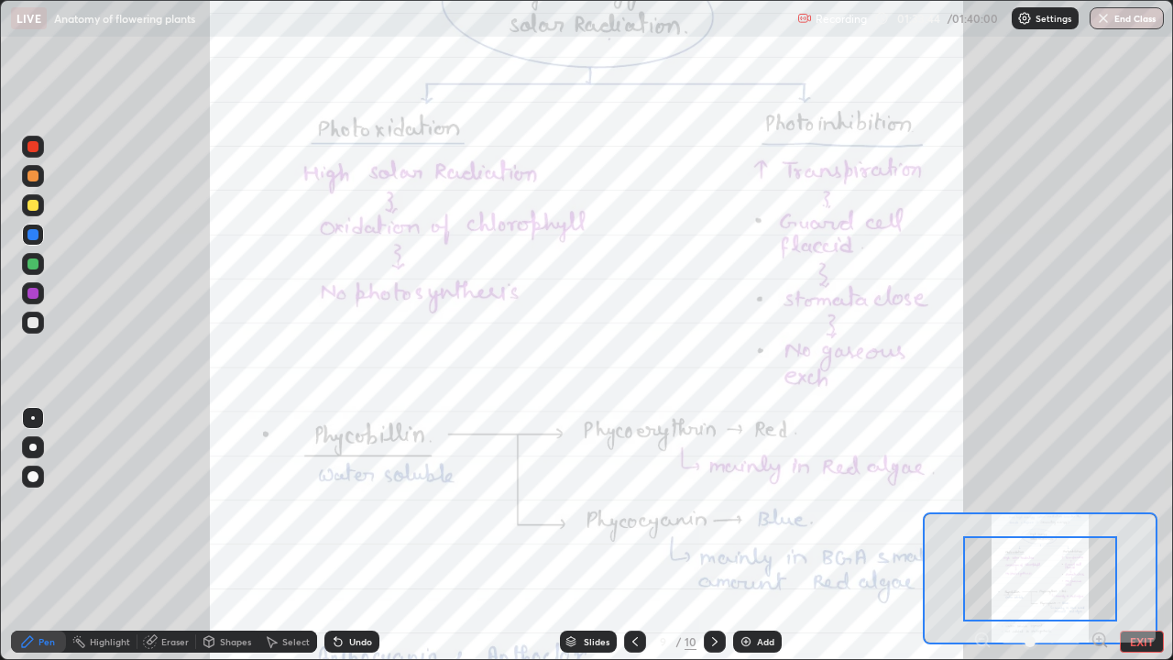
click at [1099, 535] on icon at bounding box center [1099, 639] width 18 height 18
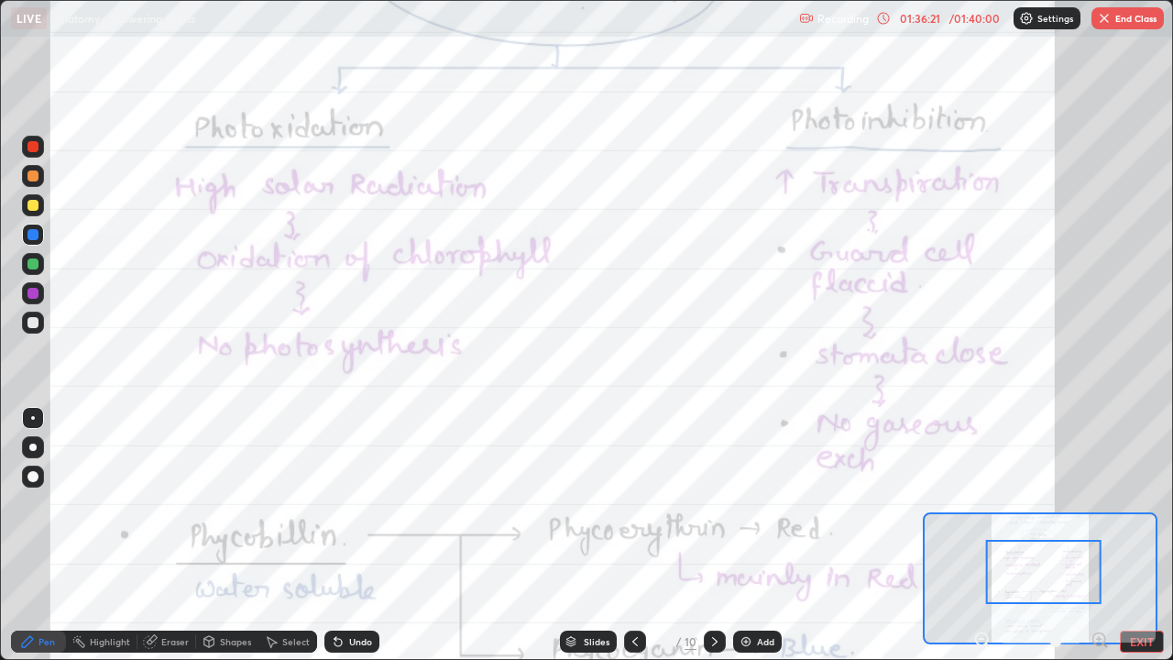
click at [981, 535] on icon at bounding box center [982, 639] width 18 height 18
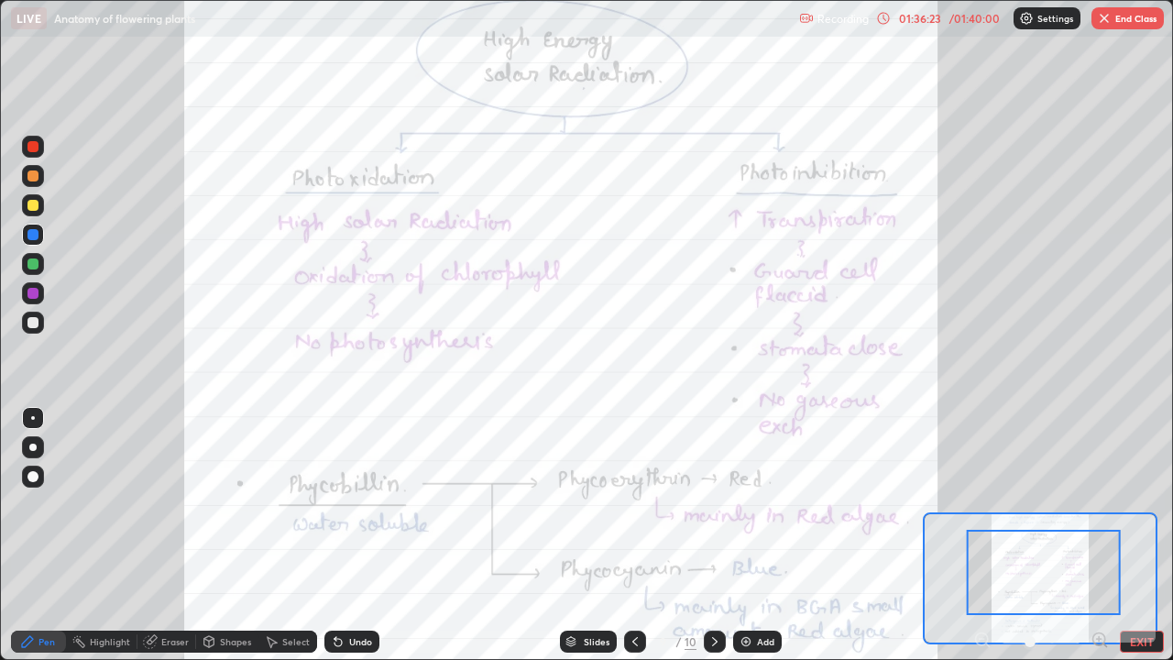
click at [982, 535] on div at bounding box center [1041, 641] width 136 height 22
click at [1131, 535] on button "EXIT" at bounding box center [1142, 641] width 44 height 22
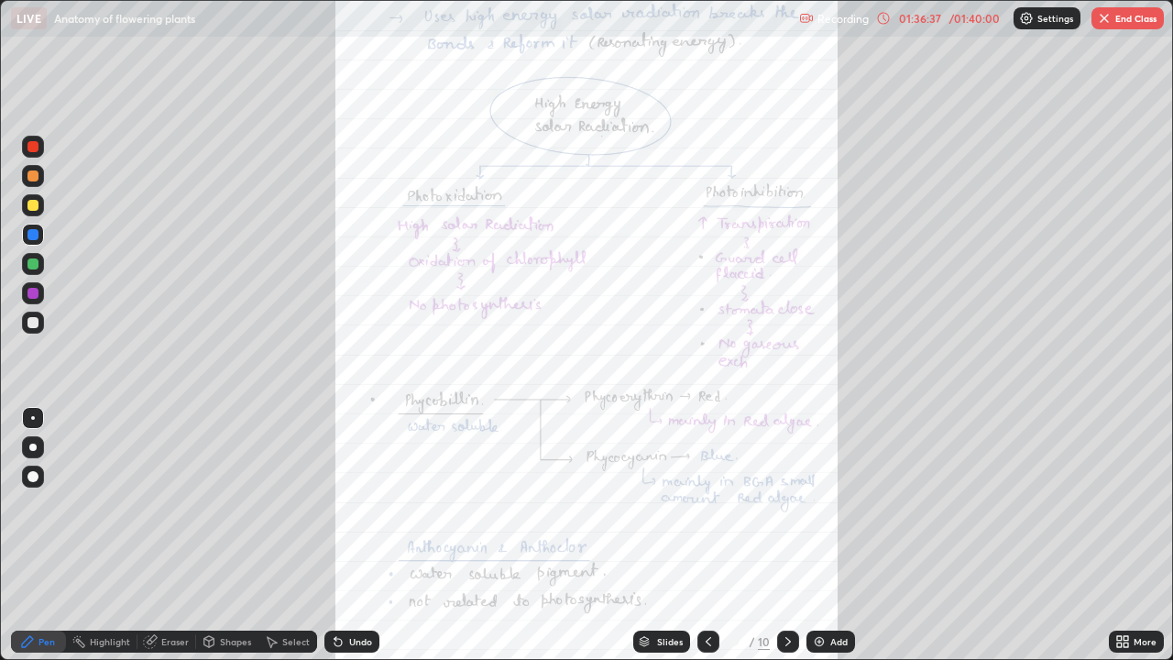
click at [786, 535] on icon at bounding box center [788, 641] width 15 height 15
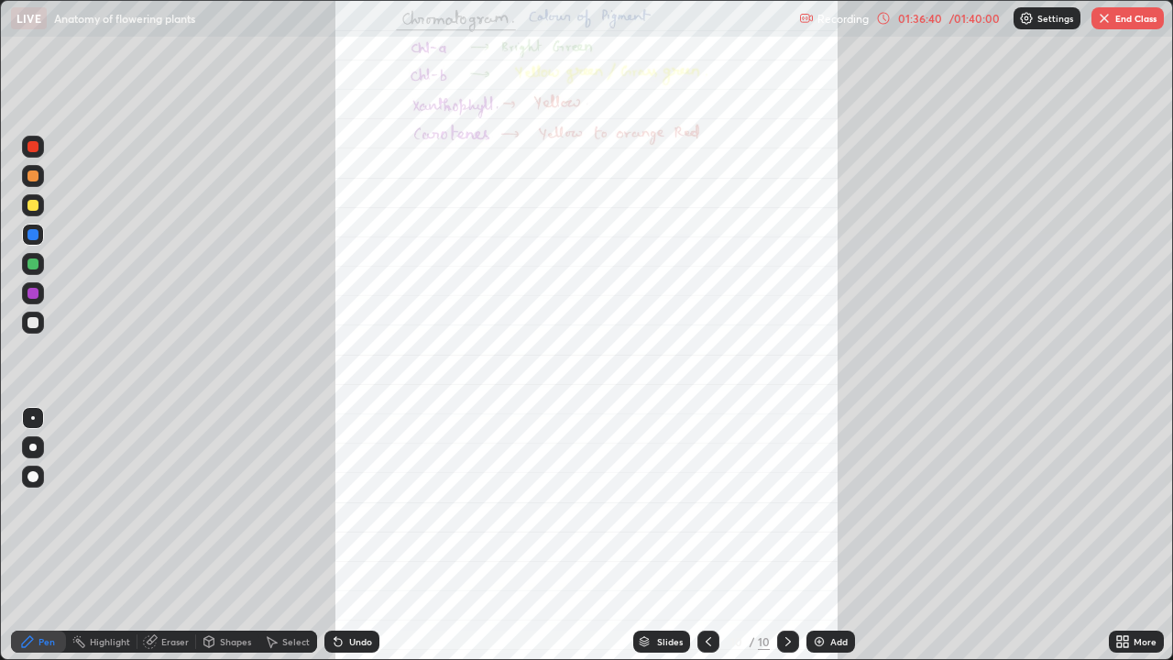
click at [705, 535] on icon at bounding box center [707, 641] width 5 height 9
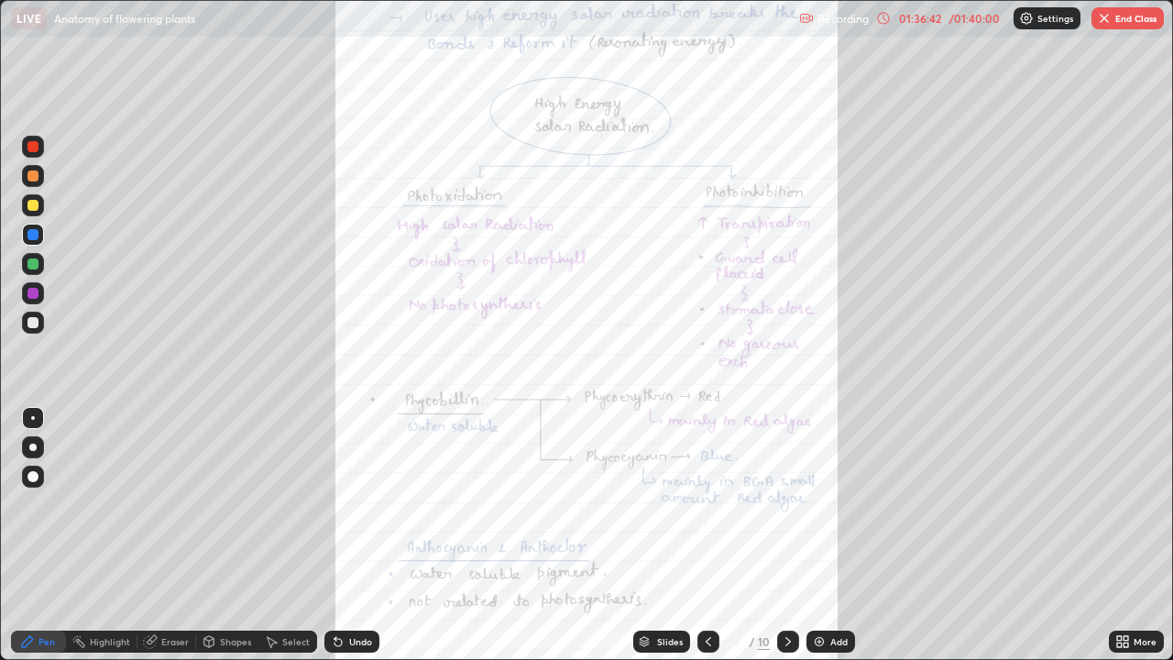
click at [1125, 535] on icon at bounding box center [1125, 644] width 5 height 5
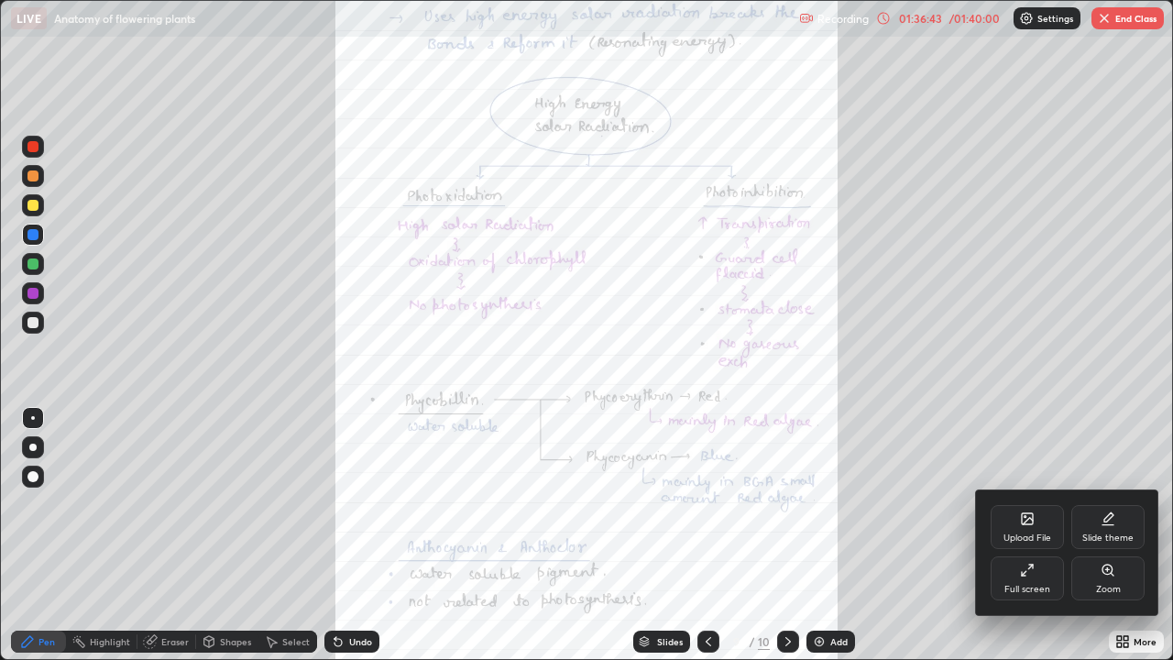
click at [1104, 535] on div "Zoom" at bounding box center [1107, 578] width 73 height 44
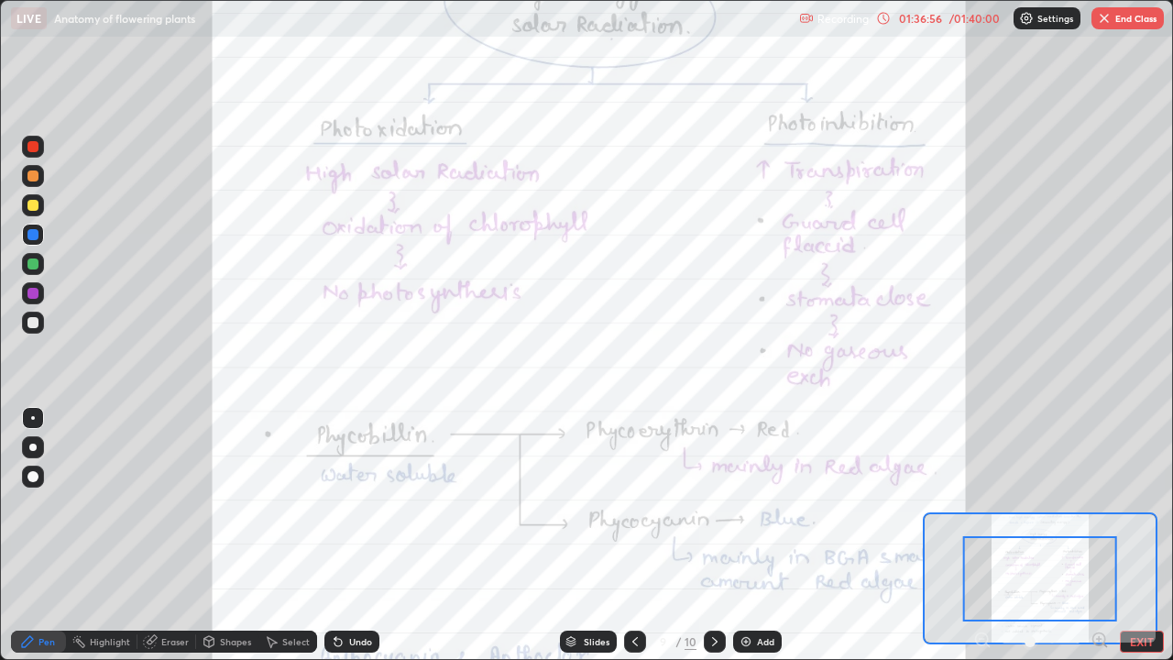
click at [1085, 535] on div at bounding box center [1040, 578] width 154 height 85
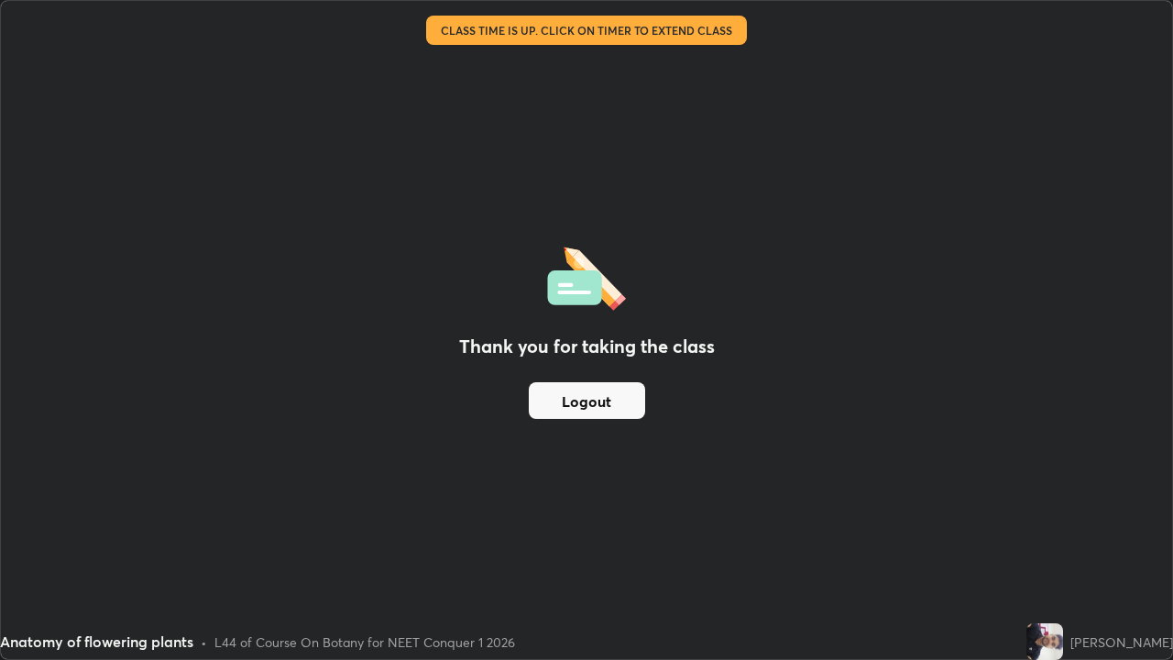
click at [597, 397] on button "Logout" at bounding box center [587, 400] width 116 height 37
click at [606, 392] on button "Logout" at bounding box center [587, 400] width 116 height 37
click at [598, 398] on button "Logout" at bounding box center [587, 400] width 116 height 37
click at [600, 395] on button "Logout" at bounding box center [587, 400] width 116 height 37
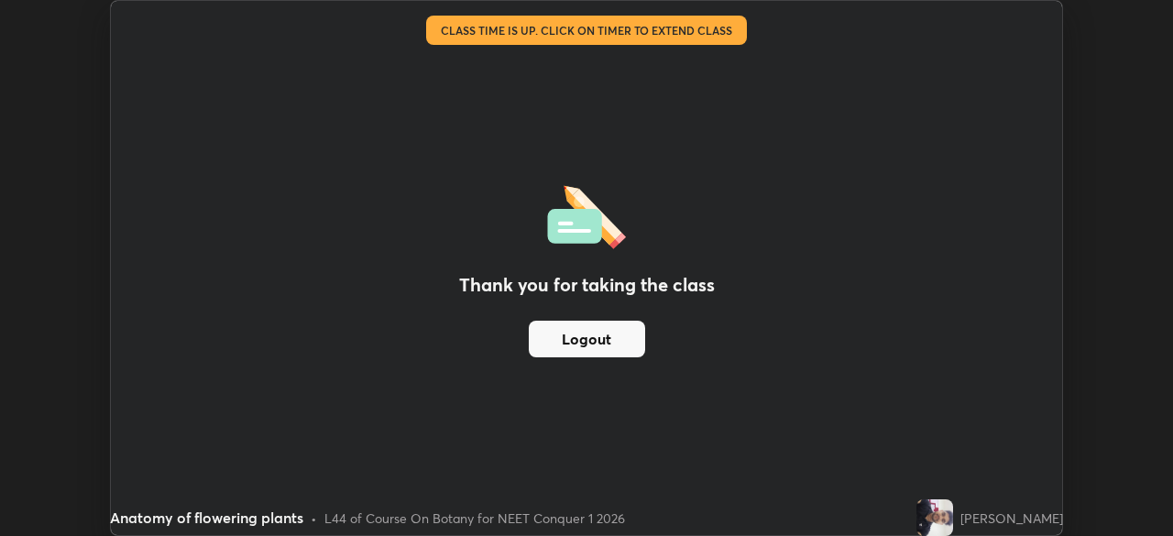
scroll to position [91083, 90447]
